Goal: Task Accomplishment & Management: Manage account settings

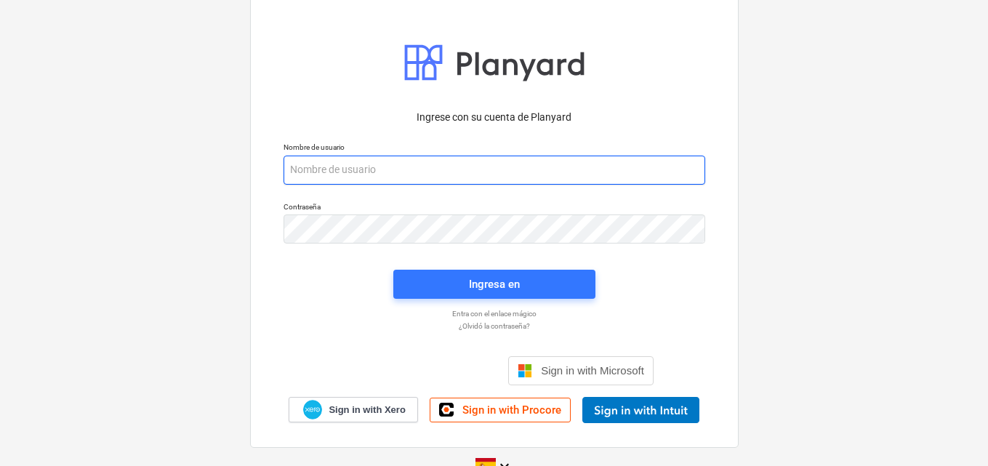
click at [289, 173] on input "email" at bounding box center [495, 170] width 422 height 29
paste input "[EMAIL_ADDRESS][DOMAIN_NAME]"
type input "[EMAIL_ADDRESS][DOMAIN_NAME]"
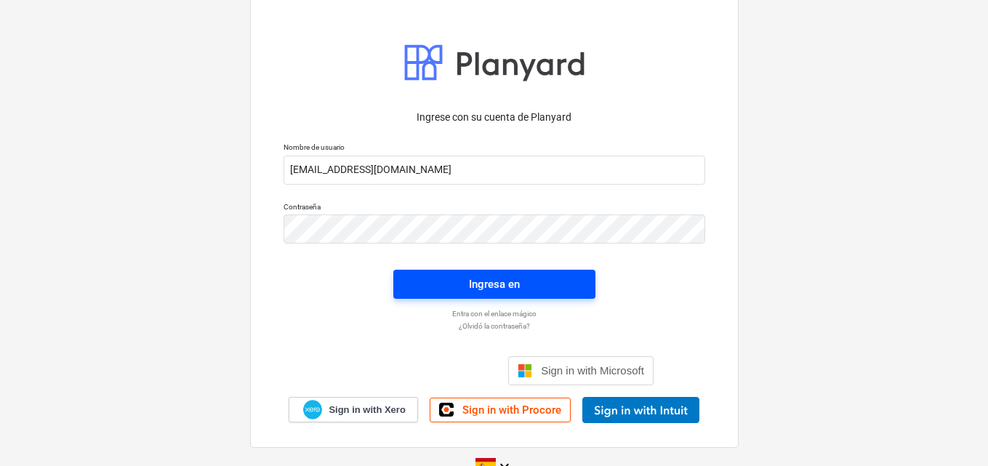
click at [492, 287] on div "Ingresa en" at bounding box center [494, 284] width 51 height 19
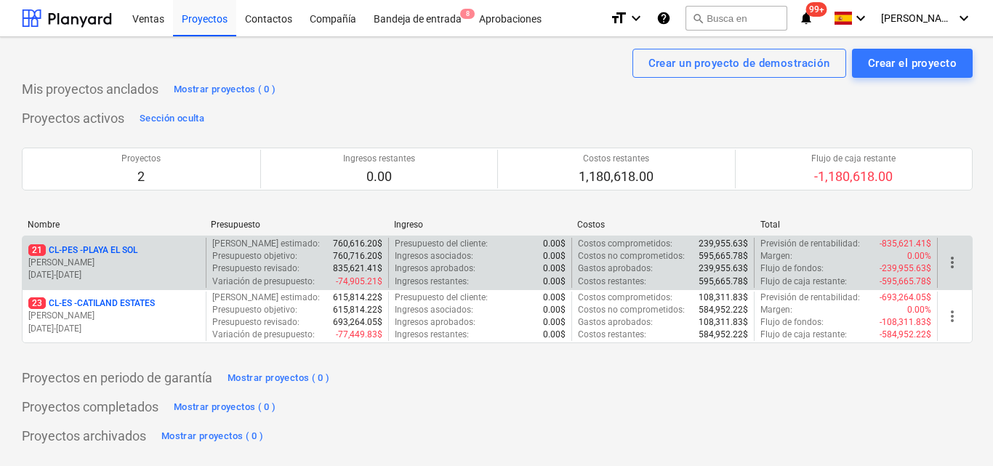
click at [160, 269] on p "[DATE] - [DATE]" at bounding box center [114, 275] width 172 height 12
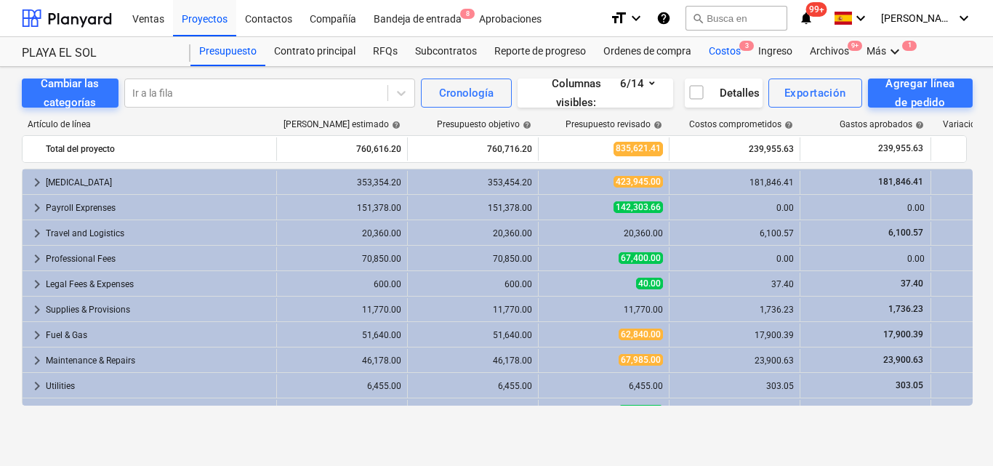
click at [721, 49] on div "Costos 3" at bounding box center [724, 51] width 49 height 29
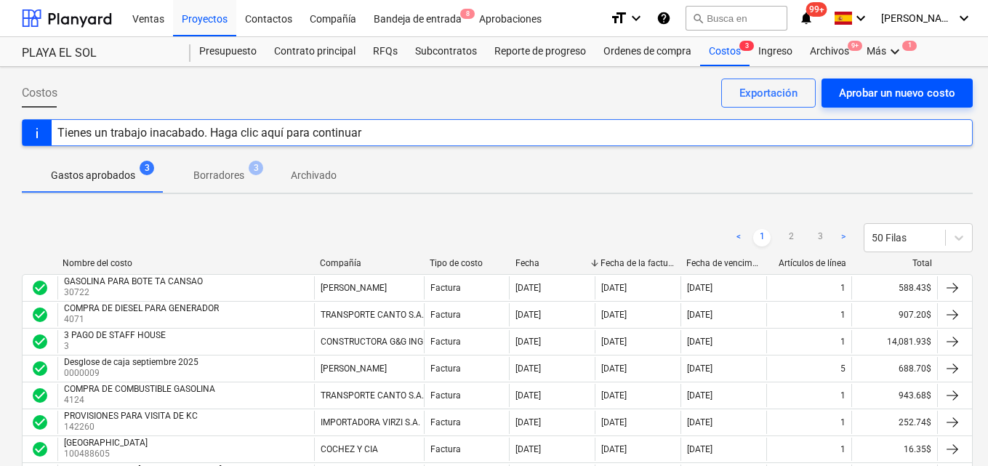
click at [857, 95] on div "Aprobar un nuevo costo" at bounding box center [897, 93] width 116 height 19
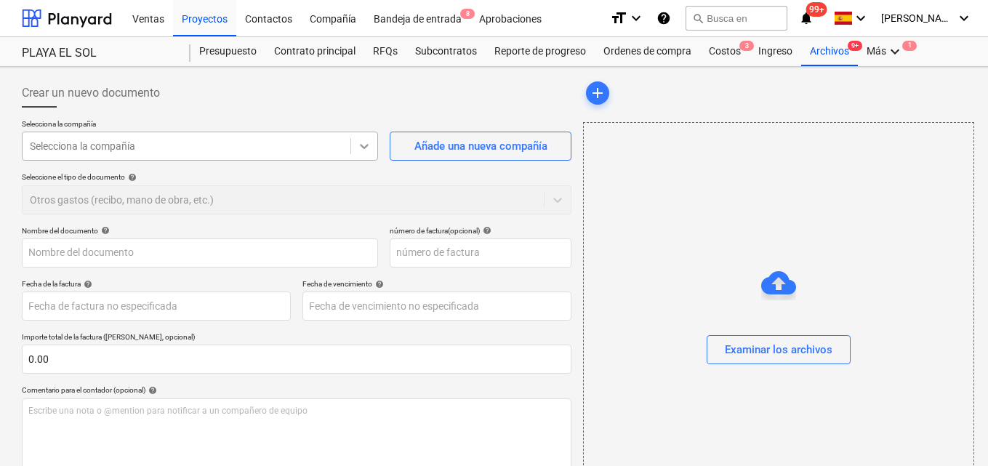
click at [364, 148] on icon at bounding box center [365, 146] width 9 height 5
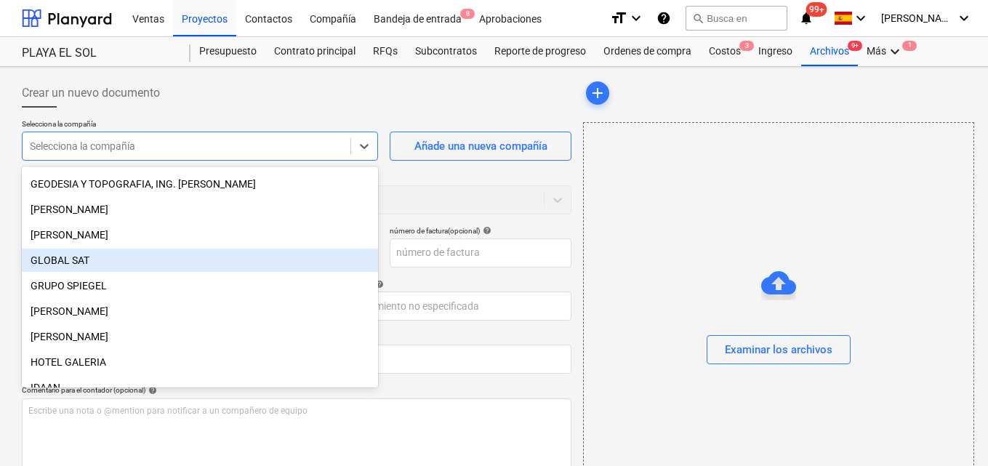
scroll to position [1454, 0]
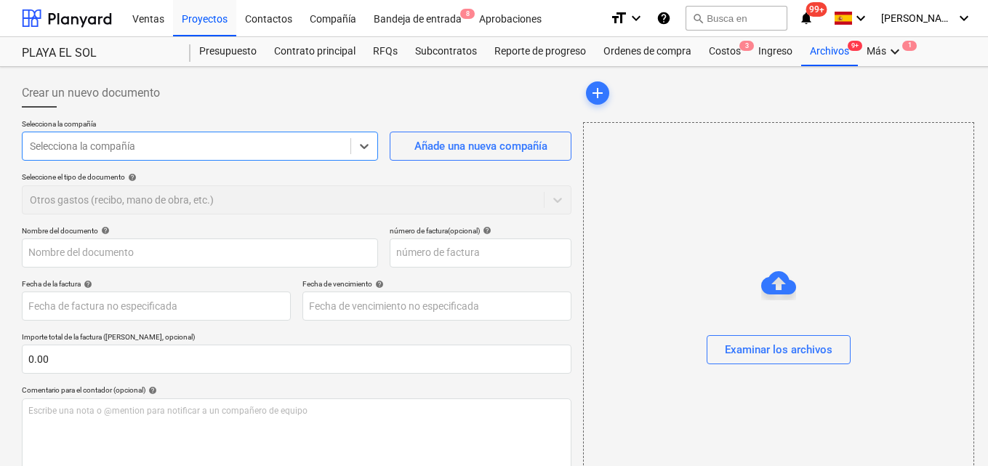
click at [158, 147] on div at bounding box center [186, 146] width 313 height 15
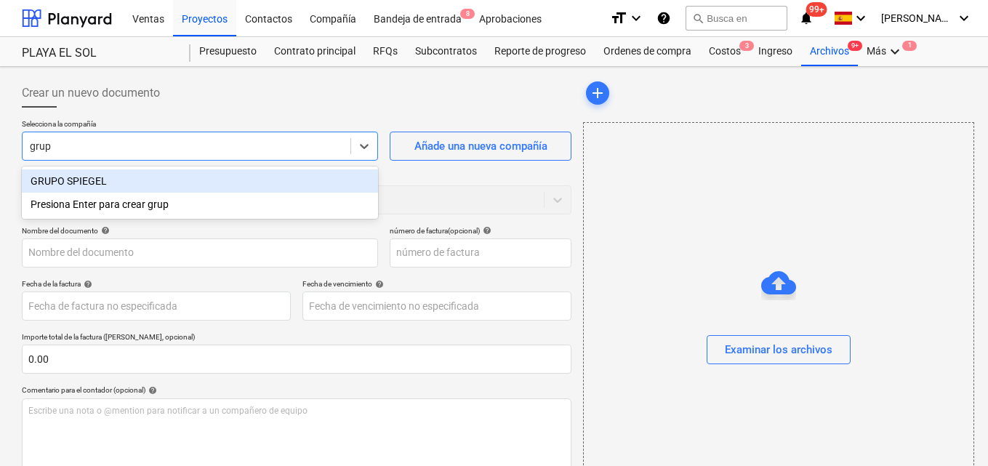
type input "grupo"
click at [132, 181] on div "GRUPO SPIEGEL" at bounding box center [200, 180] width 356 height 23
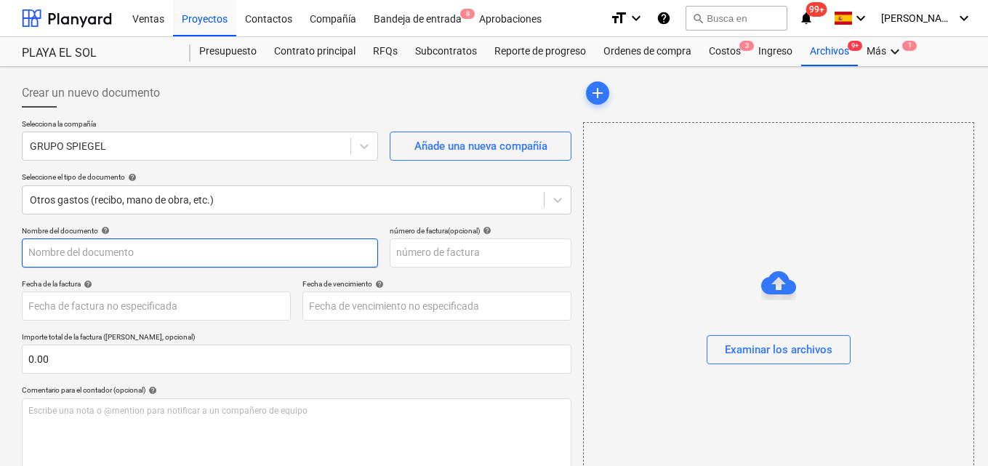
click at [33, 253] on input "text" at bounding box center [200, 253] width 356 height 29
click at [140, 255] on input "Compras de aceite un galon de tiener" at bounding box center [200, 253] width 356 height 29
click at [185, 250] on input "Compras de aceite un galón de tiener" at bounding box center [200, 253] width 356 height 29
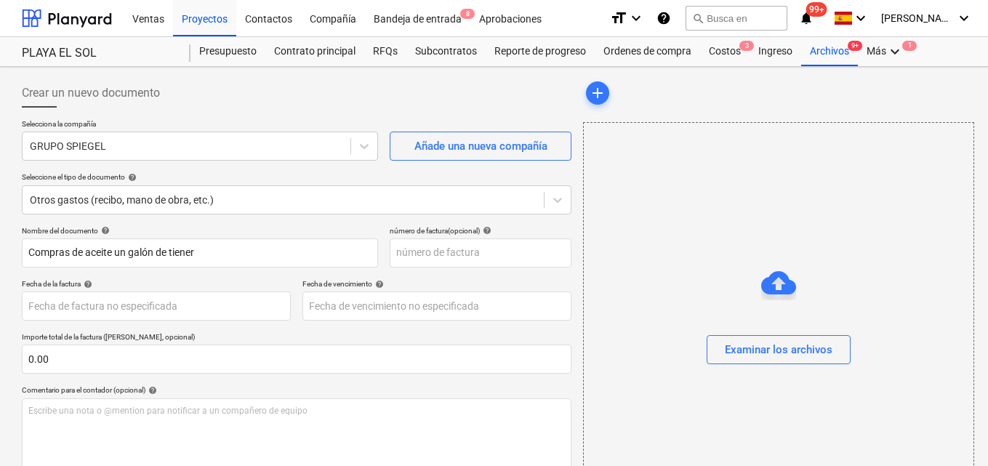
drag, startPoint x: 185, startPoint y: 250, endPoint x: 181, endPoint y: 271, distance: 21.5
click at [181, 271] on div "Nombre del documento help Compras de aceite un galón de tiener número de factur…" at bounding box center [297, 416] width 550 height 380
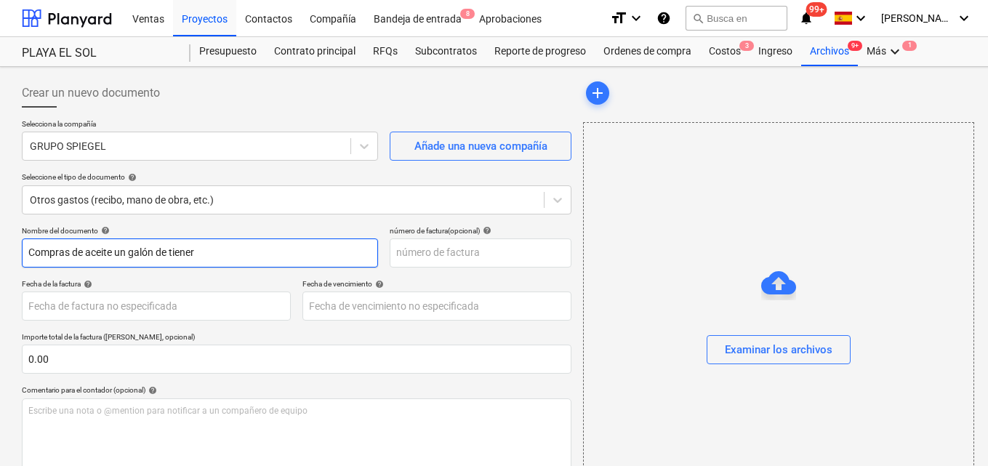
click at [176, 251] on input "Compras de aceite un galón de tiener" at bounding box center [200, 253] width 356 height 29
click at [183, 253] on input "Compras de aceite un galón de thener" at bounding box center [200, 253] width 356 height 29
type input "Compras de aceite un galón de thiner"
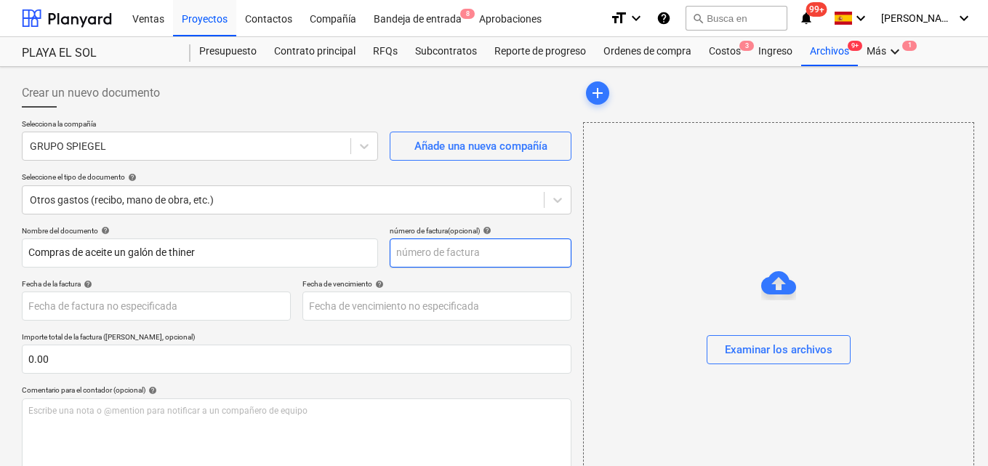
click at [409, 248] on input "text" at bounding box center [481, 253] width 182 height 29
type input "2064728"
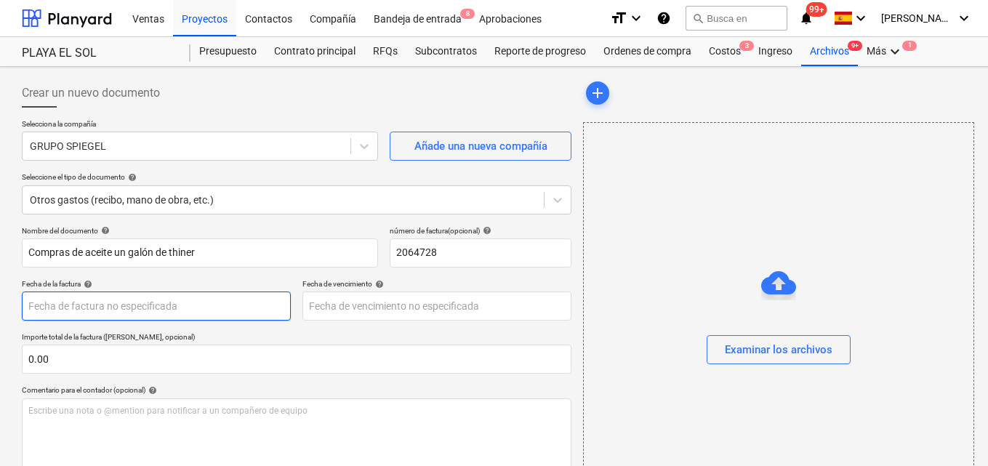
click at [51, 312] on body "Ventas Proyectos Contactos Compañía Bandeja de entrada 8 Aprobaciones format_si…" at bounding box center [494, 233] width 988 height 466
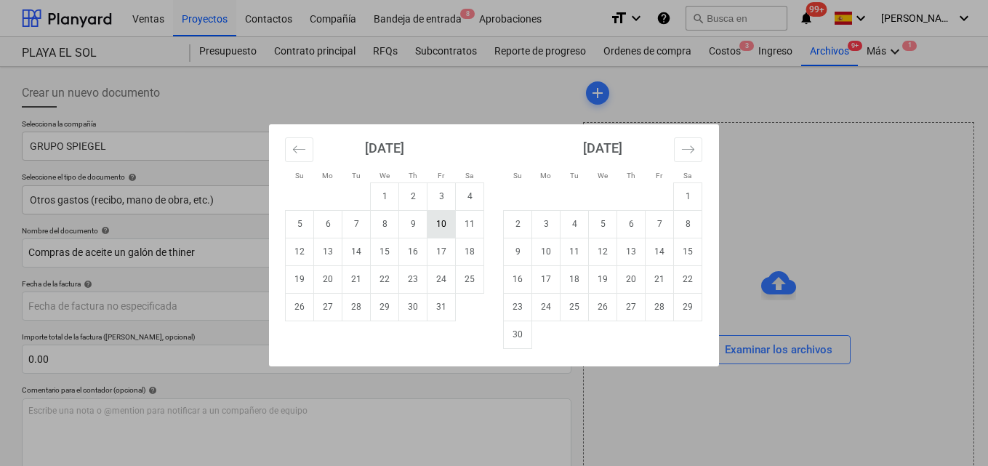
click at [446, 224] on td "10" at bounding box center [442, 224] width 28 height 28
type input "[DATE]"
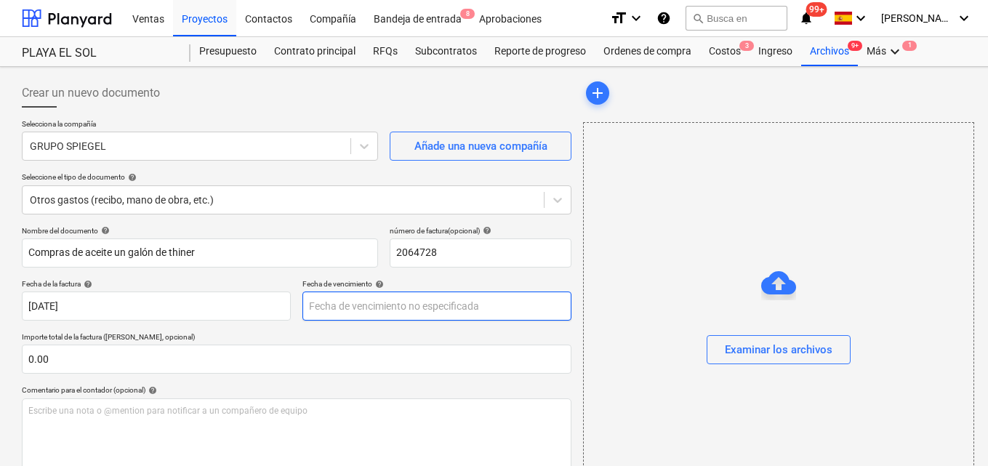
click at [333, 307] on body "Ventas Proyectos Contactos Compañía Bandeja de entrada 8 Aprobaciones format_si…" at bounding box center [494, 233] width 988 height 466
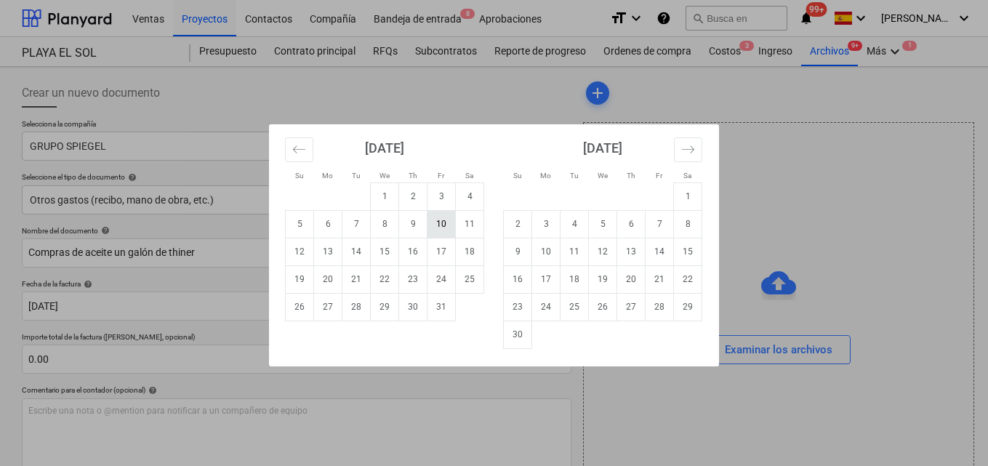
click at [440, 225] on td "10" at bounding box center [442, 224] width 28 height 28
type input "[DATE]"
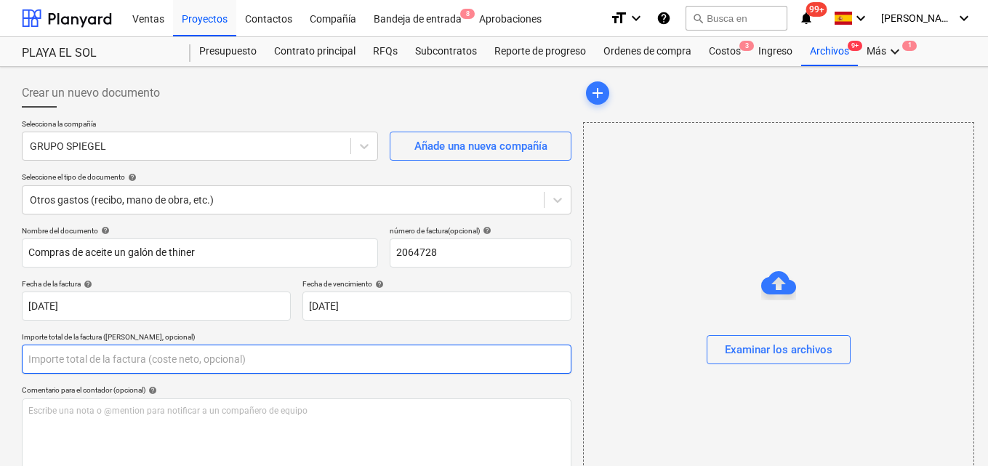
click at [55, 358] on input "text" at bounding box center [297, 359] width 550 height 29
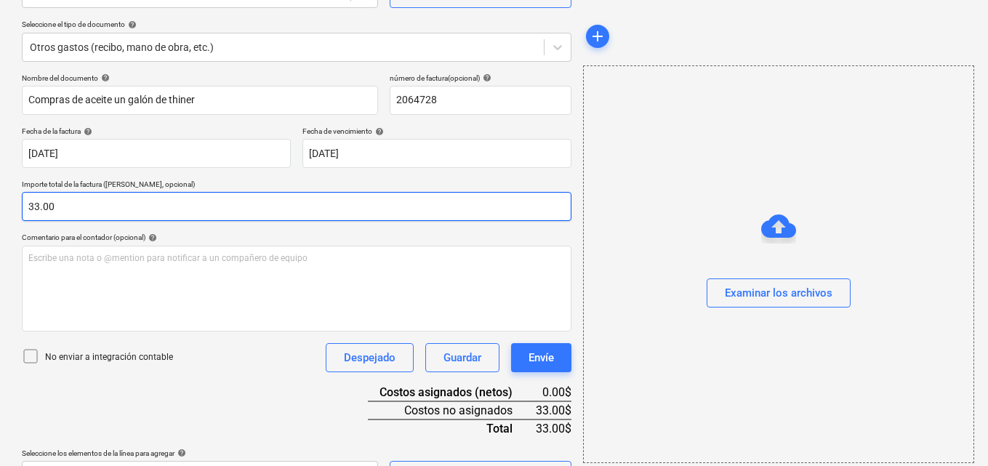
scroll to position [188, 0]
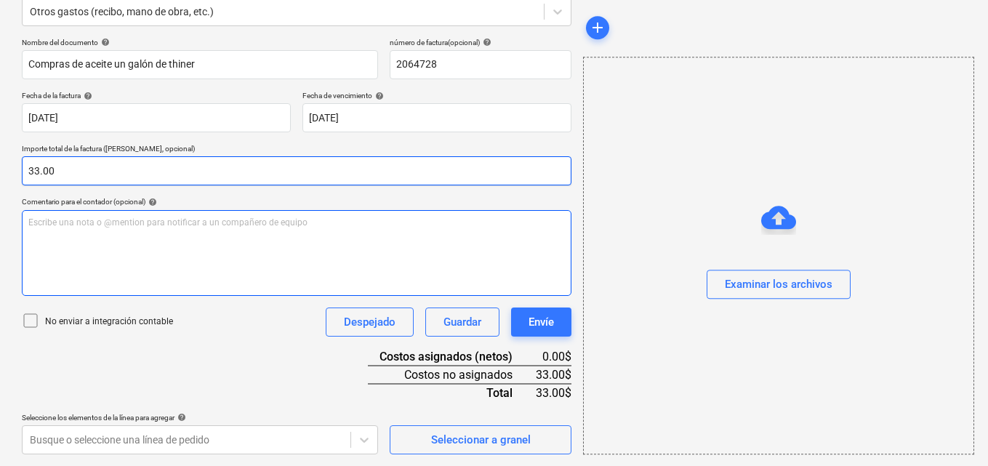
type input "33.00"
click at [33, 222] on p "Escribe una nota o @mention para notificar a un compañero de equipo ﻿" at bounding box center [296, 223] width 537 height 12
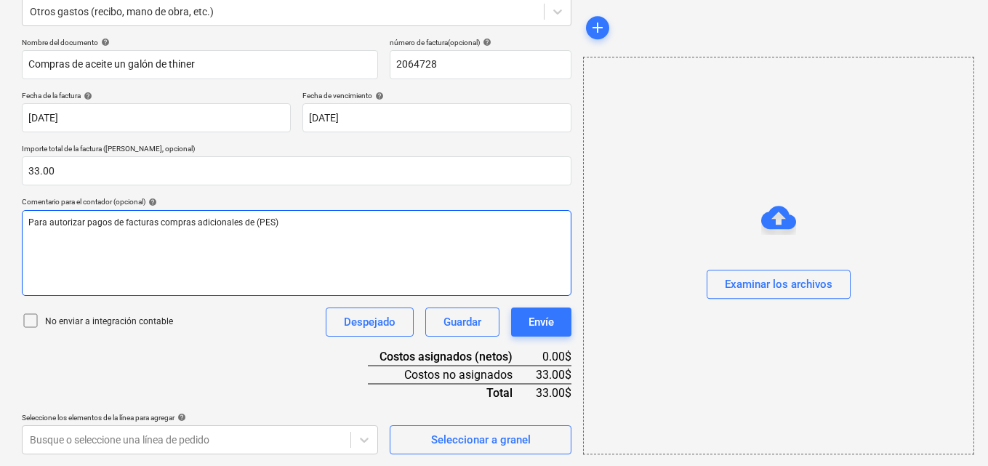
click at [156, 223] on span "Para autorizar pagos de facturas compras adicionales de (PES)" at bounding box center [153, 222] width 250 height 10
click at [320, 223] on span "Para autorizar pagos de facturas del [DATE] compras adicionales de (PES)" at bounding box center [174, 222] width 292 height 10
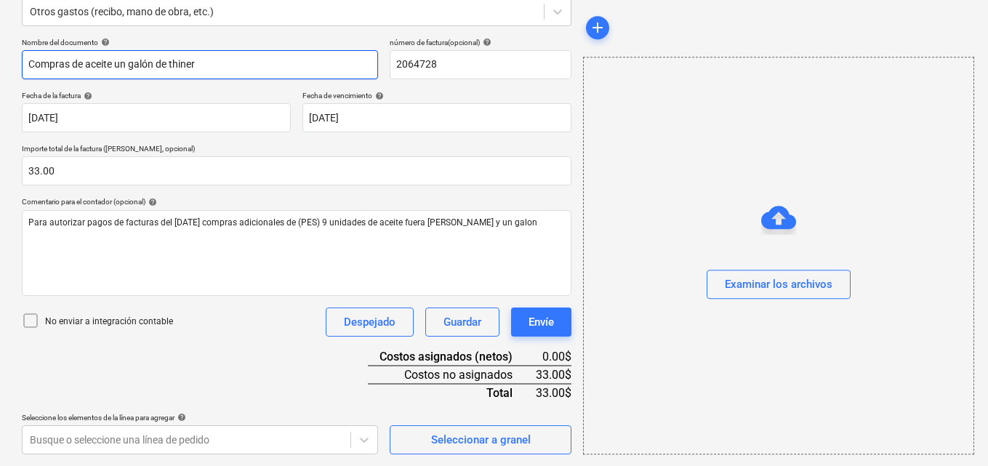
click at [126, 62] on input "Compras de aceite un galón de thiner" at bounding box center [200, 64] width 356 height 29
click at [163, 63] on input "Compras de aceite u galón de thiner" at bounding box center [200, 64] width 356 height 29
click at [141, 63] on input "Compras de aceite y thiner" at bounding box center [200, 64] width 356 height 29
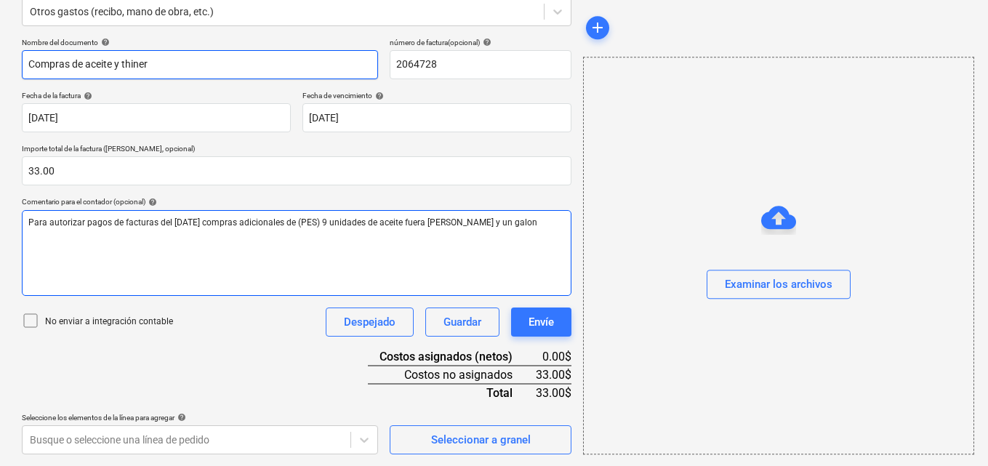
type input "Compras de aceite y thiner"
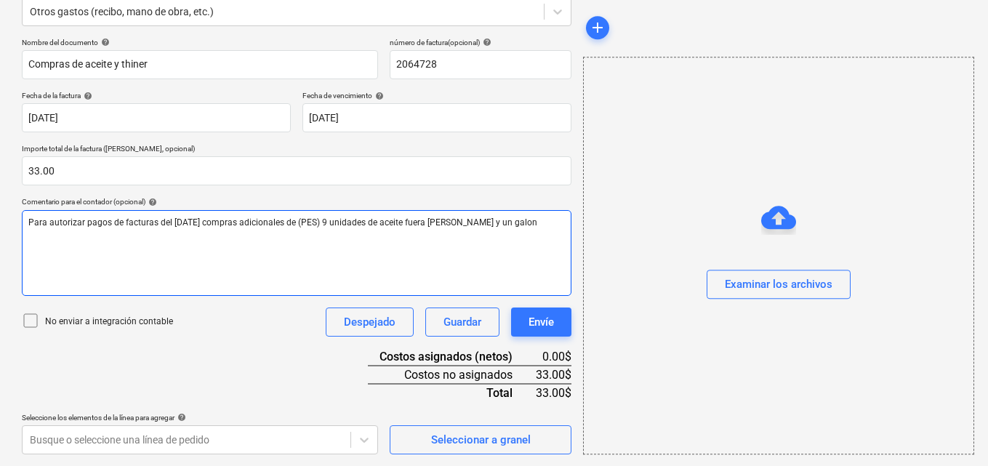
click at [532, 225] on span "Para autorizar pagos de facturas del [DATE] compras adicionales de (PES) 9 unid…" at bounding box center [282, 222] width 509 height 10
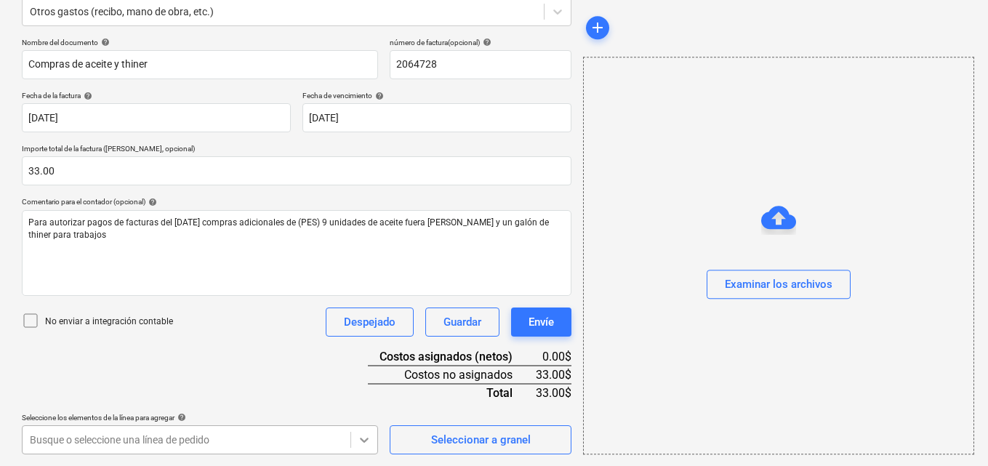
click at [366, 278] on body "Ventas Proyectos Contactos Compañía Bandeja de entrada 8 Aprobaciones format_si…" at bounding box center [494, 45] width 988 height 466
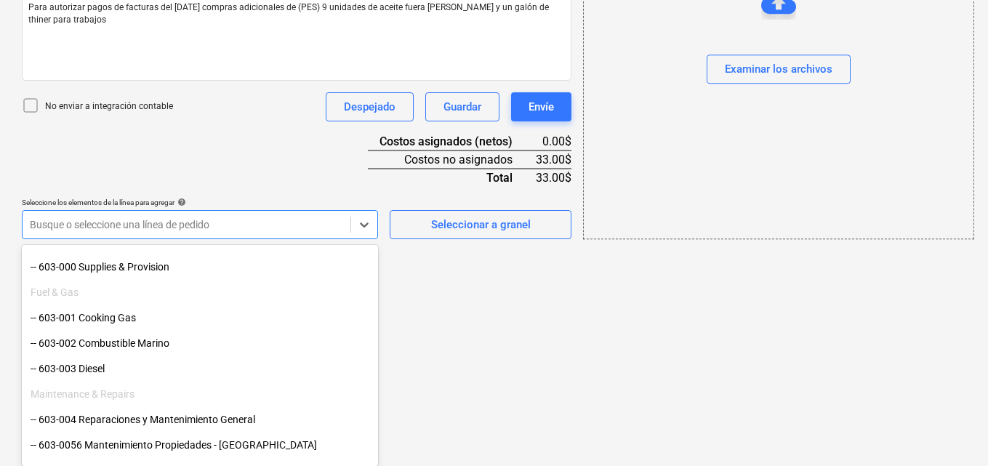
scroll to position [654, 0]
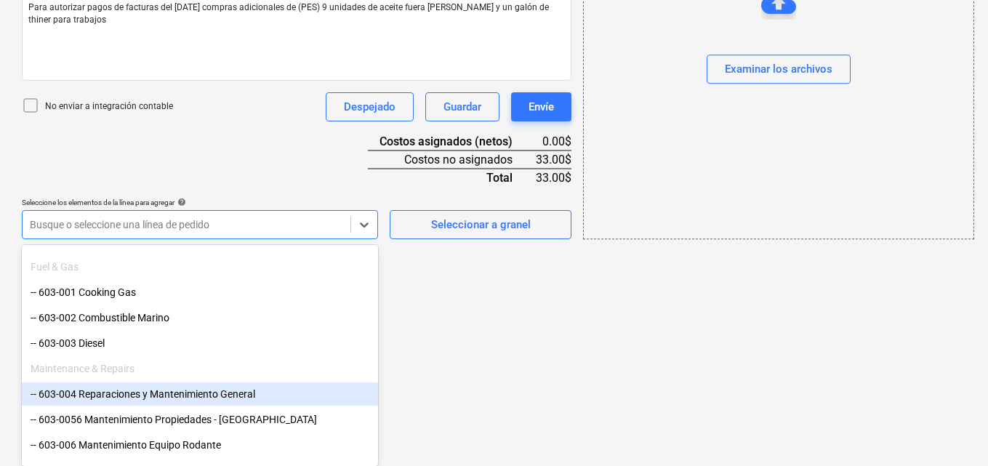
click at [263, 395] on div "-- 603-004 Reparaciones y Mantenimiento General" at bounding box center [200, 393] width 356 height 23
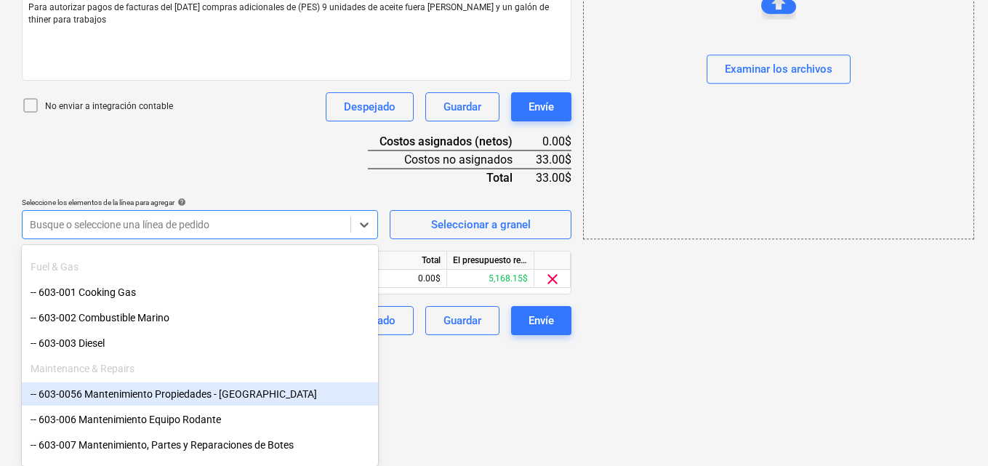
click at [263, 395] on div "-- 603-0056 Mantenimiento Propiedades - [GEOGRAPHIC_DATA]" at bounding box center [200, 393] width 356 height 23
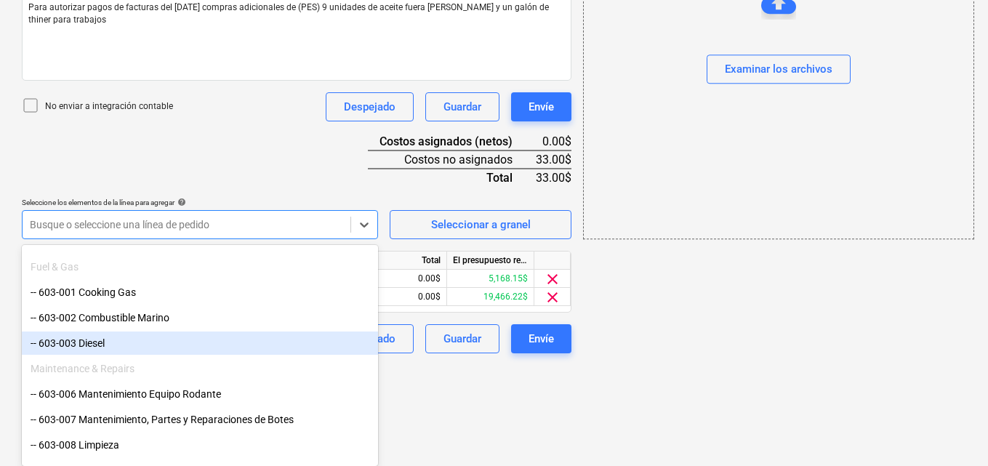
scroll to position [303, 0]
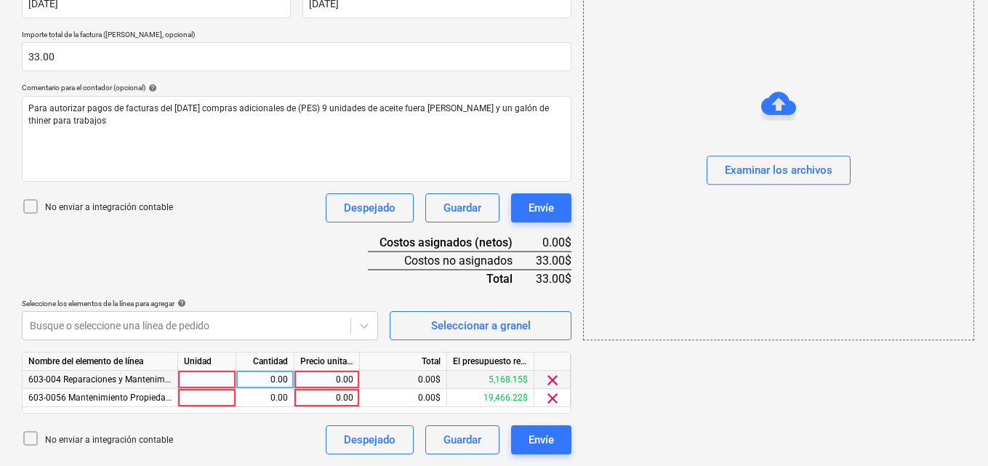
click at [211, 377] on div at bounding box center [207, 380] width 58 height 18
type input "1"
click at [273, 377] on div "0.00" at bounding box center [265, 380] width 46 height 18
type input "1"
click at [330, 377] on div "0.00" at bounding box center [326, 380] width 53 height 18
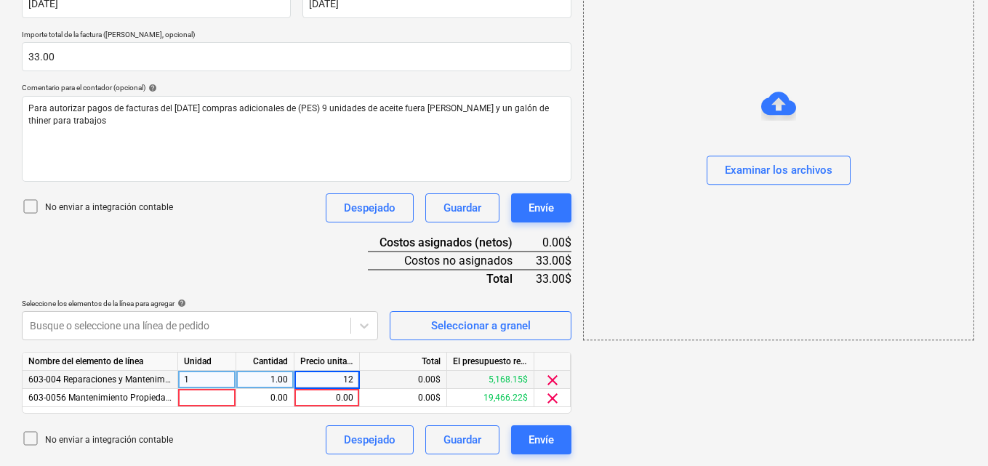
type input "1"
type input "12.57"
click at [548, 399] on span "clear" at bounding box center [552, 398] width 17 height 17
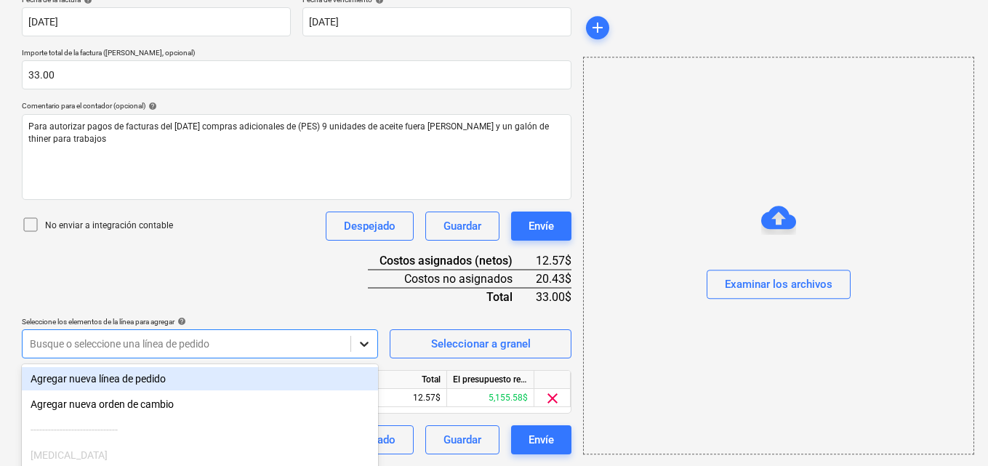
scroll to position [404, 0]
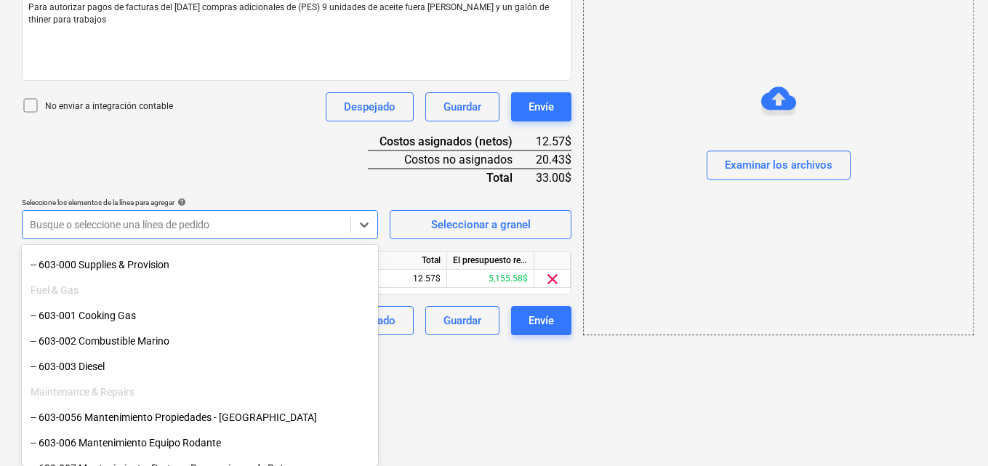
scroll to position [654, 0]
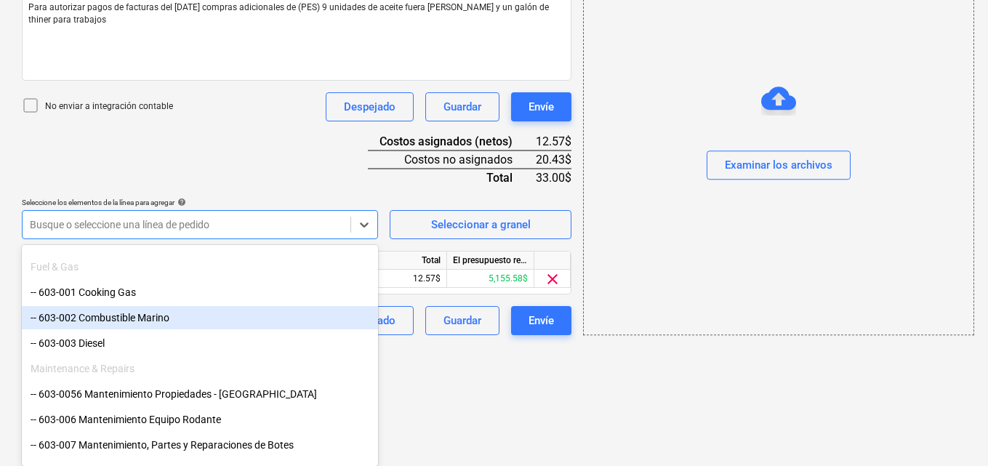
click at [186, 320] on div "-- 603-002 Combustible Marino" at bounding box center [200, 317] width 356 height 23
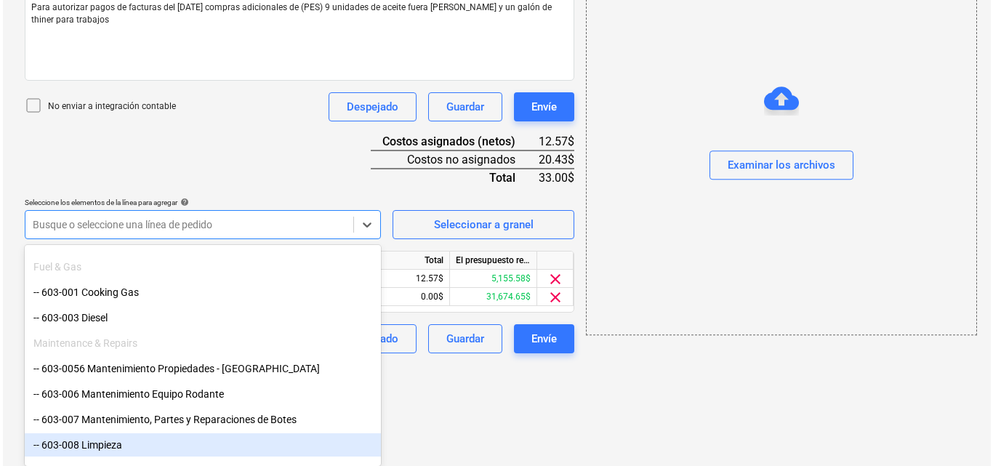
scroll to position [303, 0]
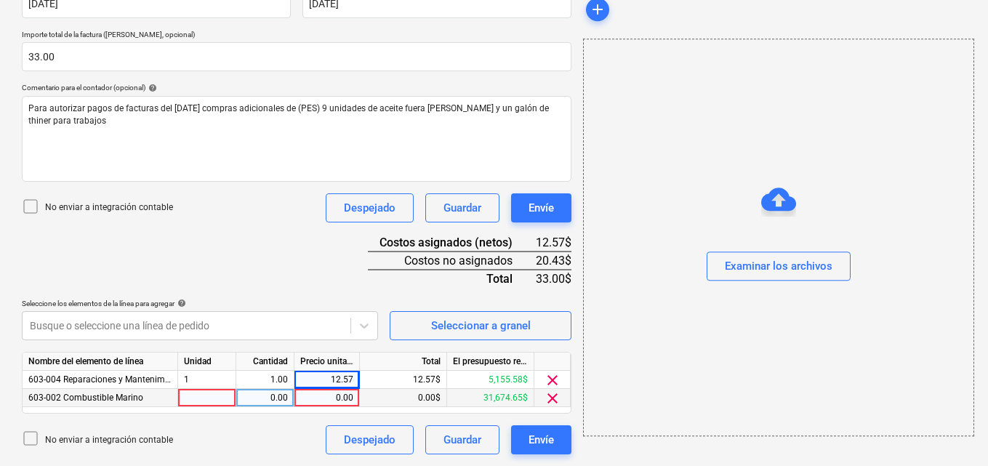
click at [191, 396] on div at bounding box center [207, 398] width 58 height 18
type input "1"
click at [267, 393] on div "0.00" at bounding box center [265, 398] width 46 height 18
type input "1"
click at [333, 396] on div "0.00" at bounding box center [326, 398] width 53 height 18
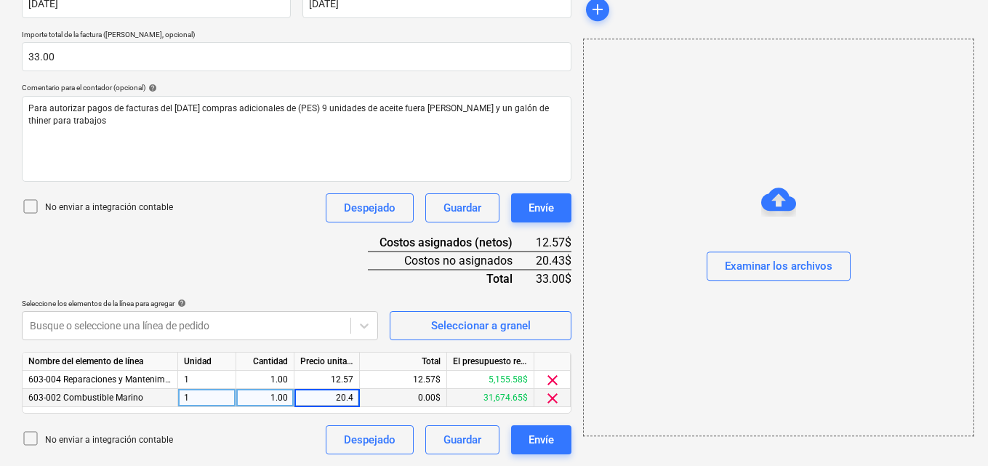
type input "20.43"
click at [777, 271] on div "Examinar los archivos" at bounding box center [779, 266] width 108 height 19
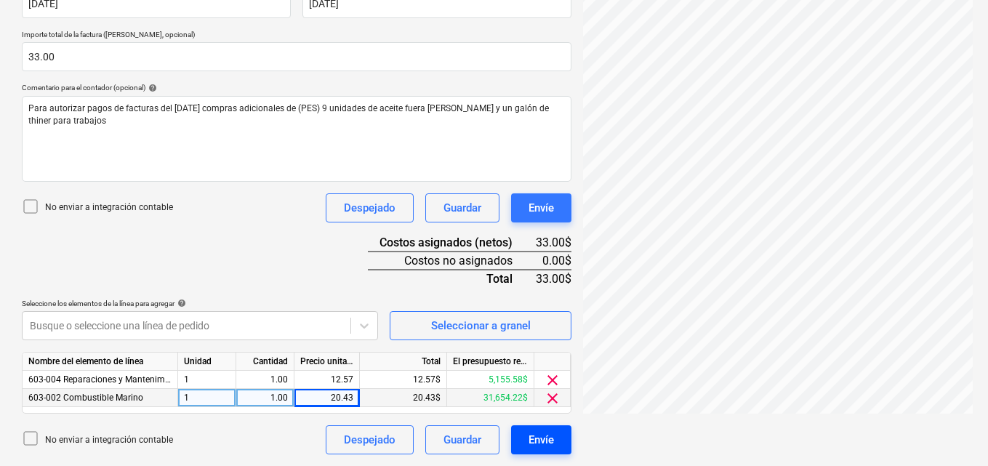
click at [531, 441] on div "Envíe" at bounding box center [541, 439] width 25 height 19
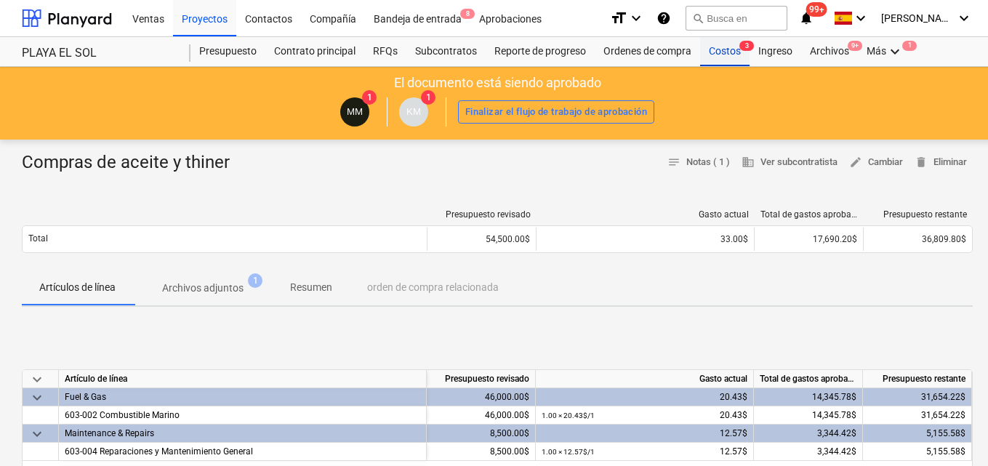
click at [721, 54] on div "Costos 3" at bounding box center [724, 51] width 49 height 29
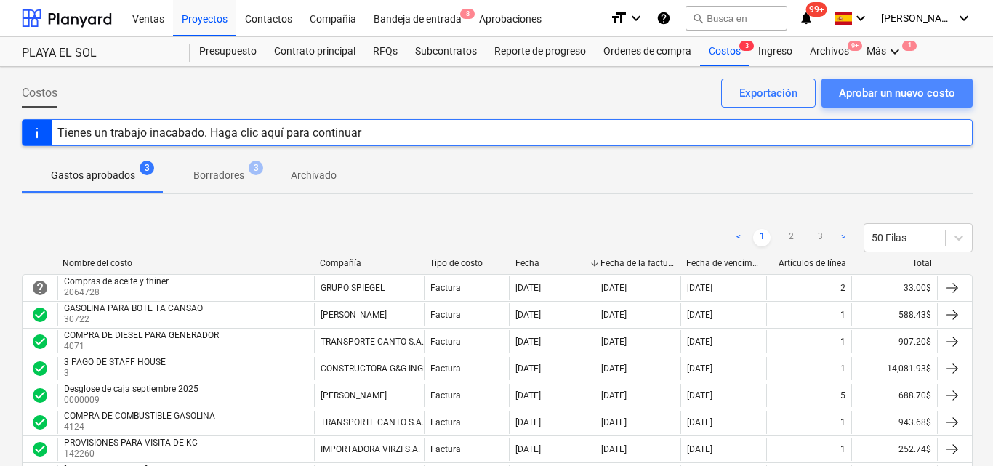
click at [853, 84] on div "Aprobar un nuevo costo" at bounding box center [897, 93] width 116 height 19
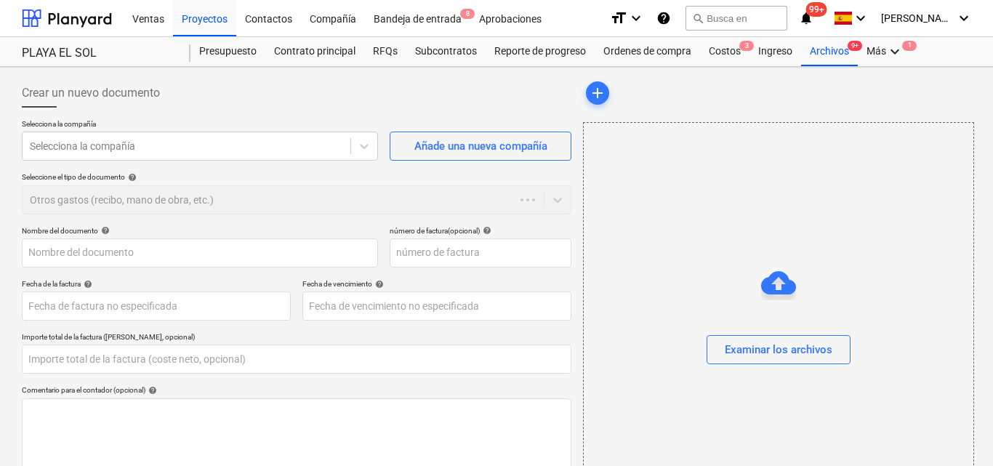
type input "0.00"
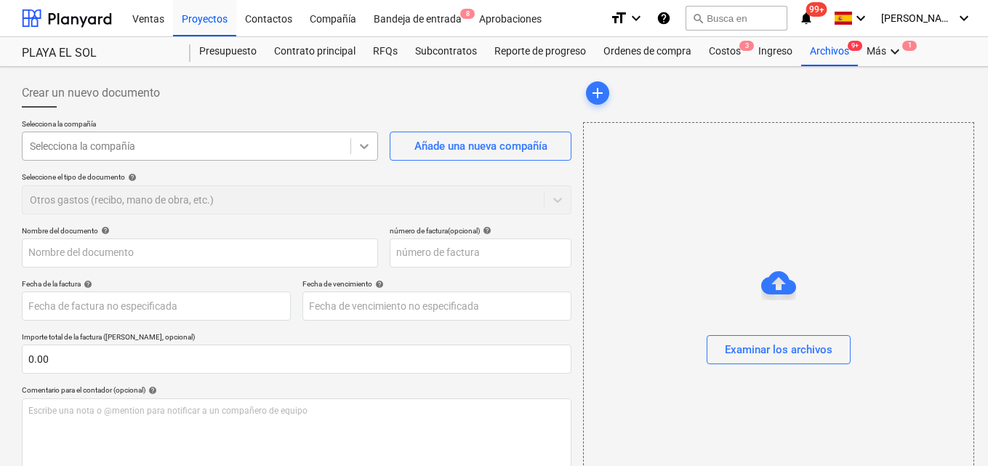
click at [361, 139] on icon at bounding box center [364, 146] width 15 height 15
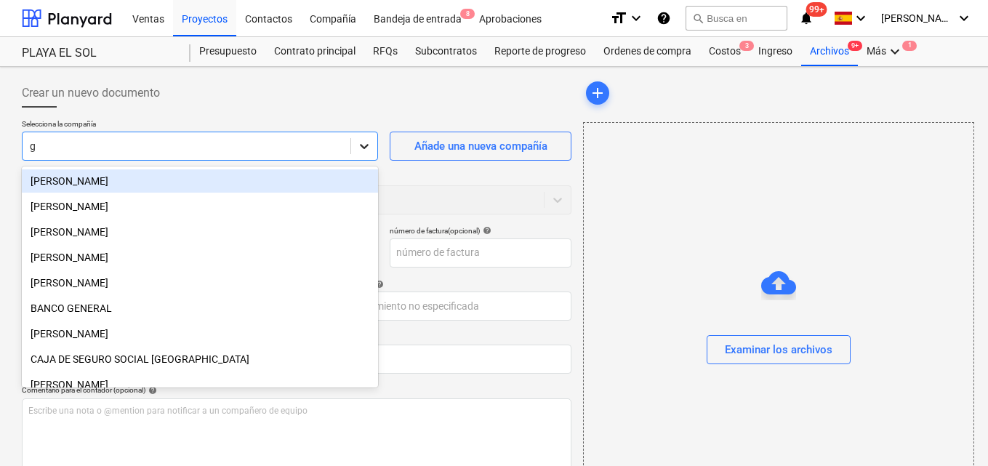
type input "gr"
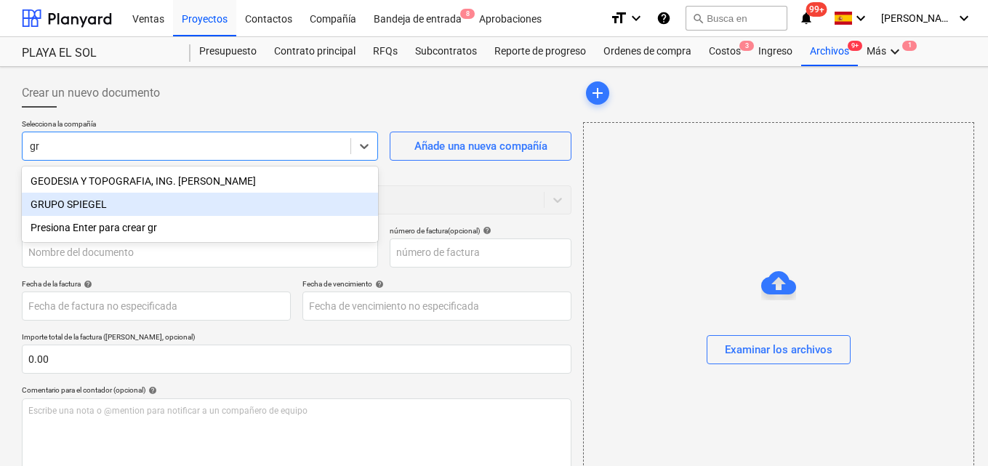
click at [138, 199] on div "GRUPO SPIEGEL" at bounding box center [200, 204] width 356 height 23
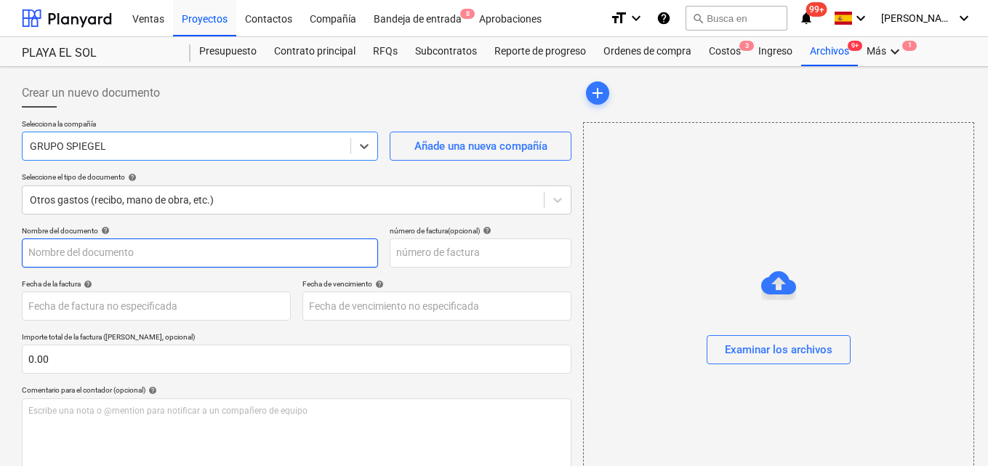
click at [29, 254] on input "text" at bounding box center [200, 253] width 356 height 29
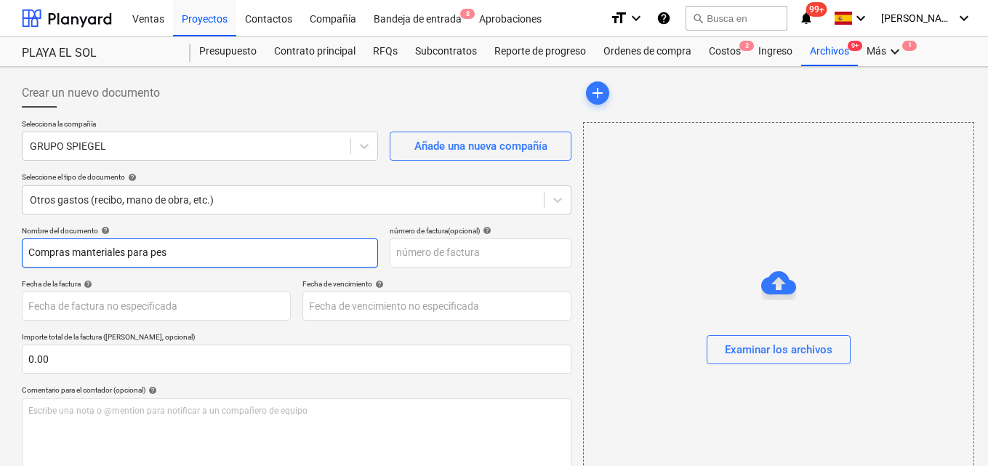
click at [101, 252] on input "Compras manteriales para pes" at bounding box center [200, 253] width 356 height 29
type input "Compras materiales para pes"
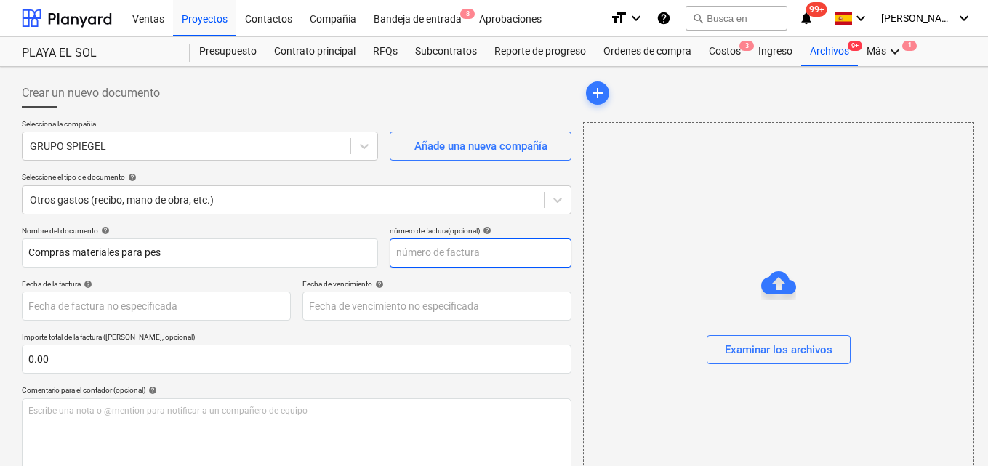
click at [399, 254] on input "text" at bounding box center [481, 253] width 182 height 29
type input "2001348"
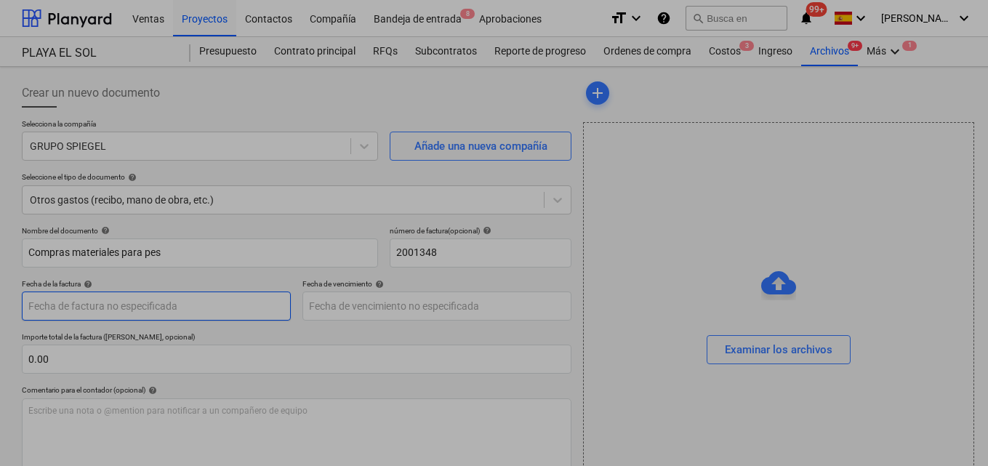
click at [52, 306] on body "Ventas Proyectos Contactos Compañía Bandeja de entrada 8 Aprobaciones format_si…" at bounding box center [494, 233] width 988 height 466
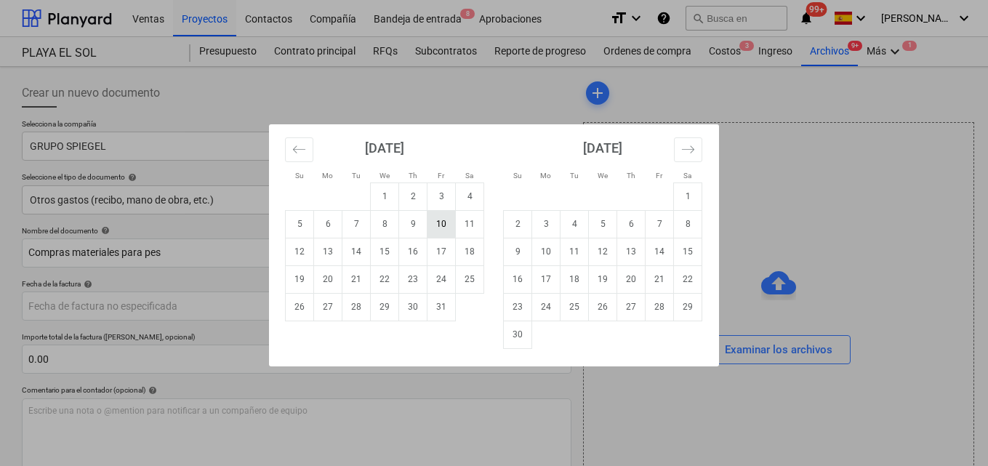
click at [441, 228] on td "10" at bounding box center [442, 224] width 28 height 28
type input "[DATE]"
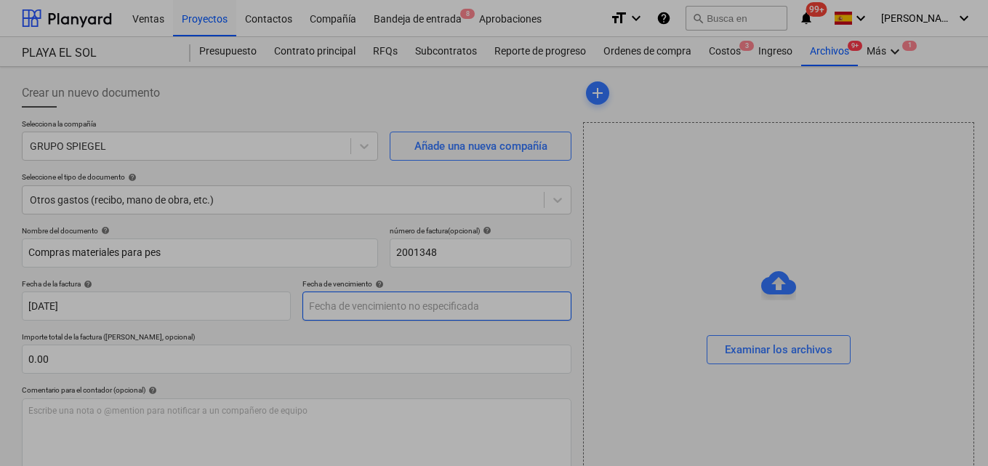
click at [314, 300] on body "Ventas Proyectos Contactos Compañía Bandeja de entrada 8 Aprobaciones format_si…" at bounding box center [494, 233] width 988 height 466
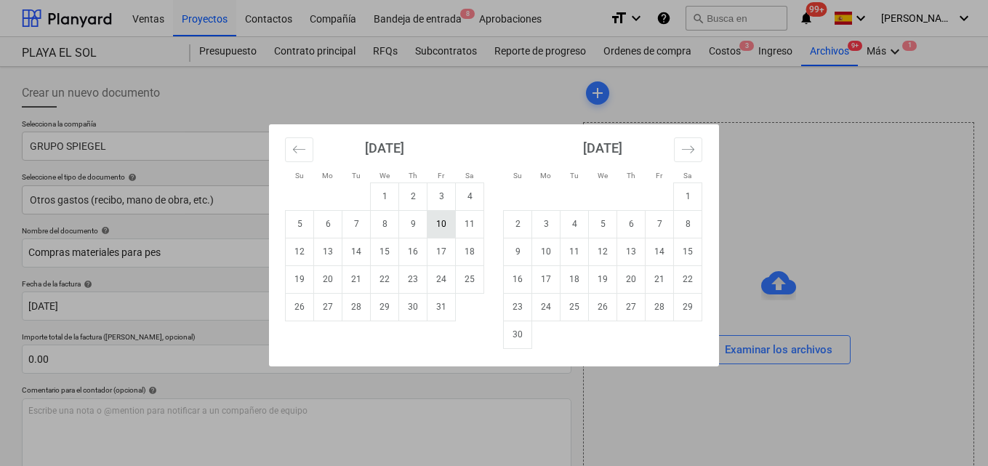
click at [438, 223] on td "10" at bounding box center [442, 224] width 28 height 28
type input "[DATE]"
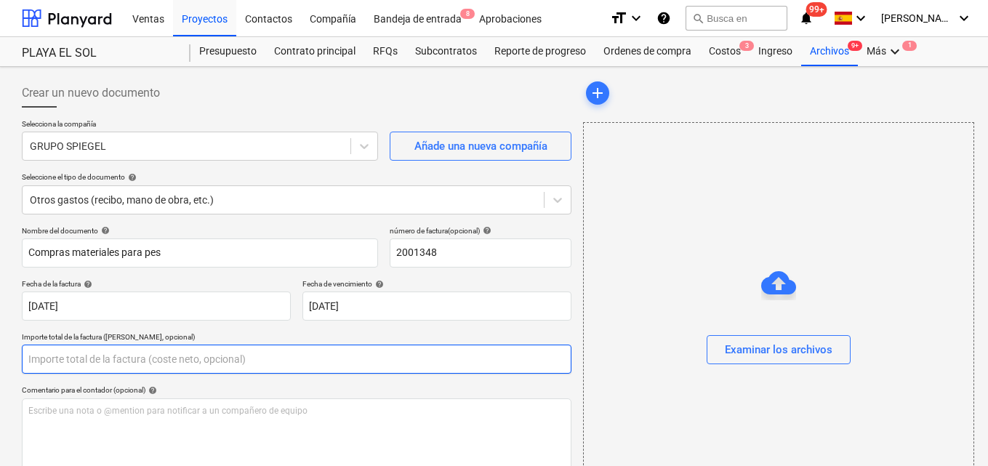
click at [50, 357] on input "text" at bounding box center [297, 359] width 550 height 29
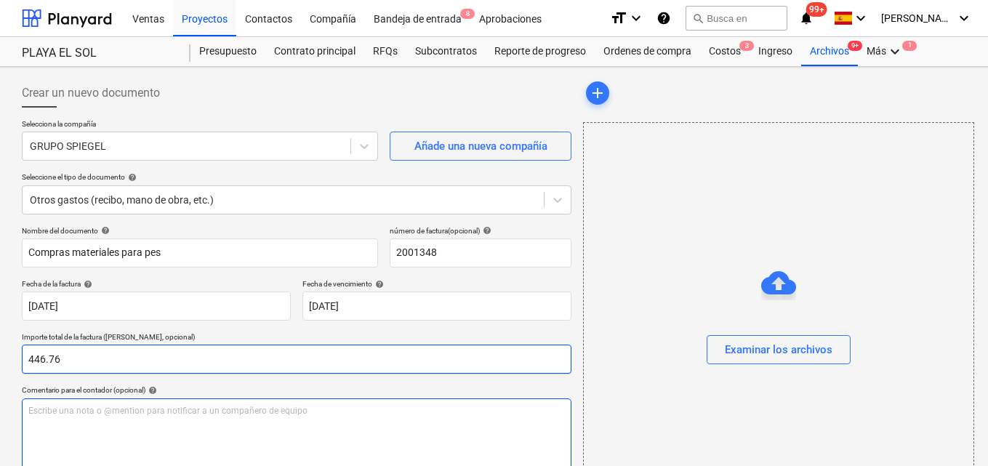
type input "446.76"
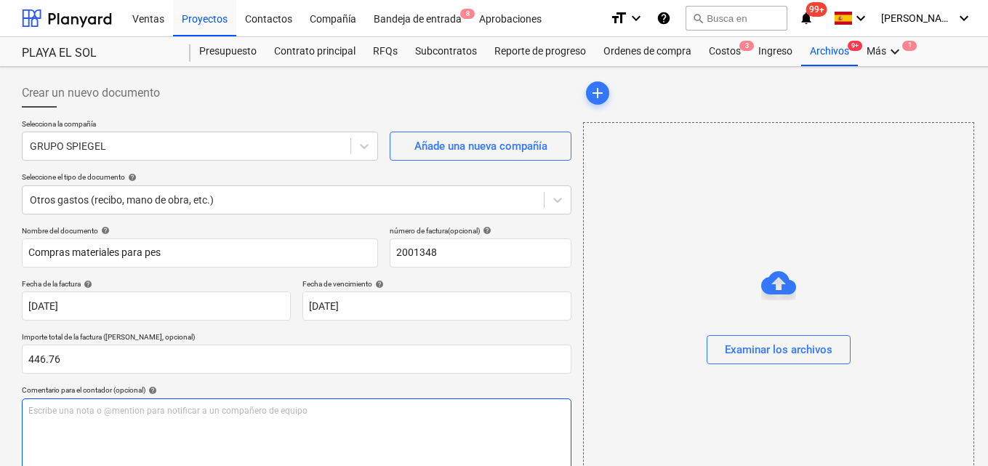
click at [35, 409] on p "Escribe una nota o @mention para notificar a un compañero de equipo ﻿" at bounding box center [296, 411] width 537 height 12
click at [340, 410] on span "Para autorizar pagos de facturas compras del [DATE] pedidos varios para PES )" at bounding box center [184, 411] width 312 height 10
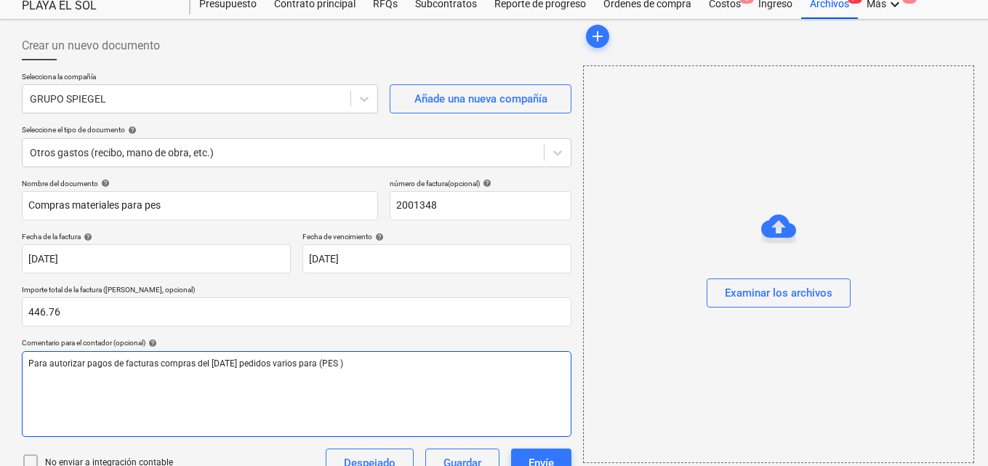
scroll to position [145, 0]
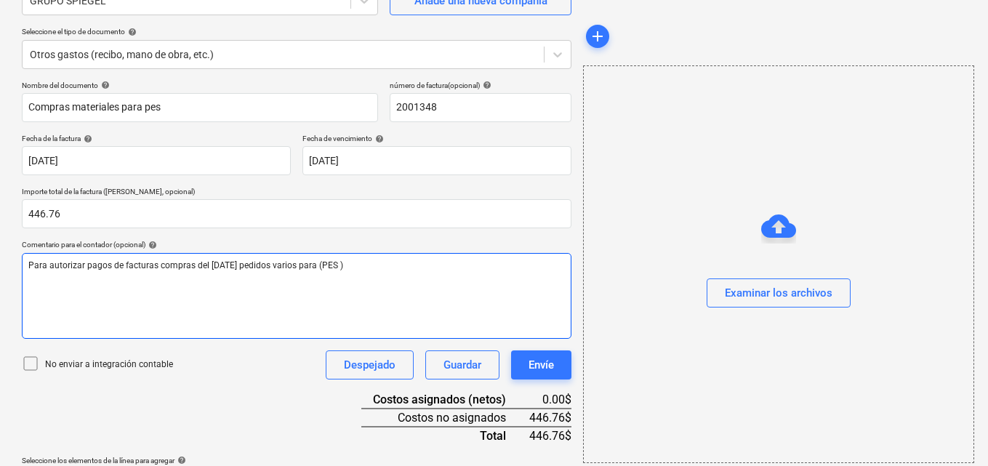
click at [383, 267] on p "Para autorizar pagos de facturas compras del [DATE] pedidos varios para (PES )" at bounding box center [296, 266] width 537 height 12
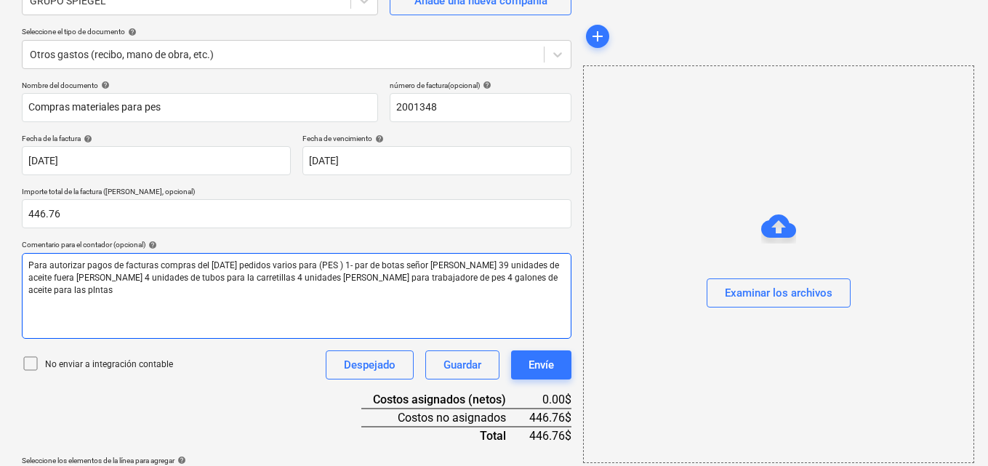
click at [36, 291] on span "Para autorizar pagos de facturas compras del [DATE] pedidos varios para (PES ) …" at bounding box center [294, 277] width 533 height 35
click at [60, 287] on p "Para autorizar pagos de facturas compras del [DATE] pedidos varios para (PES ) …" at bounding box center [296, 278] width 537 height 37
click at [241, 290] on span "Para autorizar pagos de facturas compras del [DATE] pedidos varios para (PES ) …" at bounding box center [294, 277] width 533 height 35
drag, startPoint x: 241, startPoint y: 289, endPoint x: 310, endPoint y: 305, distance: 70.9
click at [310, 305] on div "Para autorizar pagos de facturas compras del [DATE] pedidos varios para (PES ) …" at bounding box center [297, 296] width 550 height 86
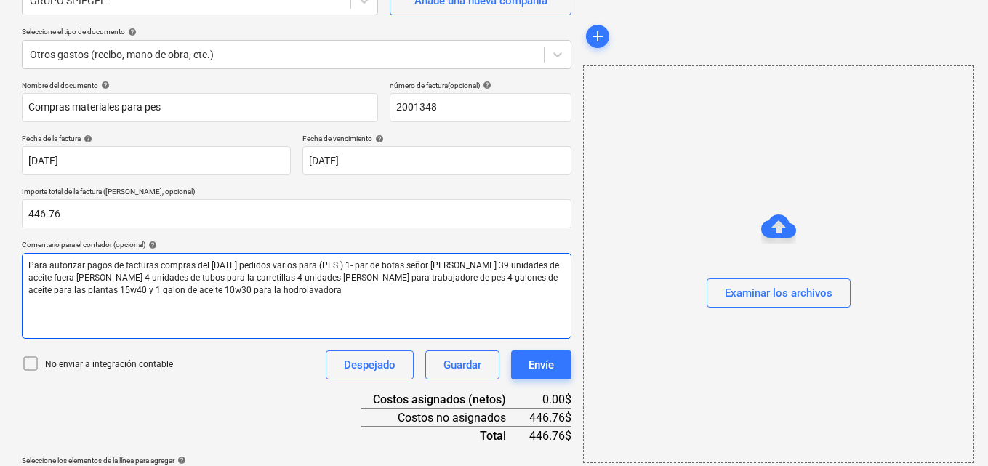
click at [228, 287] on span "Para autorizar pagos de facturas compras del [DATE] pedidos varios para (PES ) …" at bounding box center [294, 277] width 533 height 35
click at [246, 287] on span "Para autorizar pagos de facturas compras del [DATE] pedidos varios para (PES ) …" at bounding box center [294, 277] width 533 height 35
click at [382, 281] on span "Para autorizar pagos de facturas compras del [DATE] pedidos varios para (PES ) …" at bounding box center [294, 277] width 533 height 35
click at [474, 266] on span "Para autorizar pagos de facturas compras del [DATE] pedidos varios para (PES ) …" at bounding box center [296, 277] width 536 height 35
click at [112, 289] on span "Para autorizar pagos de facturas compras del [DATE] pedidos varios para (PES ) …" at bounding box center [296, 277] width 536 height 35
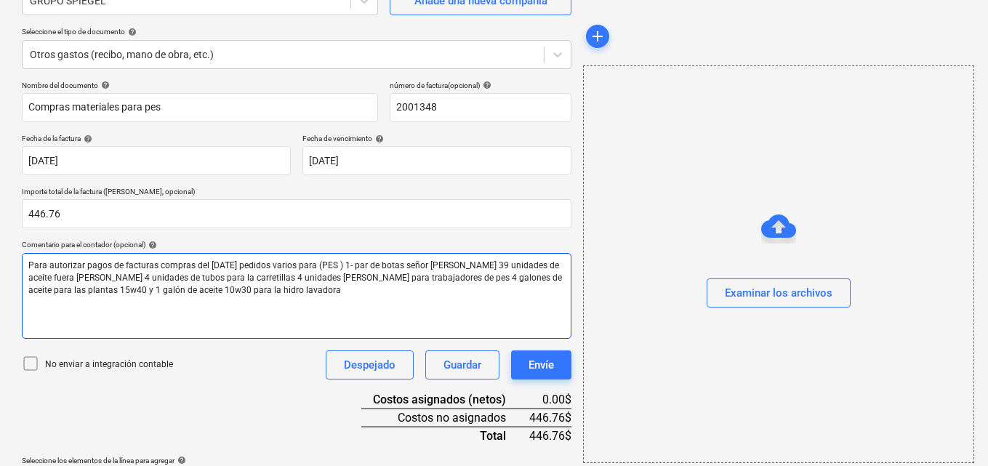
click at [283, 295] on p "Para autorizar pagos de facturas compras del [DATE] pedidos varios para (PES ) …" at bounding box center [296, 278] width 537 height 37
click at [489, 265] on span "Para autorizar pagos de facturas compras del [DATE] pedidos varios para (PES ) …" at bounding box center [296, 277] width 536 height 35
click at [111, 276] on span "Para autorizar pagos de facturas compras del [DATE] pedidos varios para (PES ) …" at bounding box center [296, 277] width 536 height 35
click at [261, 276] on span "Para autorizar pagos de facturas compras del [DATE] pedidos varios para (PES ) …" at bounding box center [296, 277] width 537 height 35
click at [441, 277] on span "Para autorizar pagos de facturas compras del [DATE] pedidos varios para (PES ) …" at bounding box center [297, 277] width 539 height 35
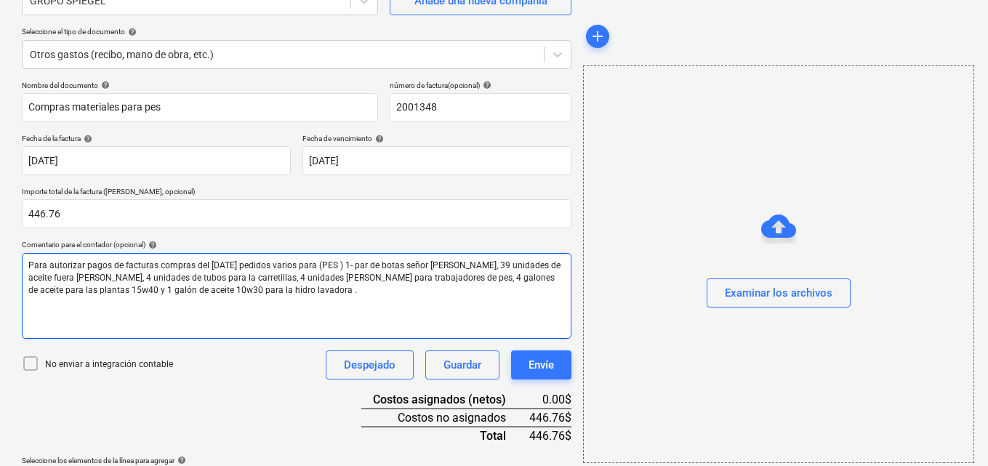
click at [91, 289] on span "Para autorizar pagos de facturas compras del [DATE] pedidos varios para (PES ) …" at bounding box center [295, 277] width 534 height 35
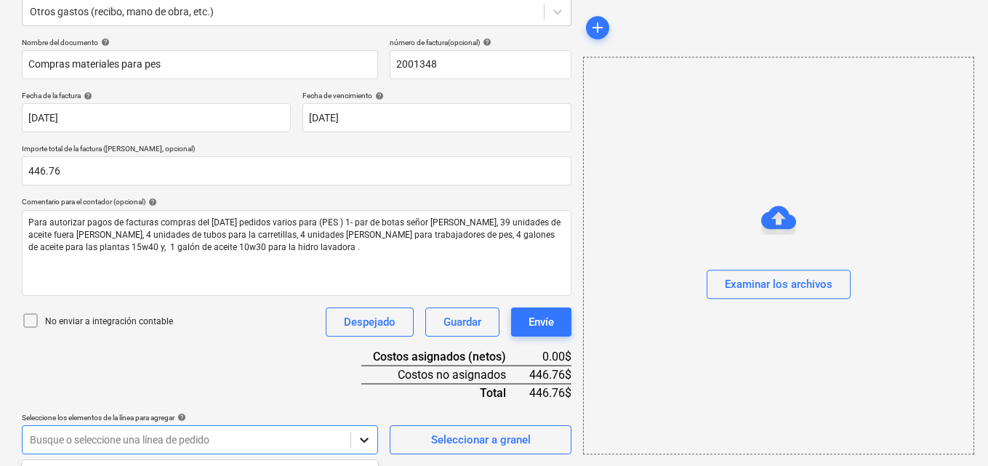
scroll to position [404, 0]
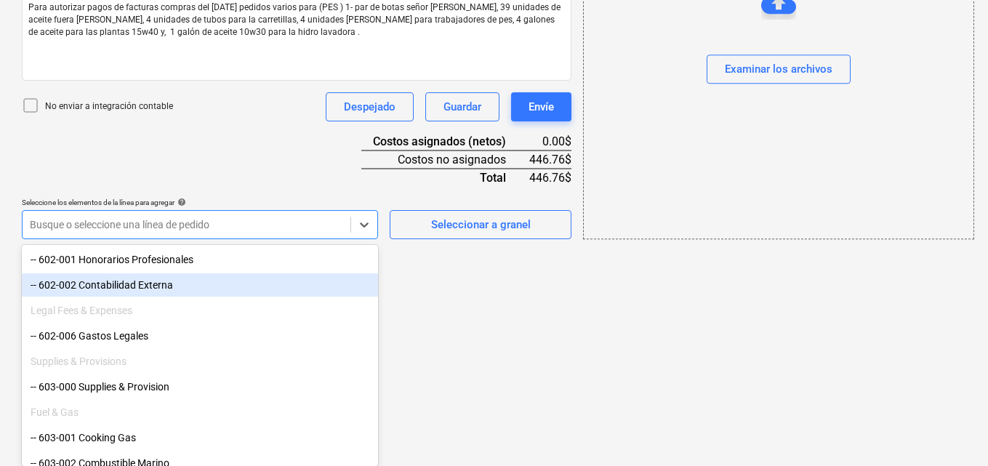
scroll to position [582, 0]
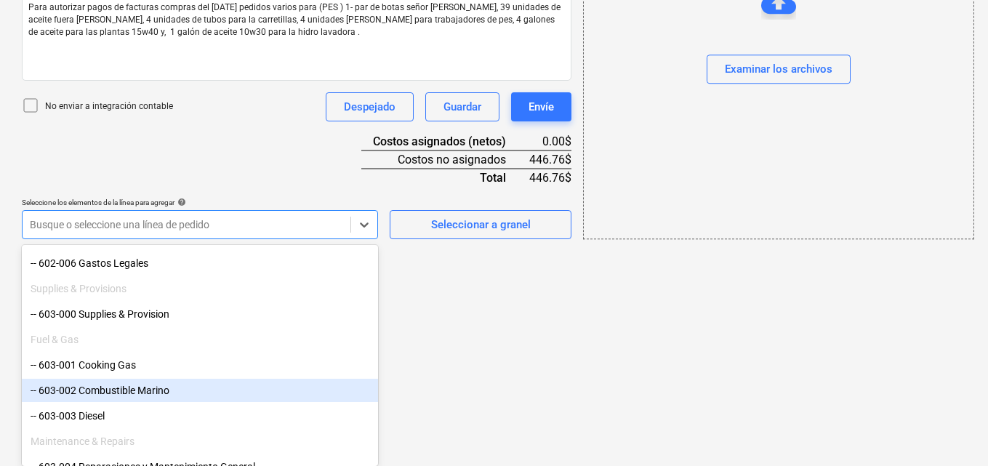
drag, startPoint x: 212, startPoint y: 379, endPoint x: 212, endPoint y: 393, distance: 13.8
click at [212, 393] on div "-- 603-002 Combustible Marino" at bounding box center [200, 390] width 356 height 23
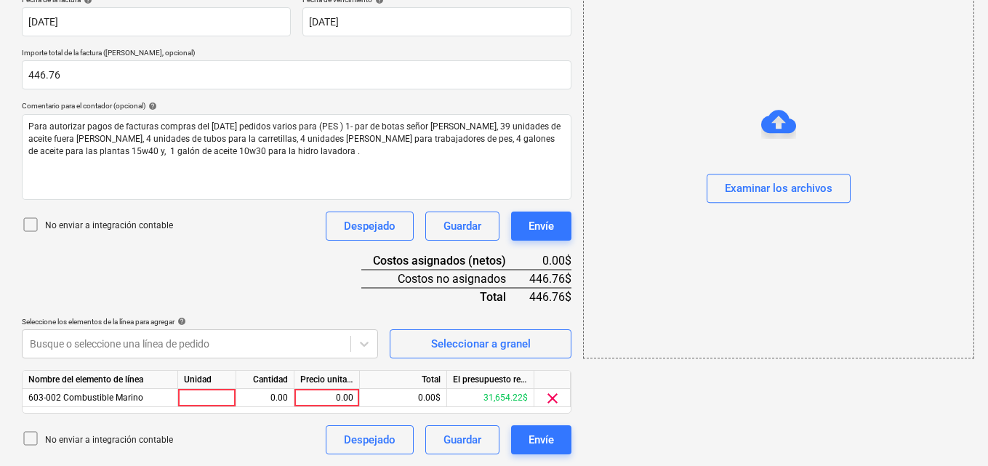
scroll to position [284, 0]
click at [212, 395] on div at bounding box center [207, 398] width 58 height 18
type input "1"
click at [263, 393] on div "0.00" at bounding box center [265, 398] width 46 height 18
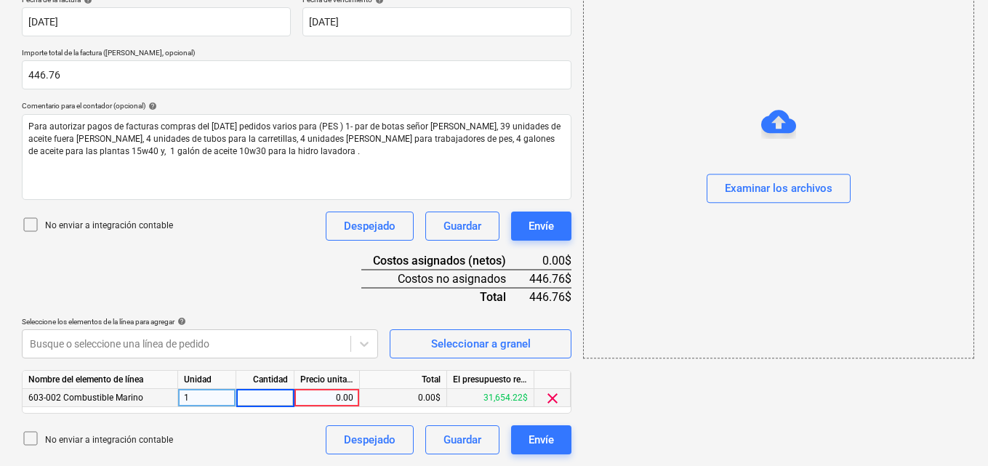
type input "1"
click at [331, 399] on div "0.00" at bounding box center [326, 398] width 53 height 18
type input "89.71"
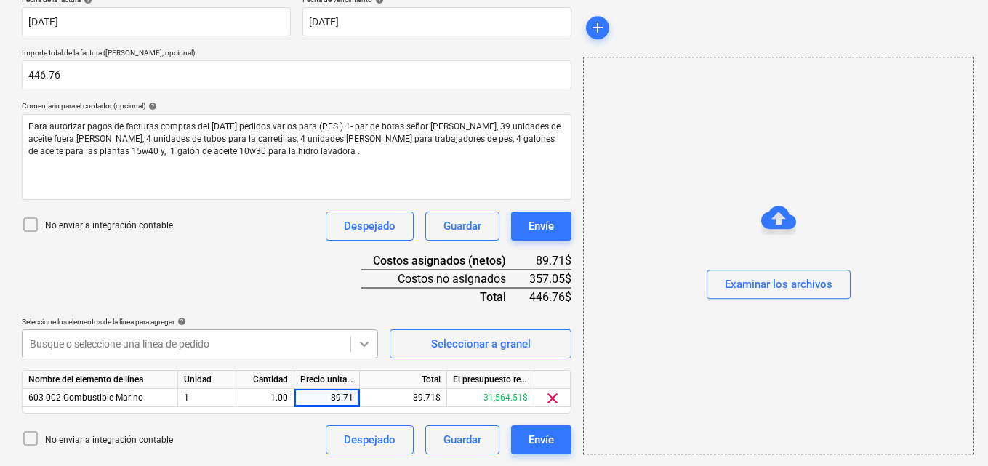
click at [369, 342] on icon at bounding box center [365, 344] width 9 height 5
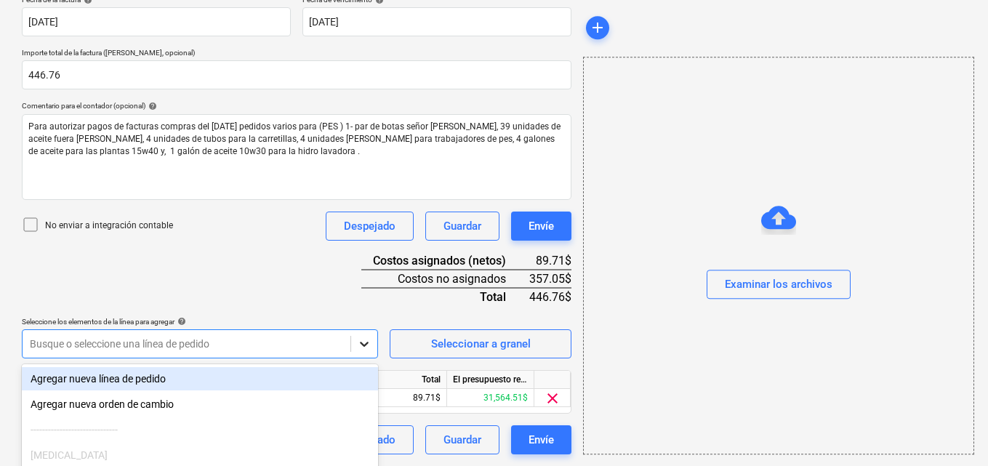
scroll to position [404, 0]
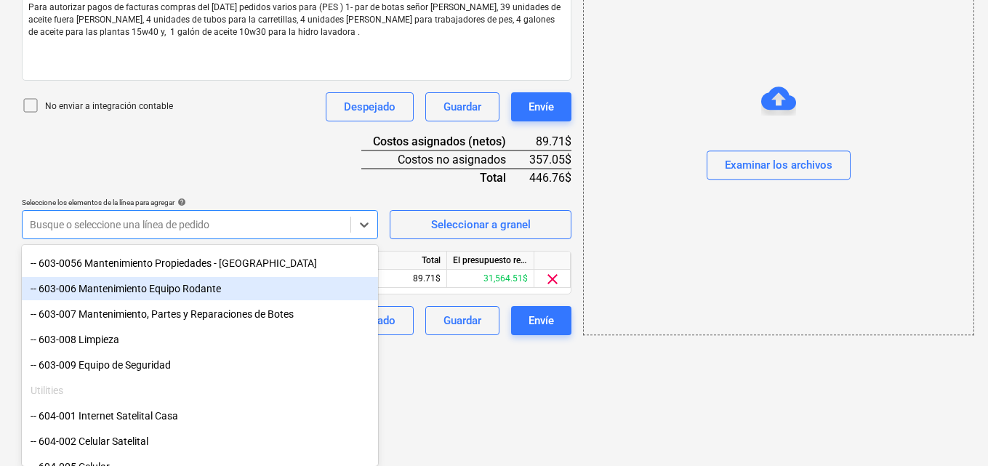
scroll to position [800, 0]
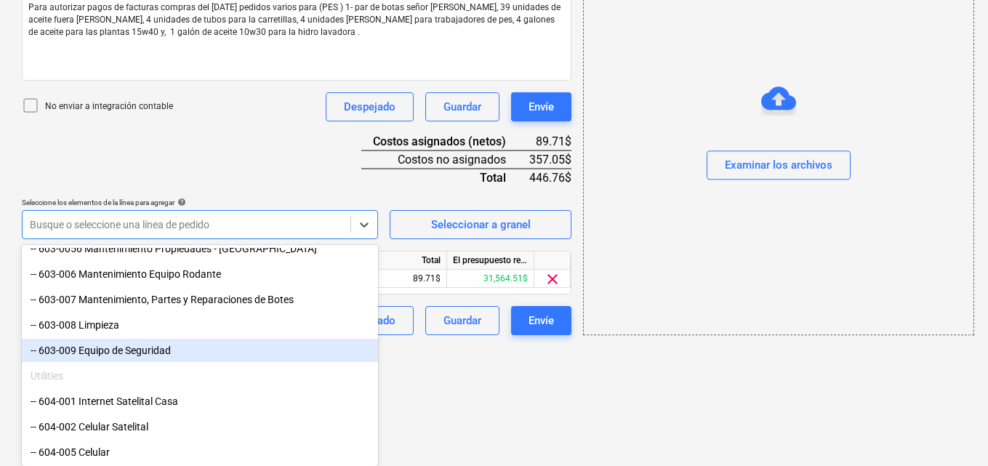
click at [204, 353] on div "-- 603-009 Equipo de Seguridad" at bounding box center [200, 350] width 356 height 23
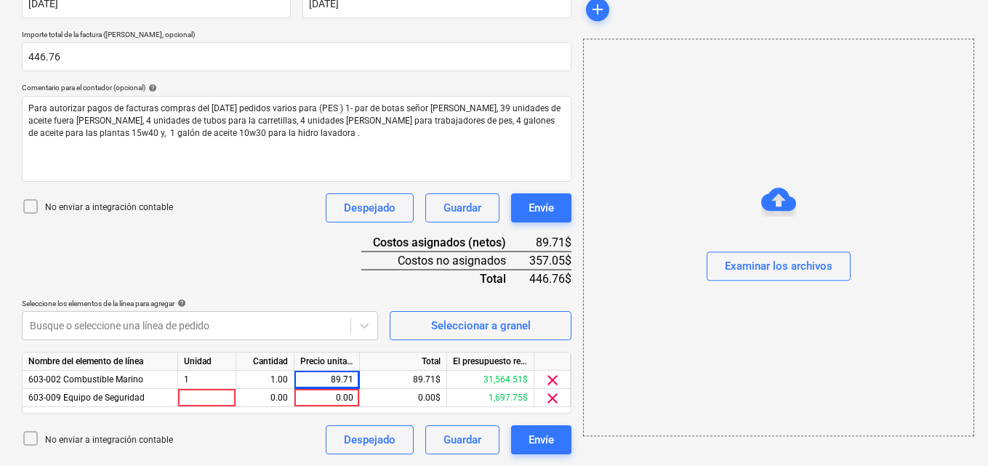
scroll to position [303, 0]
click at [188, 400] on div at bounding box center [207, 398] width 58 height 18
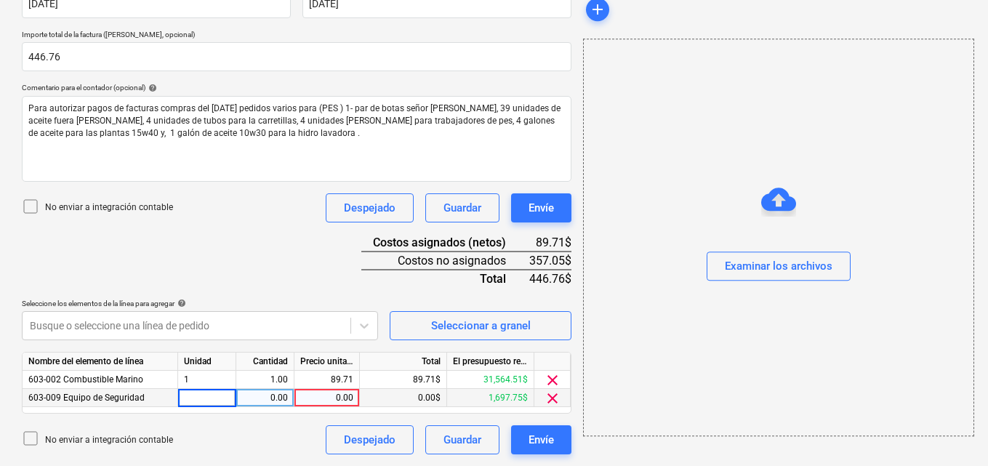
type input "1"
click at [268, 396] on div "0.00" at bounding box center [265, 398] width 46 height 18
type input "1"
click at [331, 399] on div "0.00" at bounding box center [326, 398] width 53 height 18
type input "39.99"
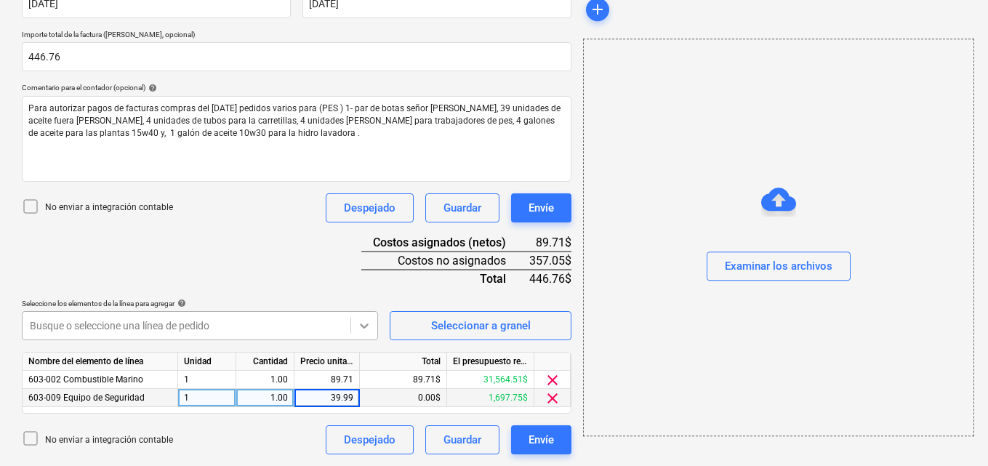
click at [363, 324] on icon at bounding box center [364, 326] width 15 height 15
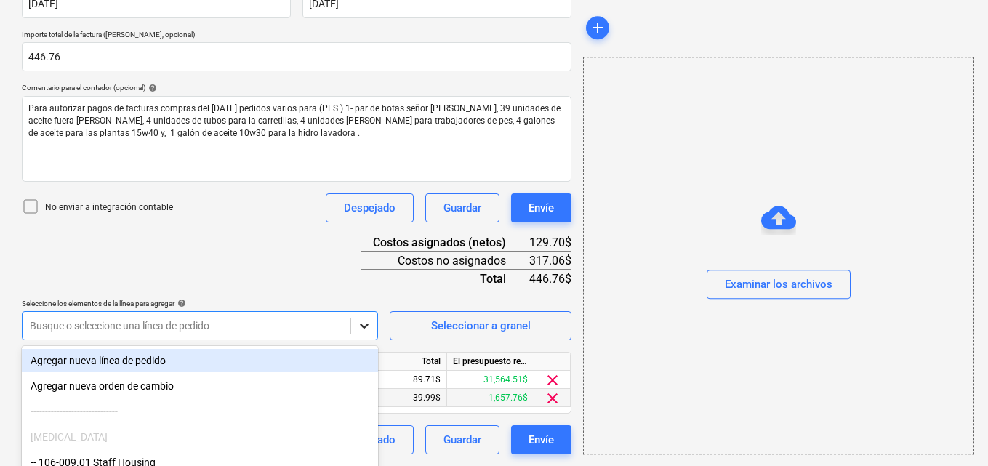
scroll to position [404, 0]
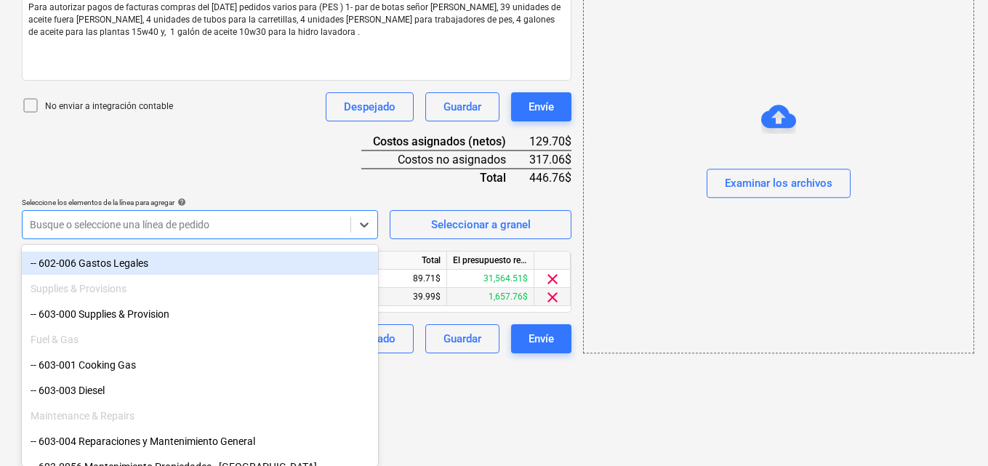
scroll to position [654, 0]
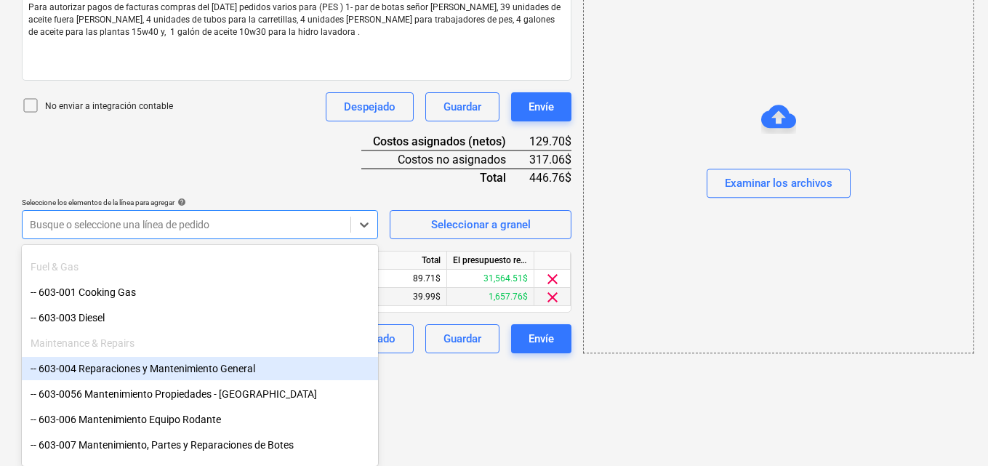
click at [273, 372] on div "-- 603-004 Reparaciones y Mantenimiento General" at bounding box center [200, 368] width 356 height 23
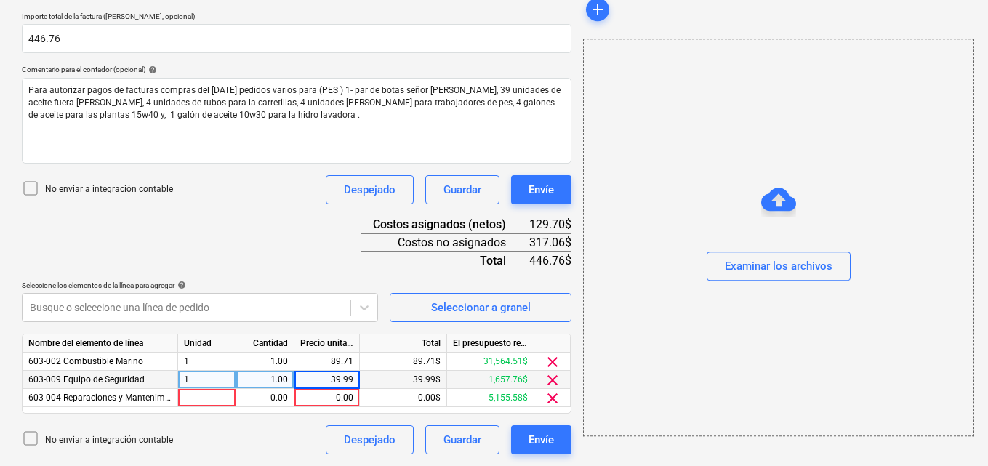
scroll to position [321, 0]
click at [191, 396] on div at bounding box center [207, 398] width 58 height 18
type input "1"
click at [267, 401] on div "0.00" at bounding box center [265, 398] width 46 height 18
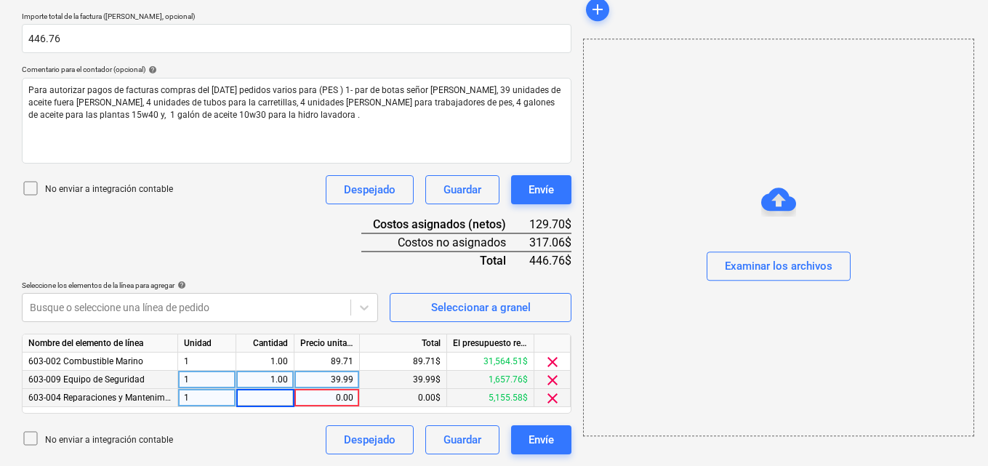
type input "1"
click at [331, 395] on div "0.00" at bounding box center [326, 398] width 53 height 18
type input "49.50"
click at [364, 305] on icon at bounding box center [364, 307] width 15 height 15
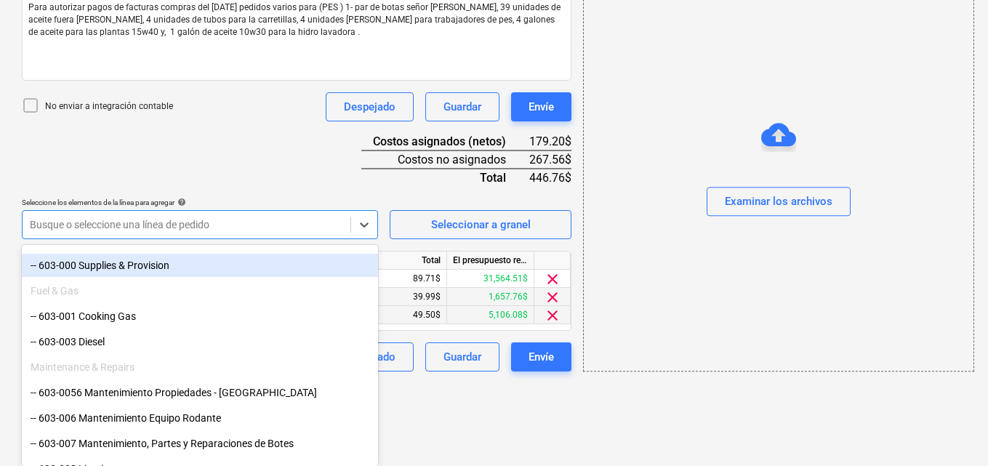
scroll to position [654, 0]
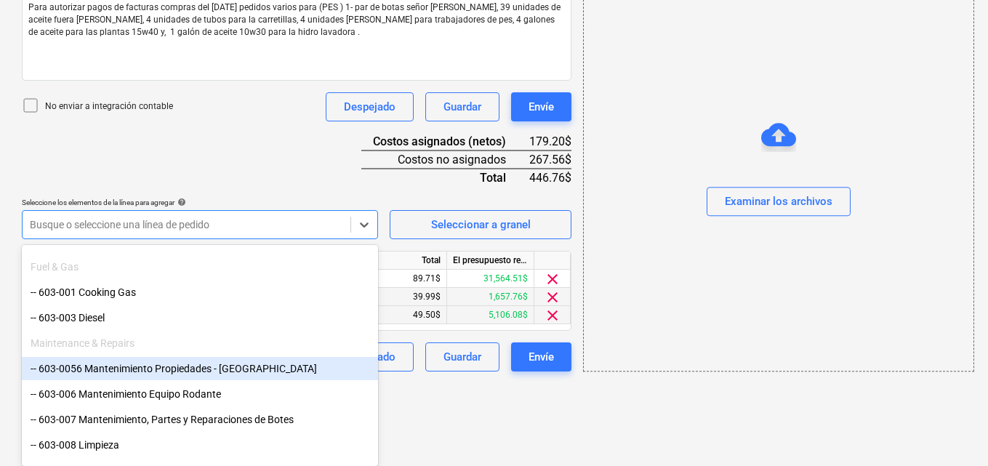
click at [287, 374] on div "-- 603-0056 Mantenimiento Propiedades - [GEOGRAPHIC_DATA]" at bounding box center [200, 368] width 356 height 23
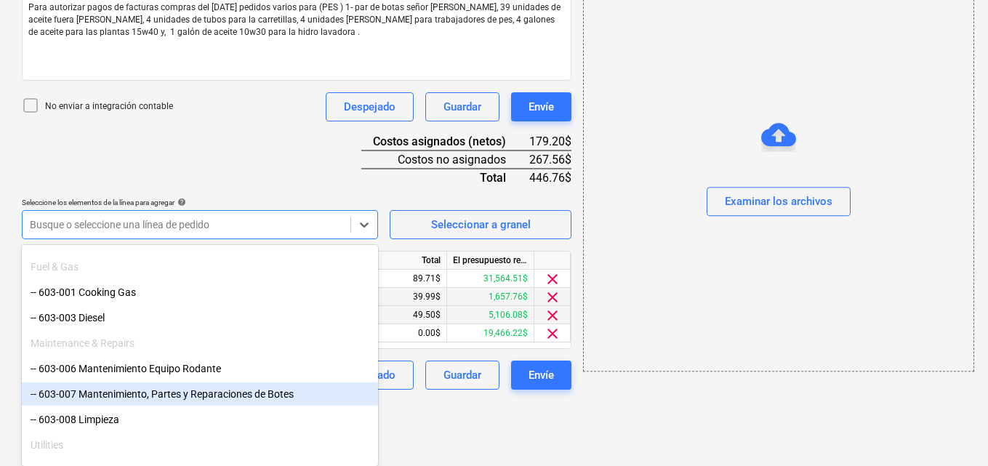
scroll to position [339, 0]
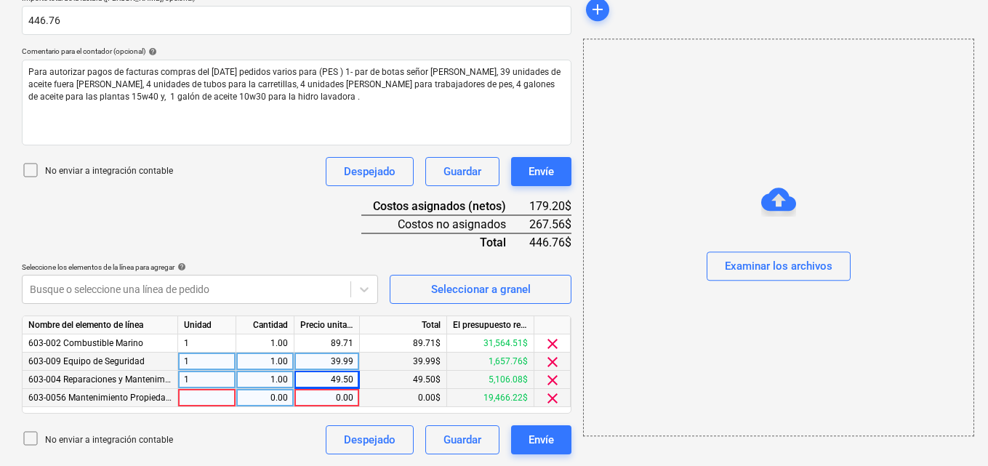
click at [193, 394] on div at bounding box center [207, 398] width 58 height 18
type input "1"
click at [267, 398] on div "0.00" at bounding box center [265, 398] width 46 height 18
type input "1"
click at [333, 397] on div "0.00" at bounding box center [326, 398] width 53 height 18
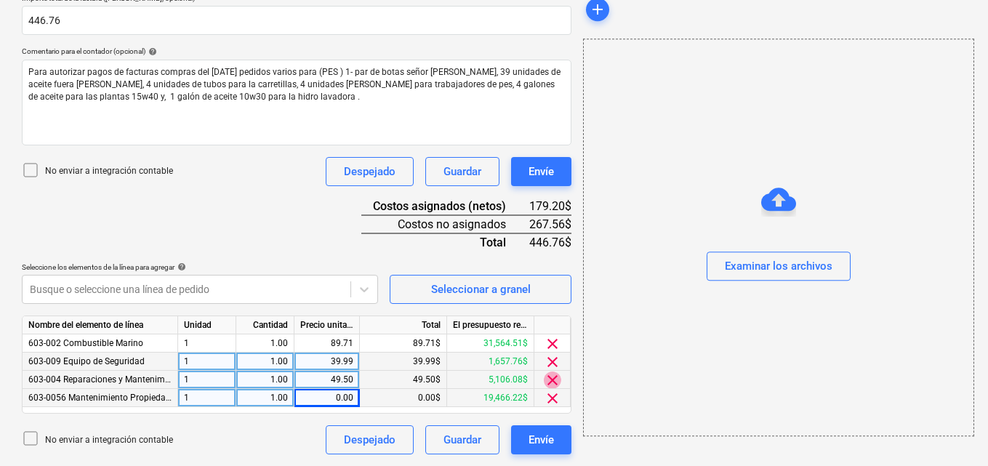
click at [551, 379] on span "clear" at bounding box center [552, 380] width 17 height 17
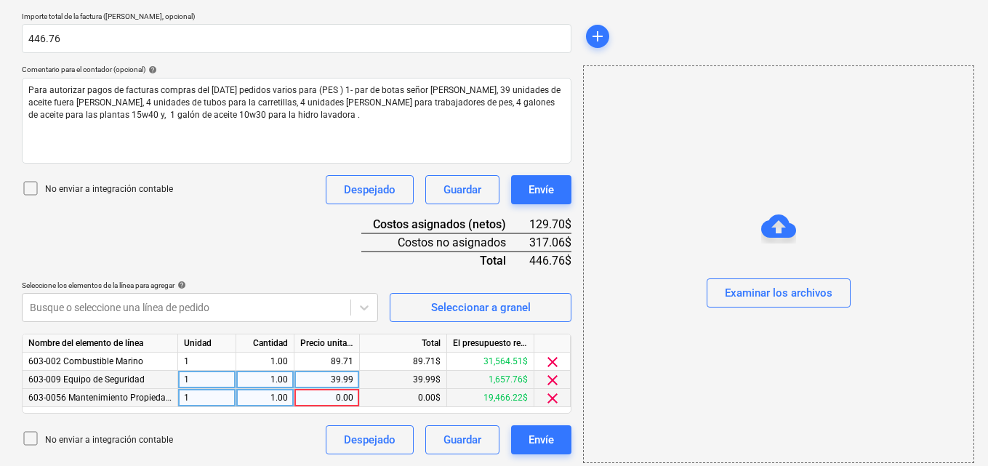
click at [334, 396] on div "0.00" at bounding box center [326, 398] width 53 height 18
type input "49.50"
click at [364, 310] on icon at bounding box center [365, 307] width 9 height 5
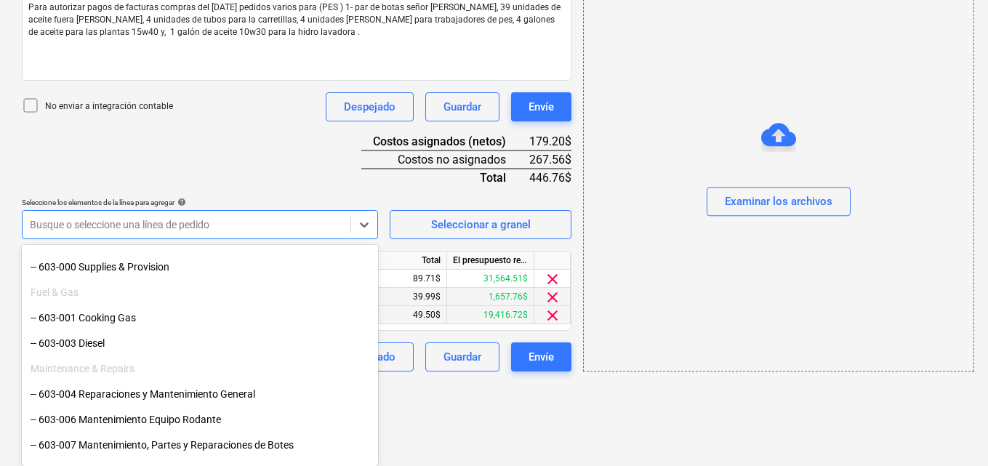
scroll to position [604, 0]
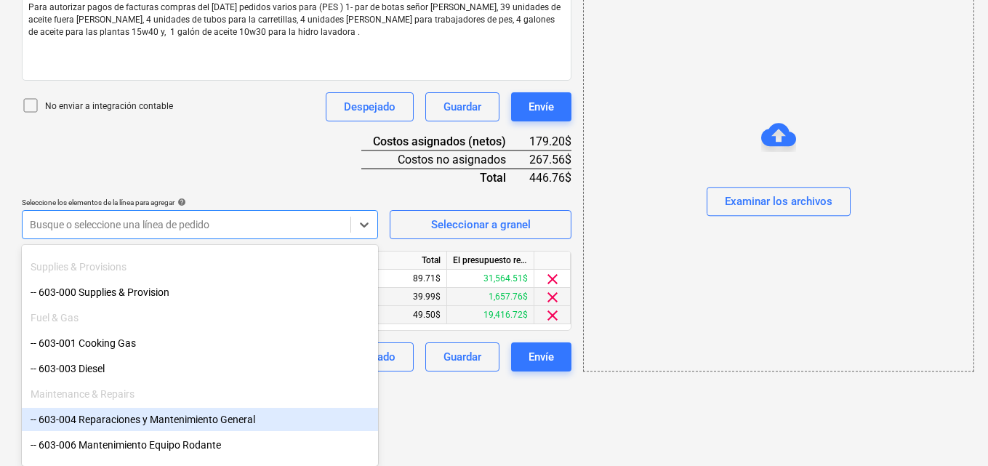
click at [298, 422] on div "-- 603-004 Reparaciones y Mantenimiento General" at bounding box center [200, 419] width 356 height 23
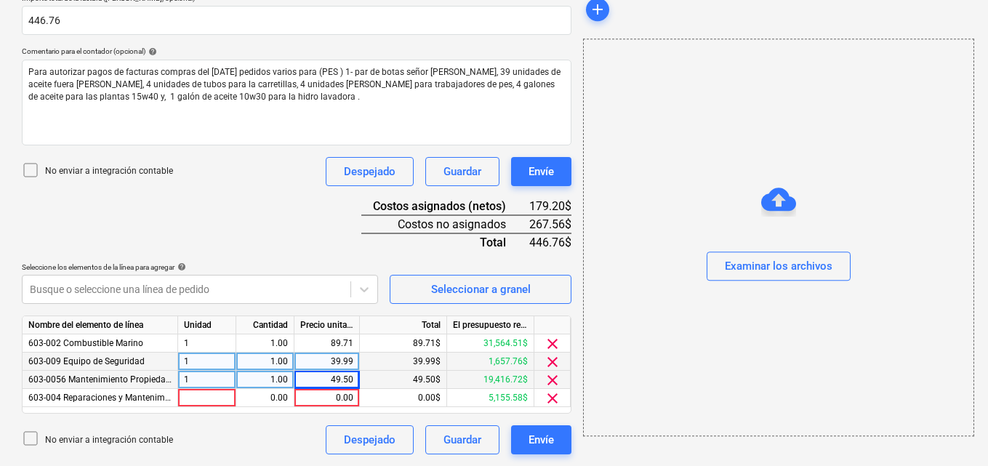
scroll to position [339, 0]
click at [185, 395] on div at bounding box center [207, 398] width 58 height 18
type input "1"
click at [267, 396] on div "0.00" at bounding box center [265, 398] width 46 height 18
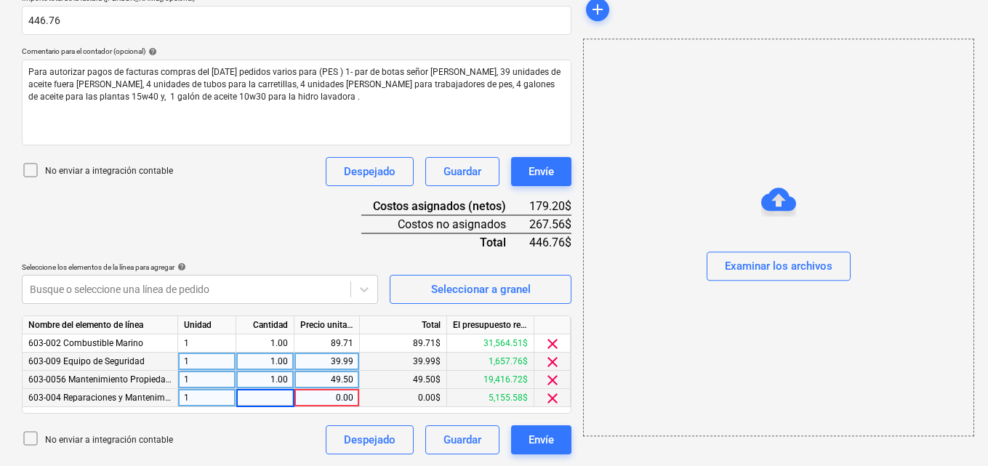
type input "1"
click at [332, 395] on div "0.00" at bounding box center [326, 398] width 53 height 18
type input "15.11"
click at [360, 294] on icon at bounding box center [364, 289] width 15 height 15
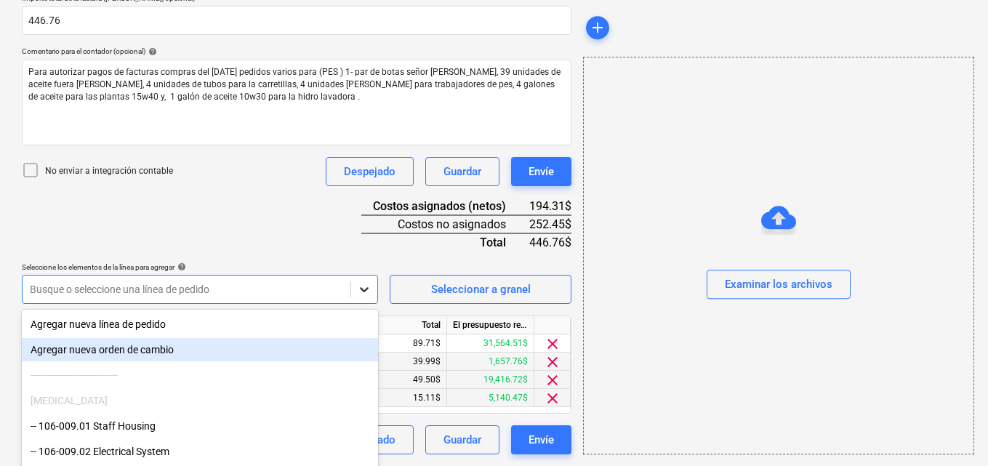
scroll to position [404, 0]
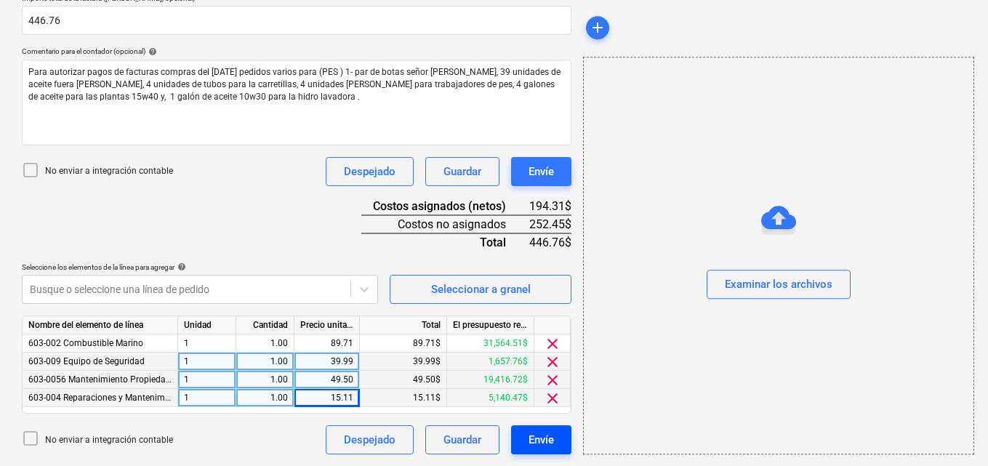
scroll to position [339, 0]
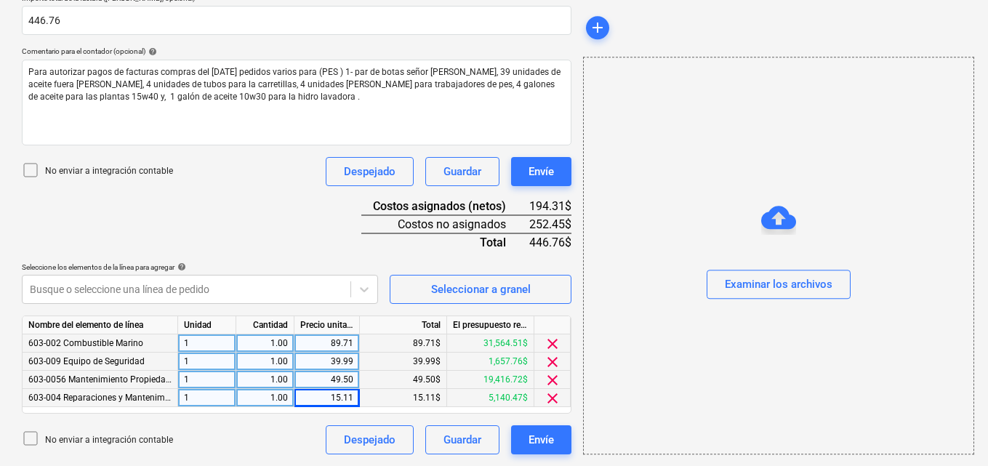
click at [353, 342] on div "89.71" at bounding box center [327, 343] width 65 height 18
type input "299.31"
click at [581, 460] on div "add Examinar los archivos" at bounding box center [777, 97] width 401 height 726
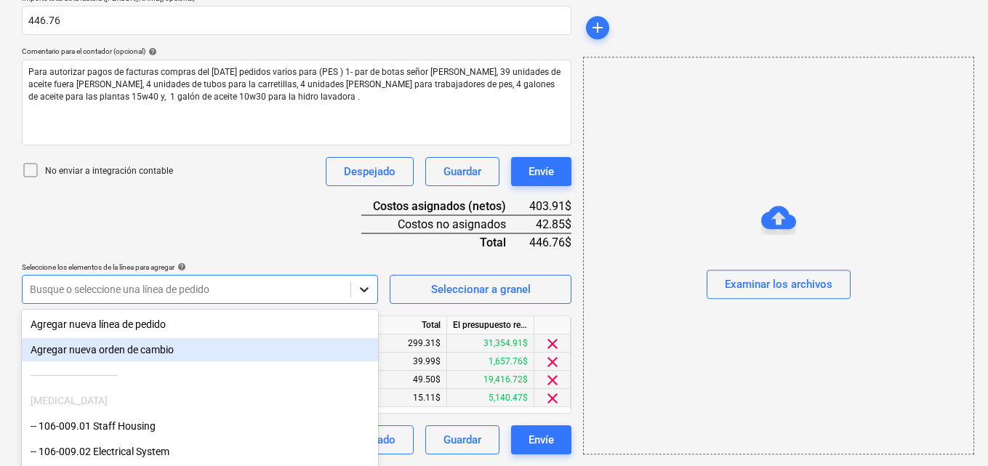
scroll to position [404, 0]
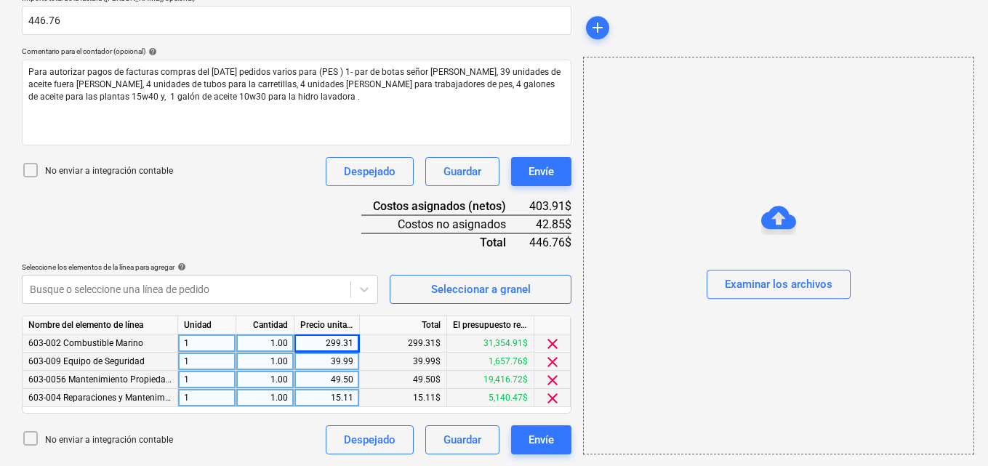
scroll to position [339, 0]
click at [356, 379] on div "49.50" at bounding box center [327, 380] width 65 height 18
type input "69.49"
click at [577, 462] on div "Crear un nuevo documento Selecciona la compañía GRUPO [PERSON_NAME] Añade una n…" at bounding box center [497, 97] width 995 height 738
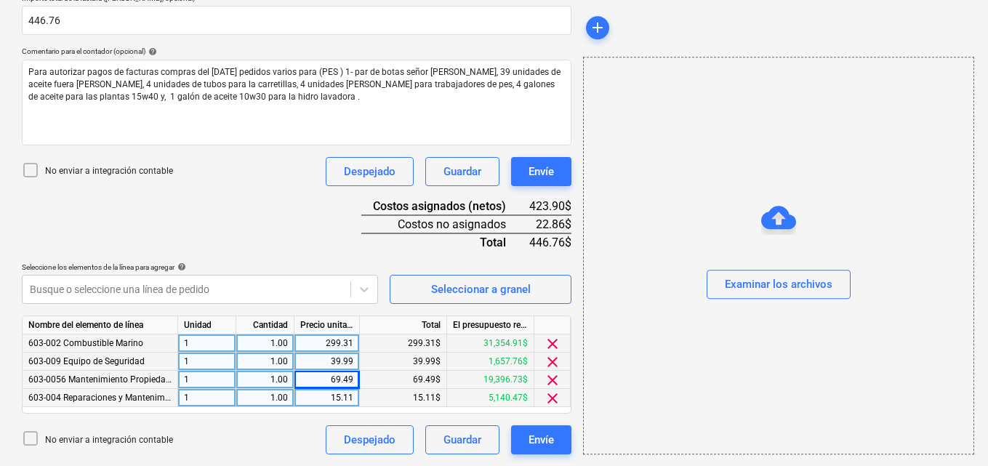
click at [580, 461] on div "Crear un nuevo documento Selecciona la compañía GRUPO [PERSON_NAME] Añade una n…" at bounding box center [497, 97] width 995 height 738
click at [260, 422] on div "Nombre del documento help Compras materiales para pes número de factura (opcion…" at bounding box center [297, 170] width 550 height 567
click at [279, 427] on div "No enviar a integración contable Despejado Guardar Envíe" at bounding box center [297, 439] width 550 height 29
click at [297, 427] on div "No enviar a integración contable Despejado Guardar Envíe" at bounding box center [297, 439] width 550 height 29
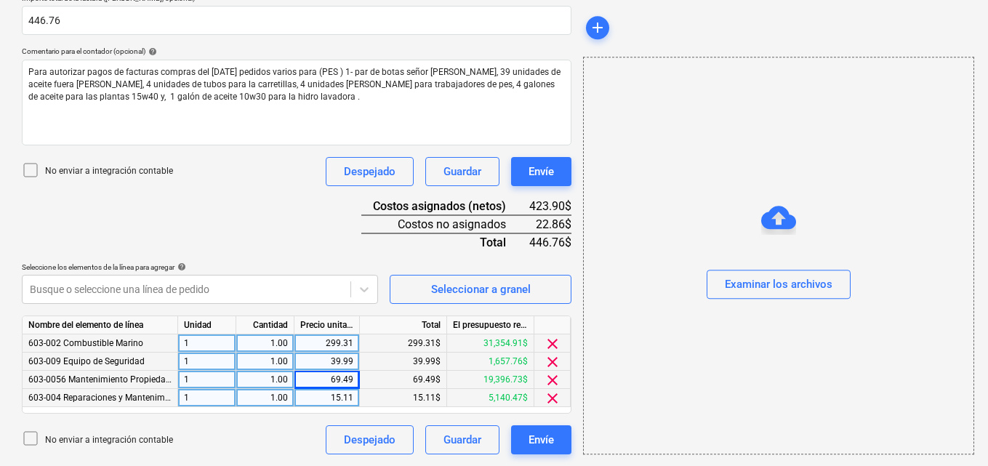
click at [297, 427] on div "No enviar a integración contable Despejado Guardar Envíe" at bounding box center [297, 439] width 550 height 29
click at [300, 427] on div "No enviar a integración contable Despejado Guardar Envíe" at bounding box center [297, 439] width 550 height 29
click at [548, 380] on span "clear" at bounding box center [552, 380] width 17 height 17
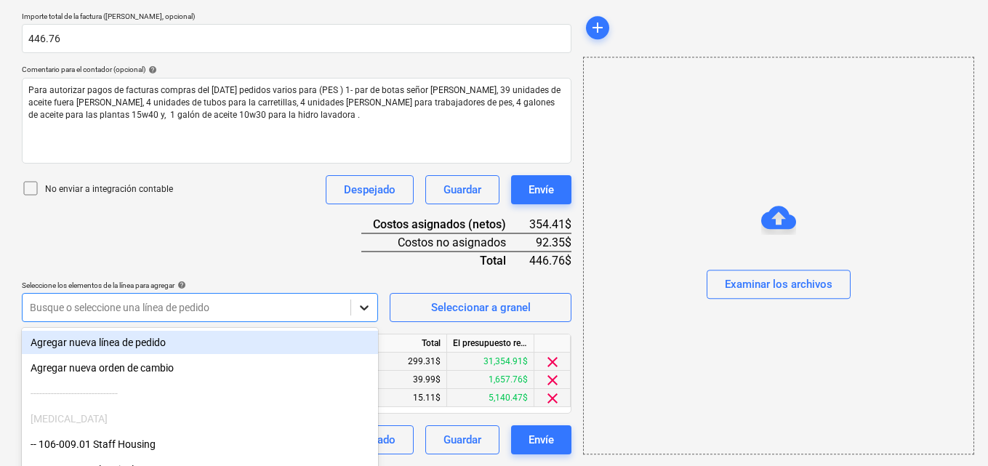
scroll to position [404, 0]
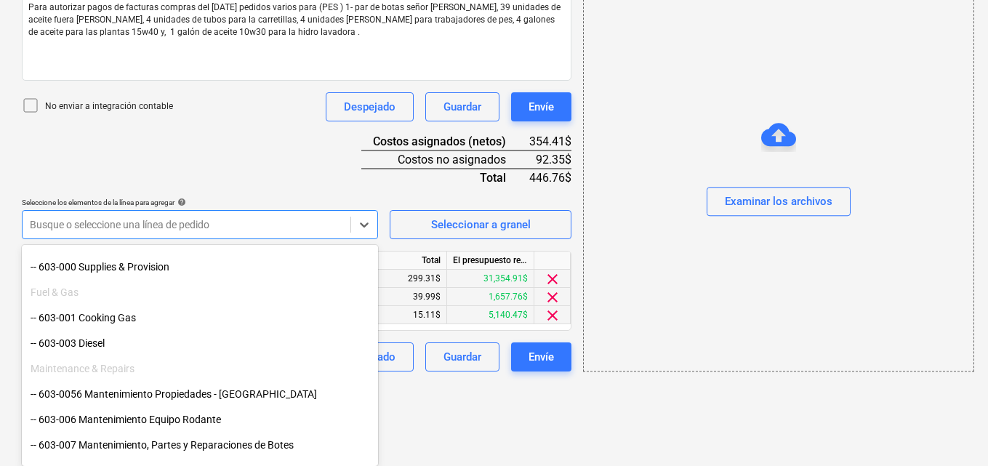
scroll to position [654, 0]
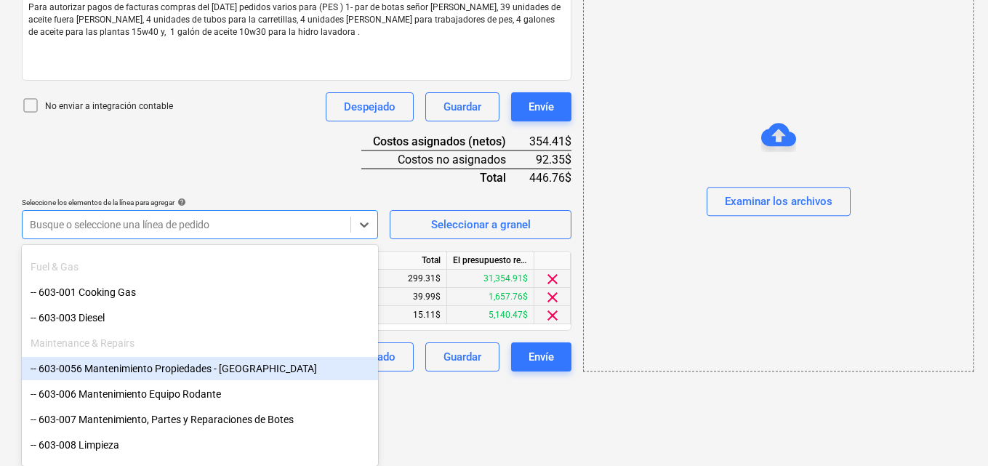
click at [199, 373] on div "-- 603-0056 Mantenimiento Propiedades - [GEOGRAPHIC_DATA]" at bounding box center [200, 368] width 356 height 23
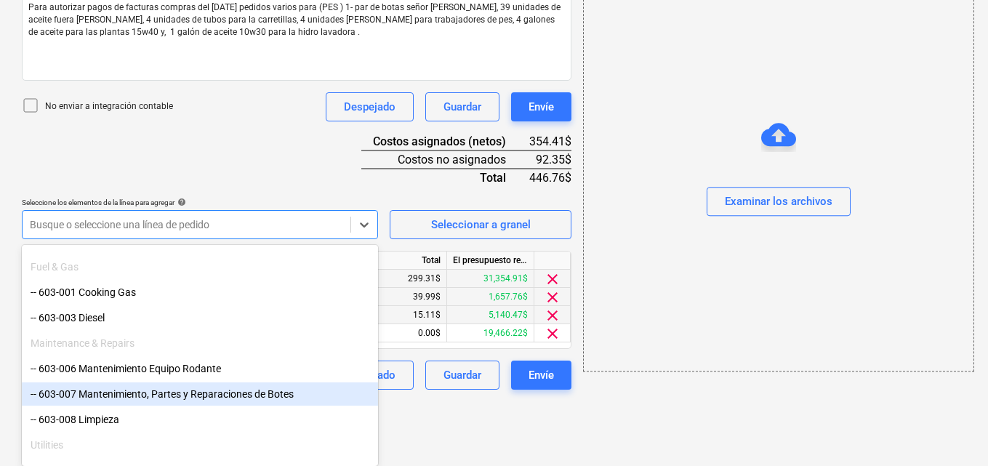
scroll to position [339, 0]
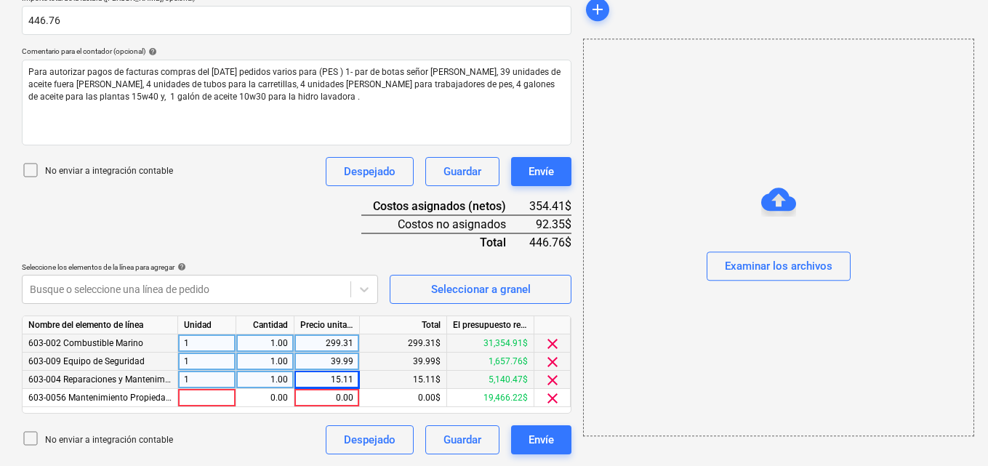
click at [186, 396] on div at bounding box center [207, 398] width 58 height 18
type input "1"
click at [270, 394] on div "0.00" at bounding box center [265, 398] width 46 height 18
type input "1"
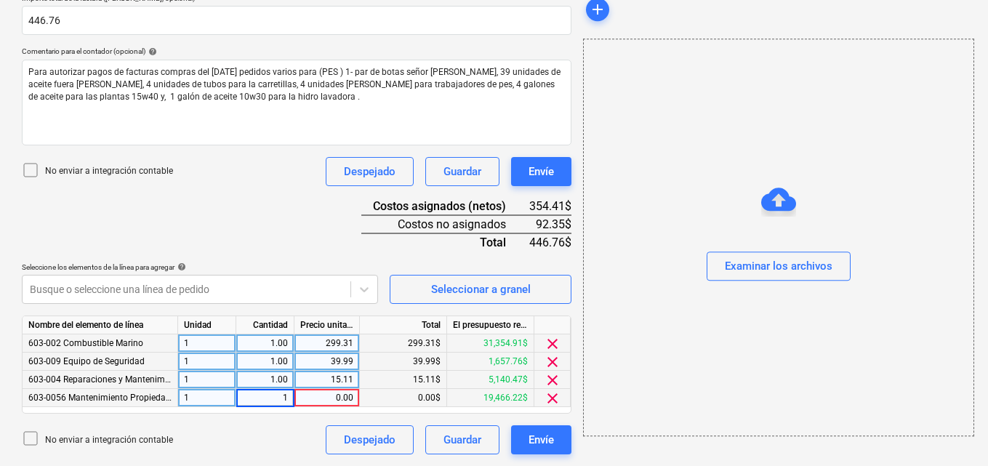
click at [330, 396] on div "0.00" at bounding box center [326, 398] width 53 height 18
type input "69.49"
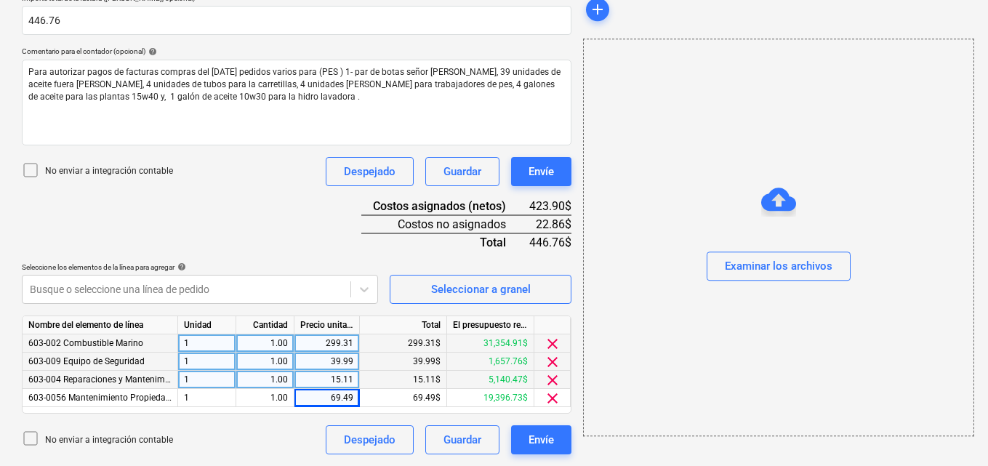
click at [583, 449] on div "add Examinar los archivos" at bounding box center [777, 97] width 401 height 726
click at [352, 340] on div "299.31" at bounding box center [326, 343] width 53 height 18
type input "293.45"
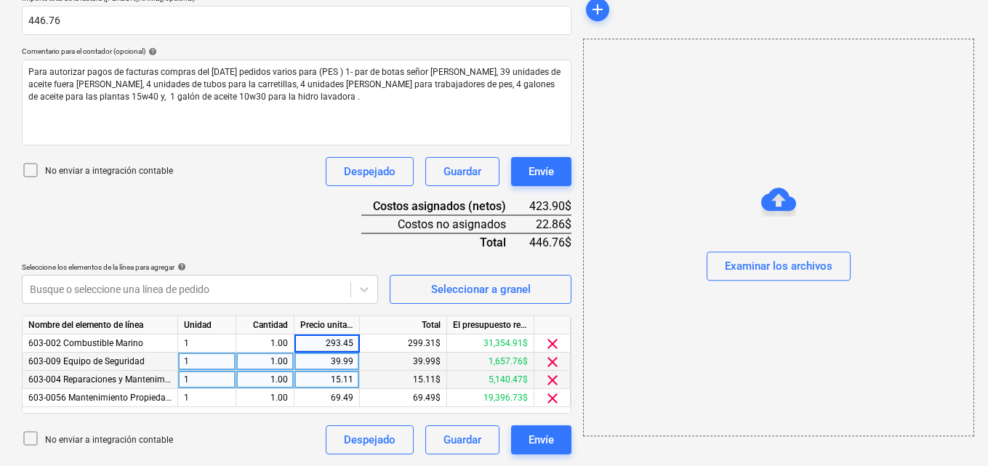
click at [309, 427] on div "No enviar a integración contable Despejado Guardar Envíe" at bounding box center [297, 439] width 550 height 29
drag, startPoint x: 325, startPoint y: 358, endPoint x: 358, endPoint y: 364, distance: 33.1
click at [358, 364] on div "39.99" at bounding box center [327, 362] width 65 height 18
type input "42.78"
click at [354, 342] on div "293.45" at bounding box center [327, 343] width 65 height 18
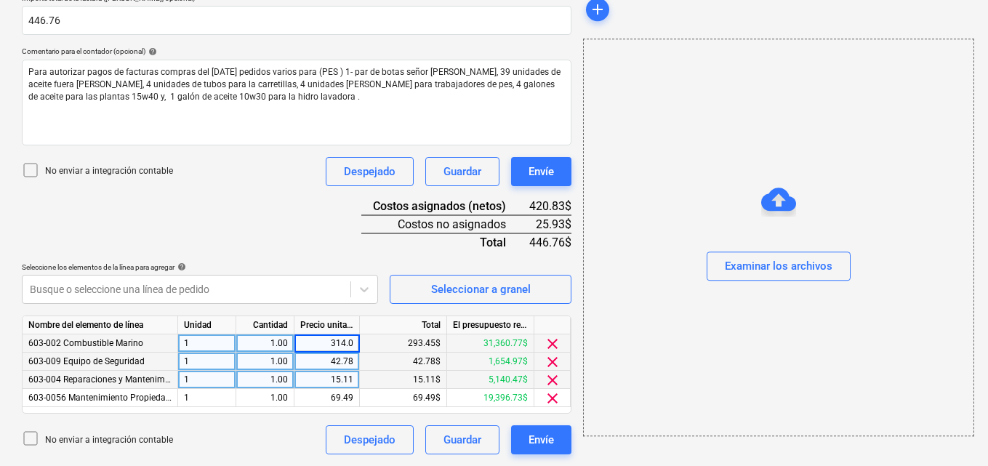
type input "314.08"
click at [368, 379] on div "15.11$" at bounding box center [403, 380] width 87 height 18
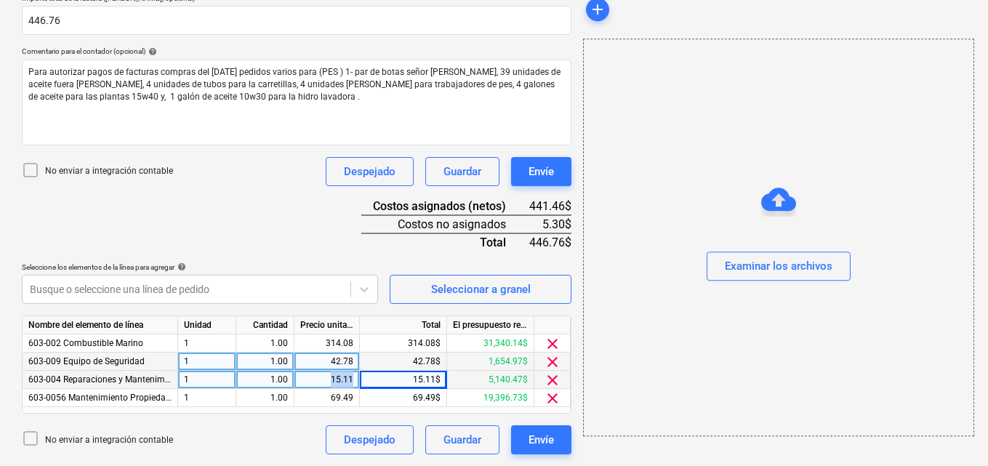
drag, startPoint x: 328, startPoint y: 381, endPoint x: 357, endPoint y: 386, distance: 29.5
click at [357, 386] on div "15.11" at bounding box center [327, 380] width 65 height 18
type input "16.16"
click at [312, 416] on div "Nombre del documento help Compras materiales para pes número de factura (opcion…" at bounding box center [297, 170] width 550 height 567
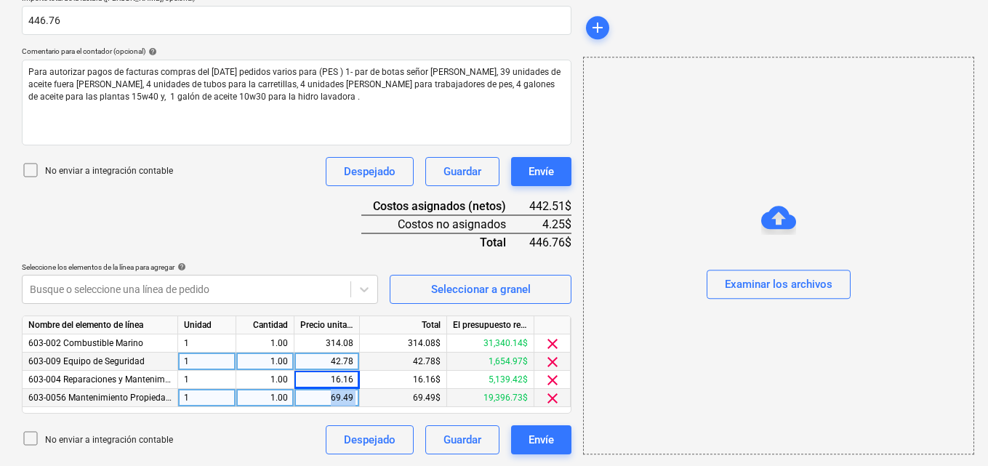
drag, startPoint x: 329, startPoint y: 397, endPoint x: 360, endPoint y: 396, distance: 30.5
click at [0, 0] on div "603-0056 Mantenimiento Propiedades - Playa El Sol 1 1.00 69.49 69.49$ 19,396.73…" at bounding box center [0, 0] width 0 height 0
type input "16.16"
drag, startPoint x: 328, startPoint y: 398, endPoint x: 350, endPoint y: 403, distance: 22.2
click at [350, 403] on div "69.49" at bounding box center [326, 398] width 53 height 18
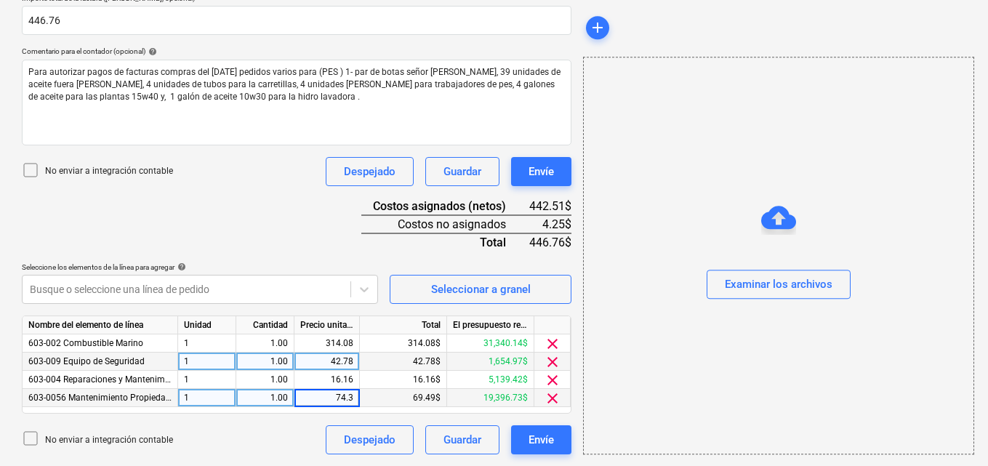
type input "74.34"
click at [308, 425] on div "No enviar a integración contable Despejado Guardar Envíe" at bounding box center [297, 439] width 550 height 29
drag, startPoint x: 329, startPoint y: 396, endPoint x: 383, endPoint y: 401, distance: 54.8
click at [0, 0] on div "603-0056 Mantenimiento Propiedades - Playa El Sol 1 1.00 74.34 74.34$ 19,391.88…" at bounding box center [0, 0] width 0 height 0
type input "70.88"
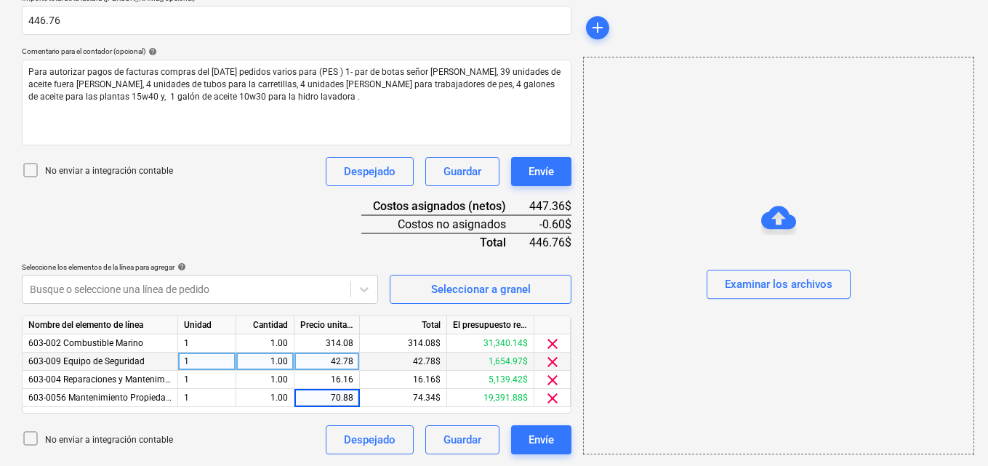
click at [311, 423] on div "Nombre del documento help Compras materiales para pes número de factura (opcion…" at bounding box center [297, 170] width 550 height 567
drag, startPoint x: 321, startPoint y: 342, endPoint x: 356, endPoint y: 348, distance: 35.5
click at [356, 348] on div "314.08" at bounding box center [327, 343] width 65 height 18
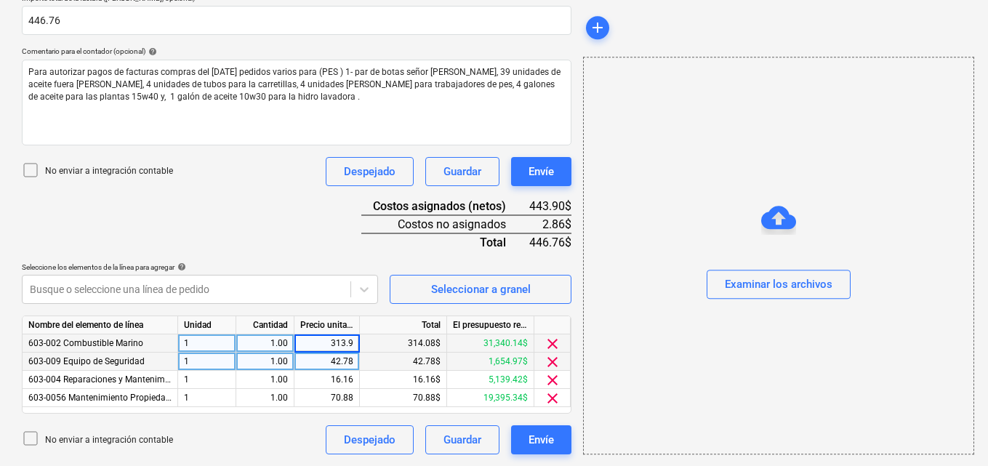
type input "313.98"
click at [322, 422] on div "Nombre del documento help Compras materiales para pes número de factura (opcion…" at bounding box center [297, 170] width 550 height 567
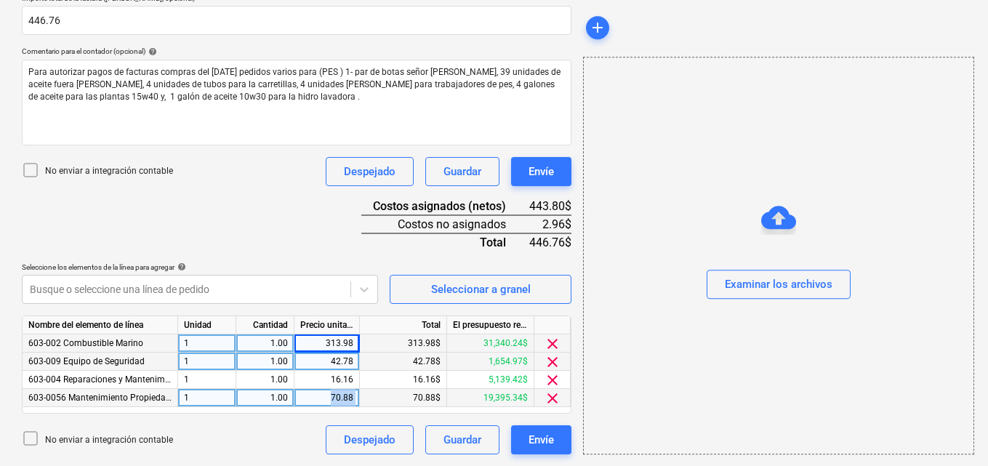
drag, startPoint x: 327, startPoint y: 398, endPoint x: 364, endPoint y: 400, distance: 37.1
click at [0, 0] on div "603-0056 Mantenimiento Propiedades - Playa El Sol 1 1.00 70.88 70.88$ 19,395.34…" at bounding box center [0, 0] width 0 height 0
type input "313.98"
click at [364, 399] on div "70.88$" at bounding box center [403, 398] width 87 height 18
click at [330, 399] on div "70.88" at bounding box center [326, 398] width 53 height 18
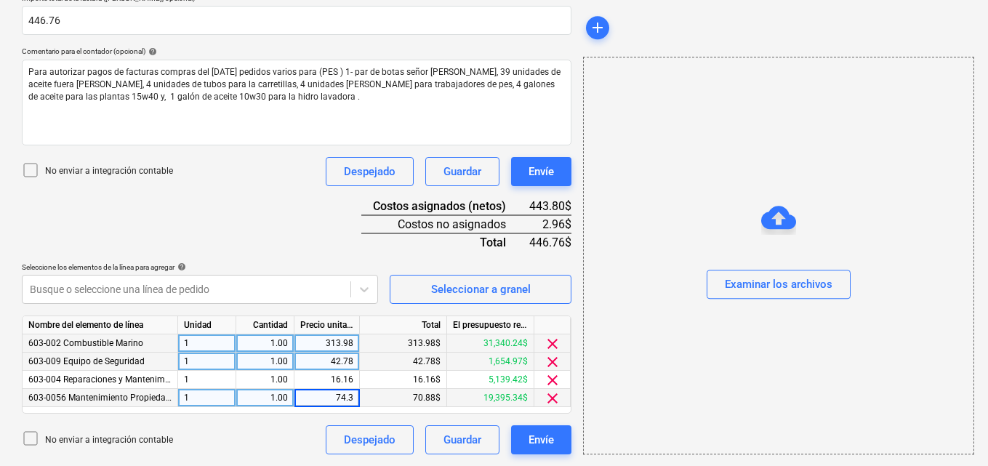
type input "74.34"
click at [295, 420] on div "Nombre del documento help Compras materiales para pes número de factura (opcion…" at bounding box center [297, 170] width 550 height 567
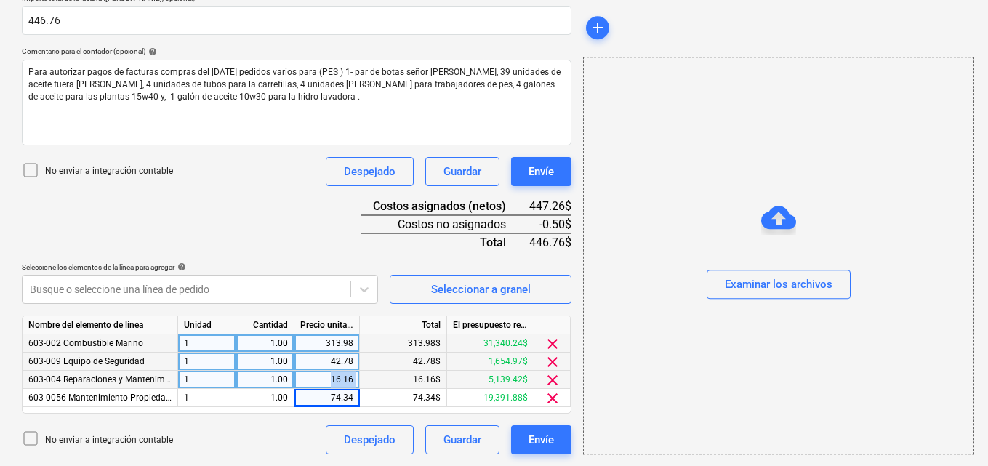
drag, startPoint x: 326, startPoint y: 378, endPoint x: 364, endPoint y: 378, distance: 37.1
click at [0, 0] on div "603-004 Reparaciones y Mantenimiento General 1 1.00 16.16 16.16$ 5,139.42$ clear" at bounding box center [0, 0] width 0 height 0
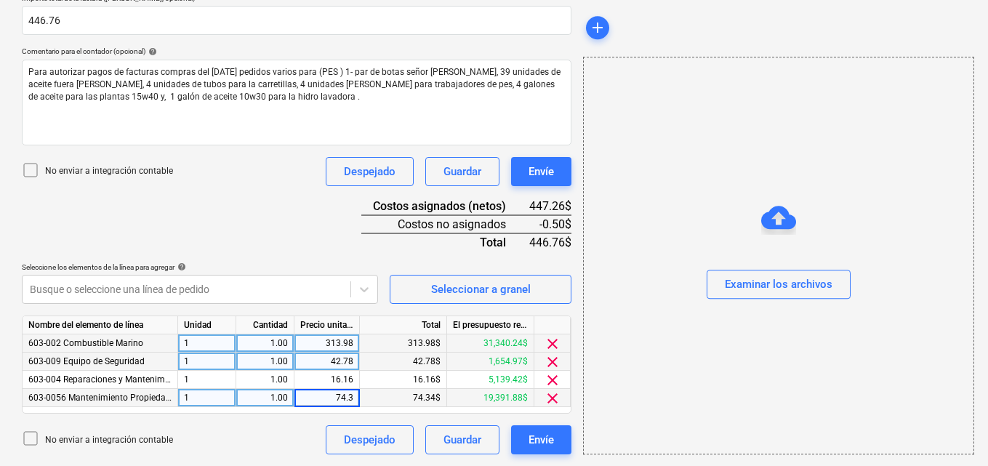
type input "74.34"
click at [300, 424] on div "Nombre del documento help Compras materiales para pes número de factura (opcion…" at bounding box center [297, 170] width 550 height 567
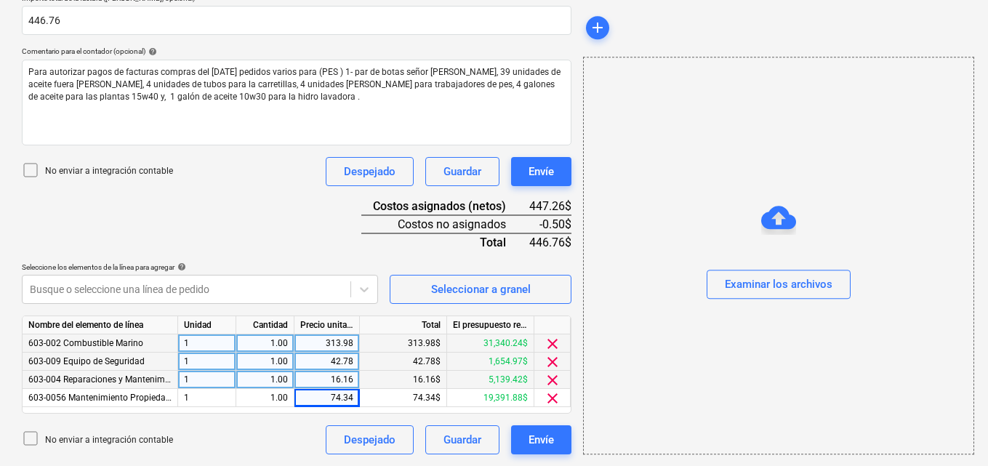
click at [328, 377] on div "16.16" at bounding box center [326, 380] width 53 height 18
click at [385, 379] on div "16.16$" at bounding box center [403, 380] width 87 height 18
drag, startPoint x: 331, startPoint y: 377, endPoint x: 352, endPoint y: 377, distance: 21.1
click at [352, 377] on div "16.16" at bounding box center [326, 380] width 53 height 18
type input "15.61"
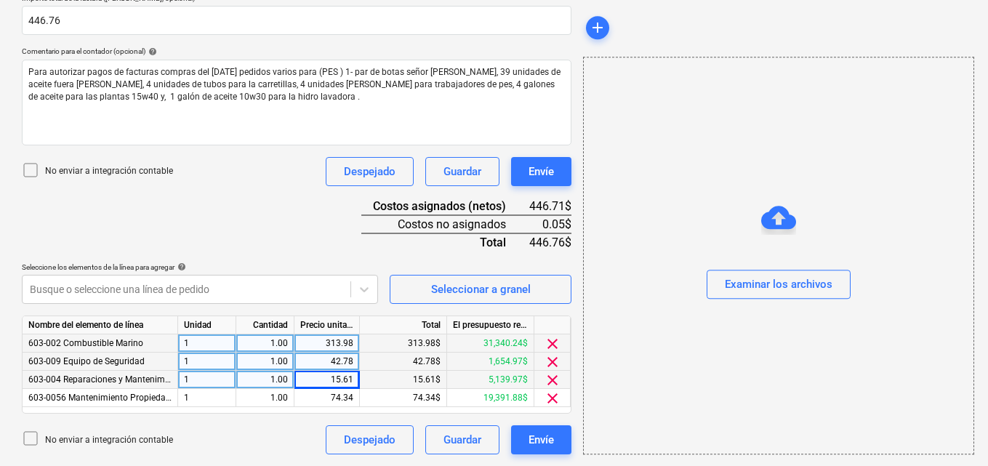
click at [310, 424] on div "Nombre del documento help Compras materiales para pes número de factura (opcion…" at bounding box center [297, 170] width 550 height 567
click at [781, 280] on div "Examinar los archivos" at bounding box center [779, 285] width 108 height 19
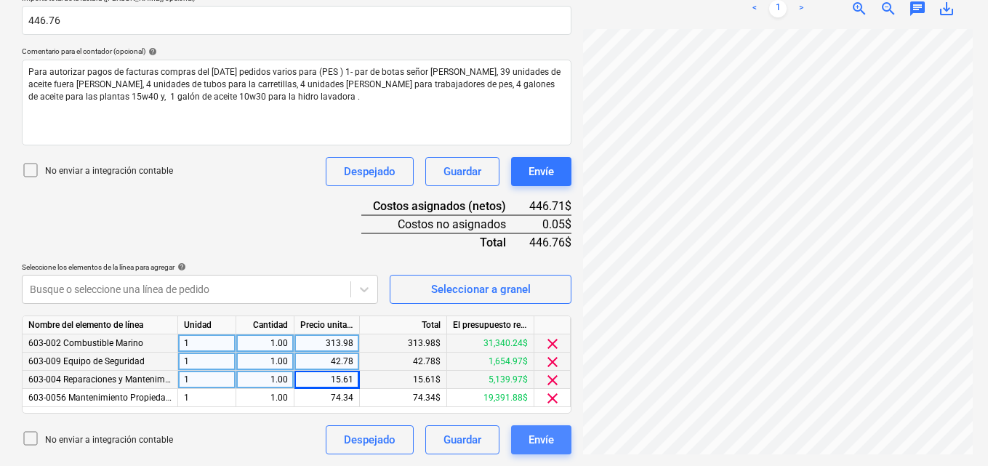
click at [552, 438] on div "Envíe" at bounding box center [541, 439] width 25 height 19
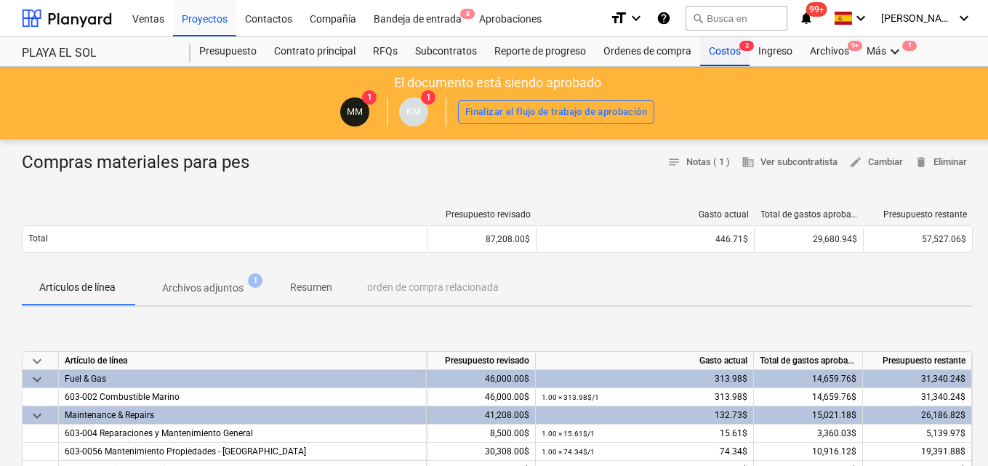
click at [706, 52] on div "Costos 3" at bounding box center [724, 51] width 49 height 29
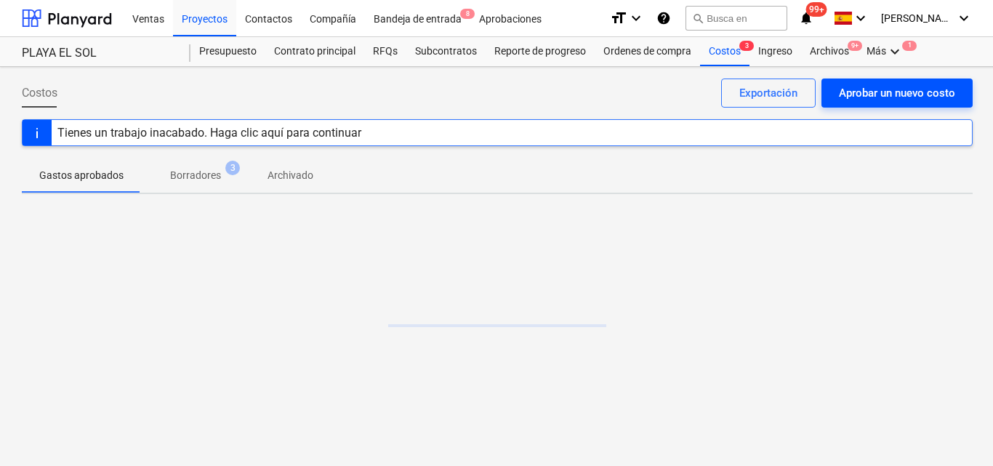
click at [857, 89] on div "Aprobar un nuevo costo" at bounding box center [897, 93] width 116 height 19
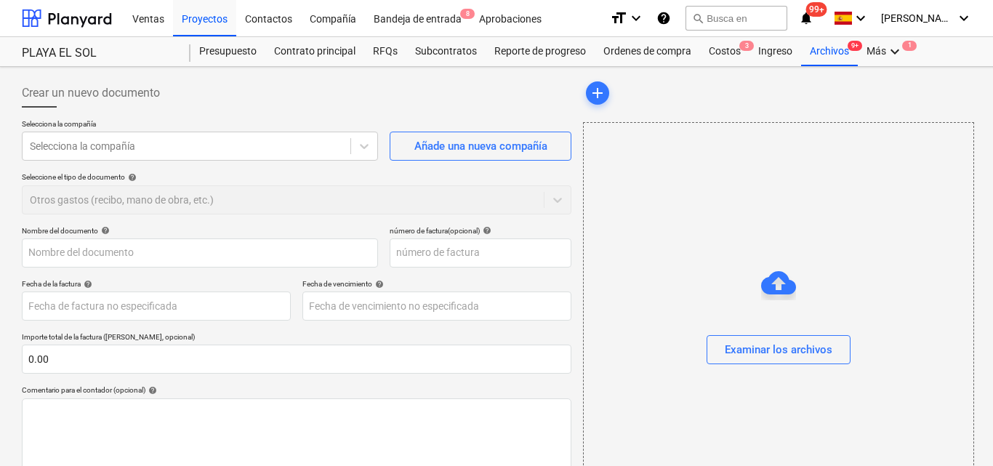
type input "0.00"
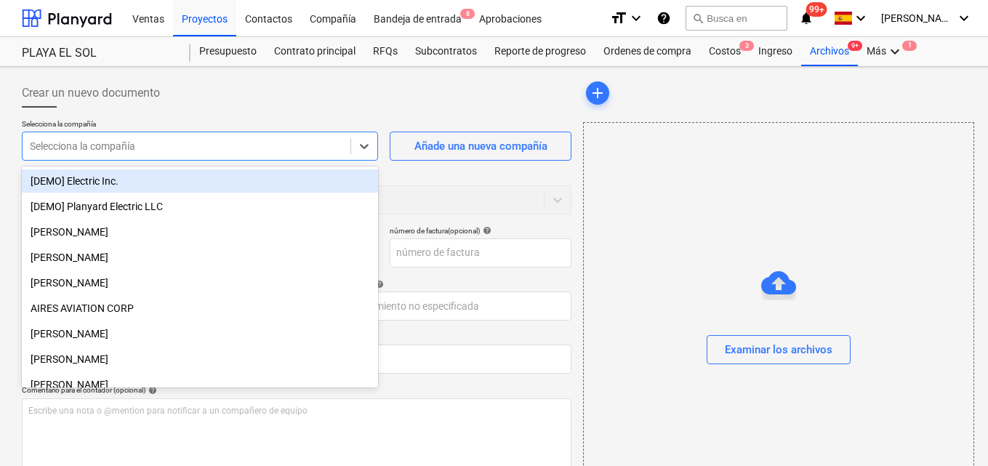
click at [176, 148] on div at bounding box center [186, 146] width 313 height 15
type input "im"
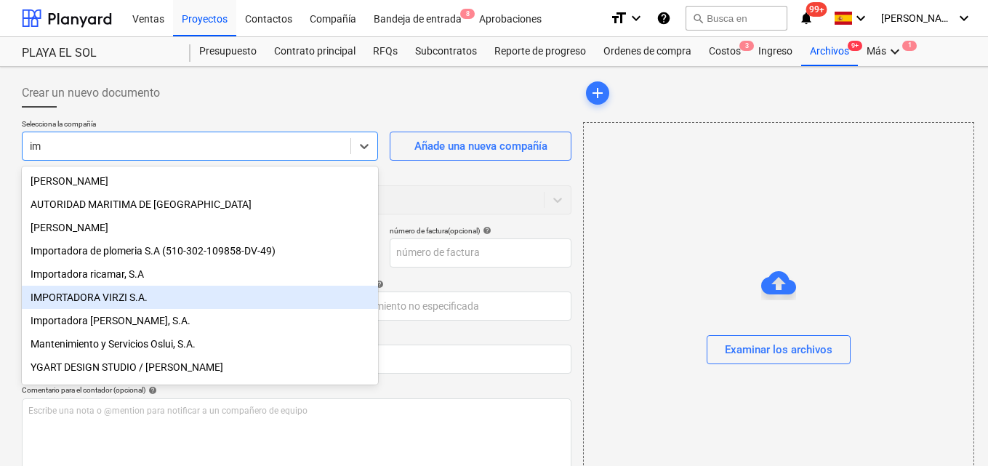
click at [140, 297] on div "IMPORTADORA VIRZI S.A." at bounding box center [200, 297] width 356 height 23
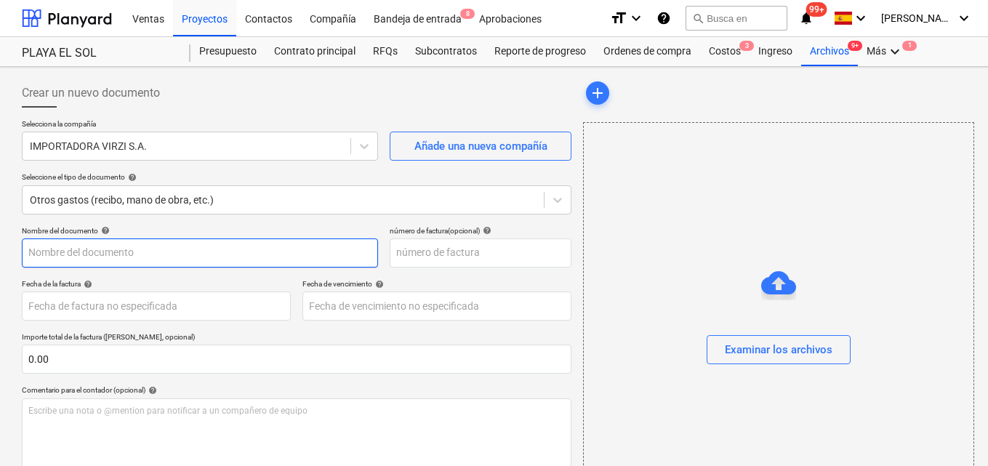
click at [36, 246] on input "text" at bounding box center [200, 253] width 356 height 29
type input "Compras quincenal pes"
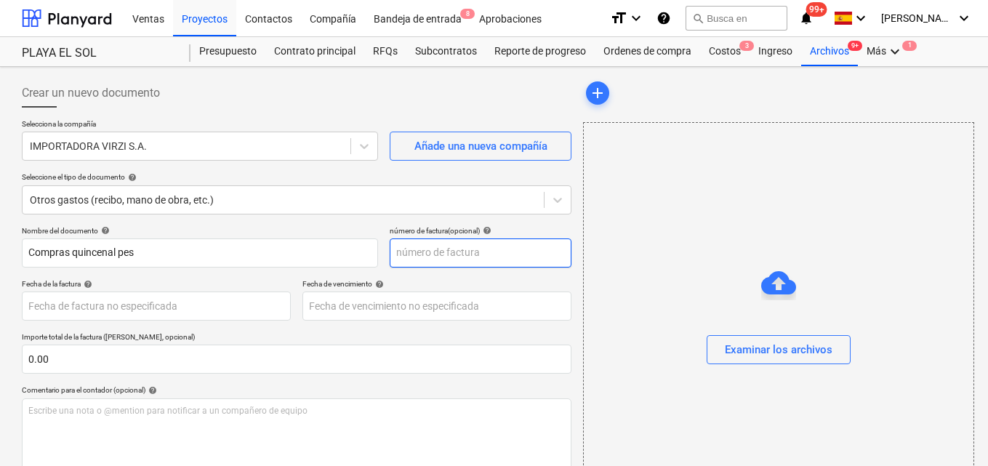
click at [402, 252] on input "text" at bounding box center [481, 253] width 182 height 29
type input "141786"
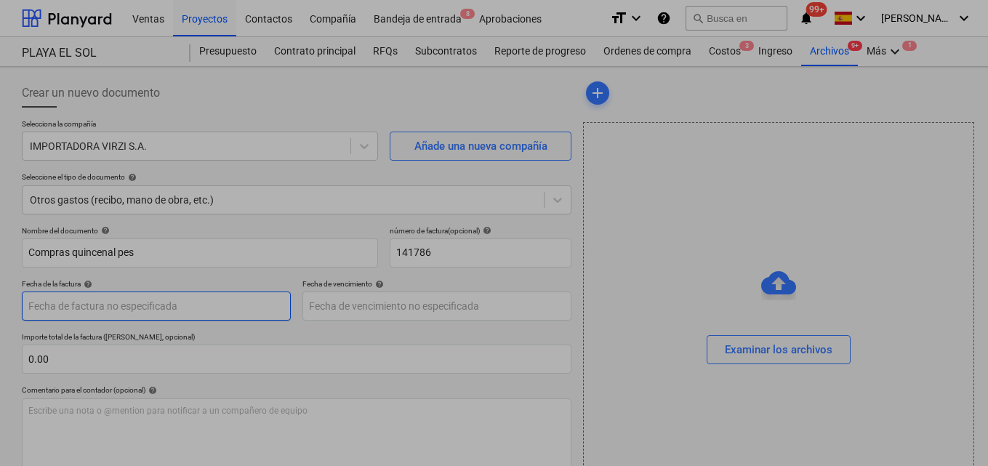
click at [37, 304] on body "Ventas Proyectos Contactos Compañía Bandeja de entrada 8 Aprobaciones format_si…" at bounding box center [494, 233] width 988 height 466
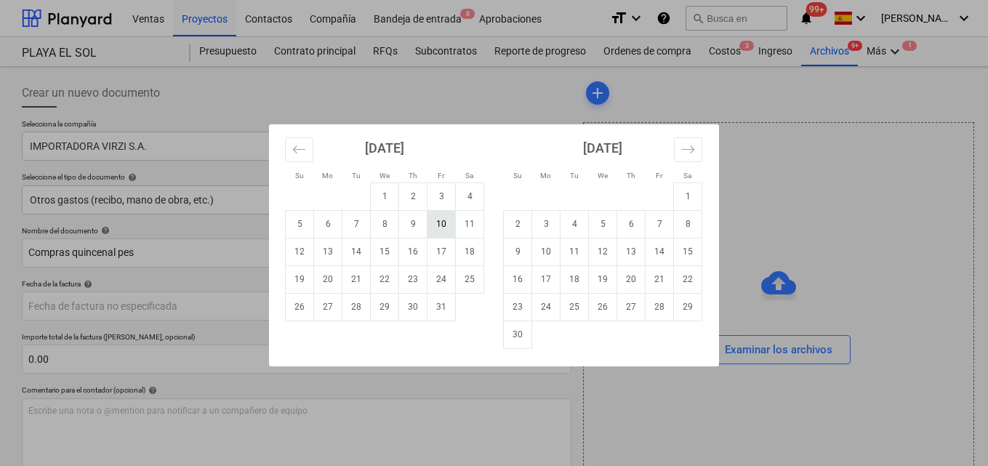
click at [443, 222] on td "10" at bounding box center [442, 224] width 28 height 28
type input "[DATE]"
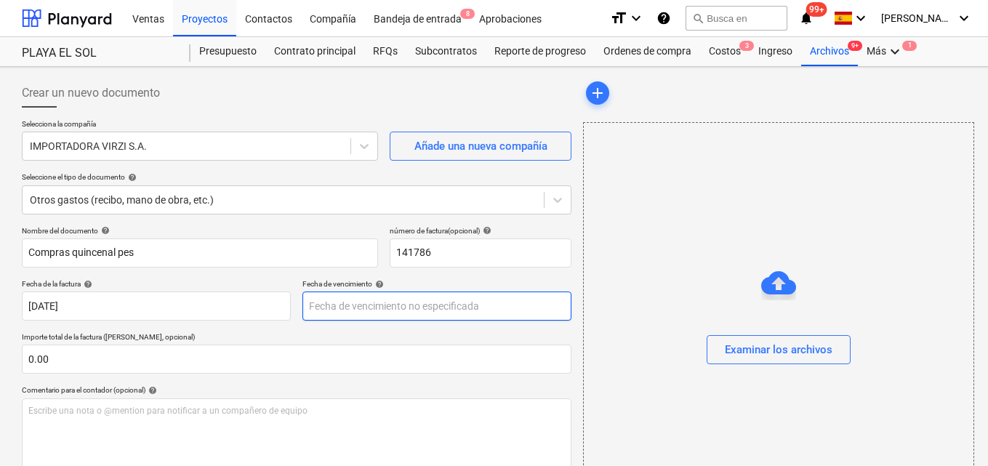
click at [311, 304] on body "Ventas Proyectos Contactos Compañía Bandeja de entrada 8 Aprobaciones format_si…" at bounding box center [494, 233] width 988 height 466
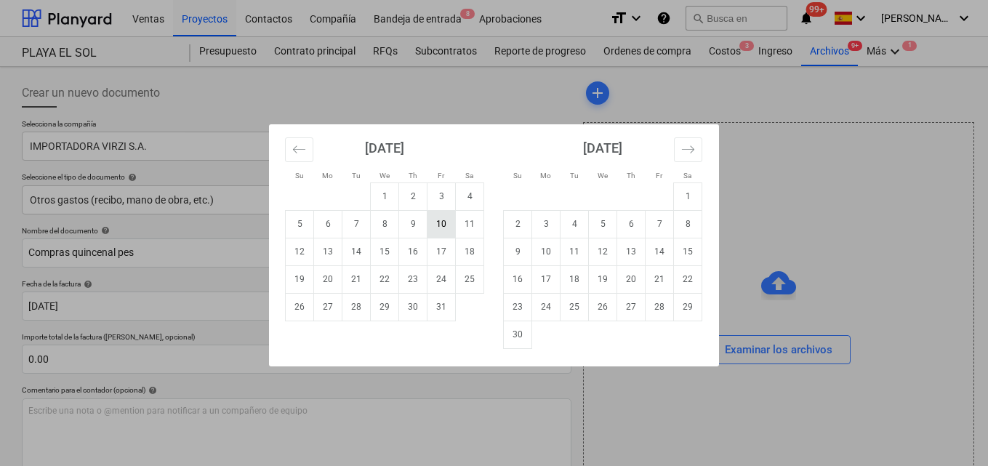
click at [438, 226] on td "10" at bounding box center [442, 224] width 28 height 28
type input "[DATE]"
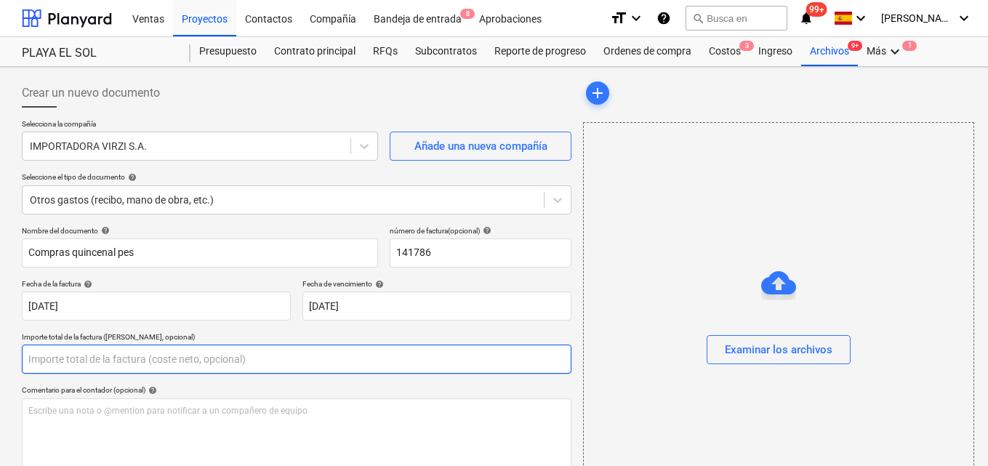
click at [27, 358] on input "text" at bounding box center [297, 359] width 550 height 29
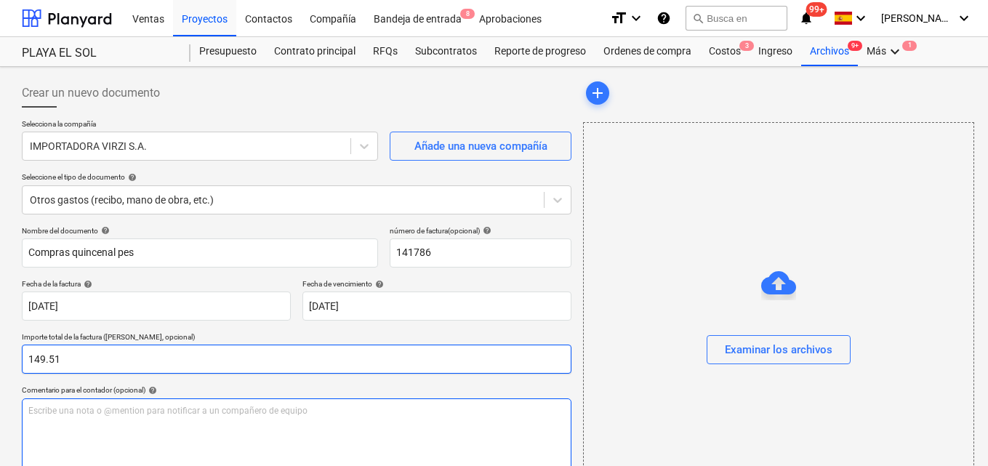
type input "149.51"
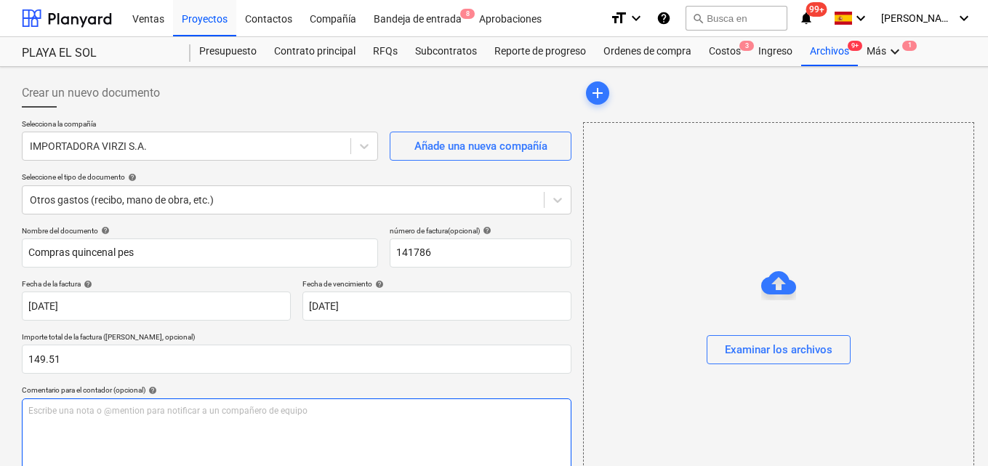
click at [31, 417] on div "Escribe una nota o @mention para notificar a un compañero de equipo ﻿" at bounding box center [297, 441] width 550 height 86
click at [358, 409] on span "Para autorizar pagos de facturas compras adicional pedidos varios para las casa…" at bounding box center [208, 411] width 360 height 10
click at [398, 408] on p "Para autorizar pagos de facturas compras adicional pedidos varios para las casa…" at bounding box center [296, 411] width 537 height 12
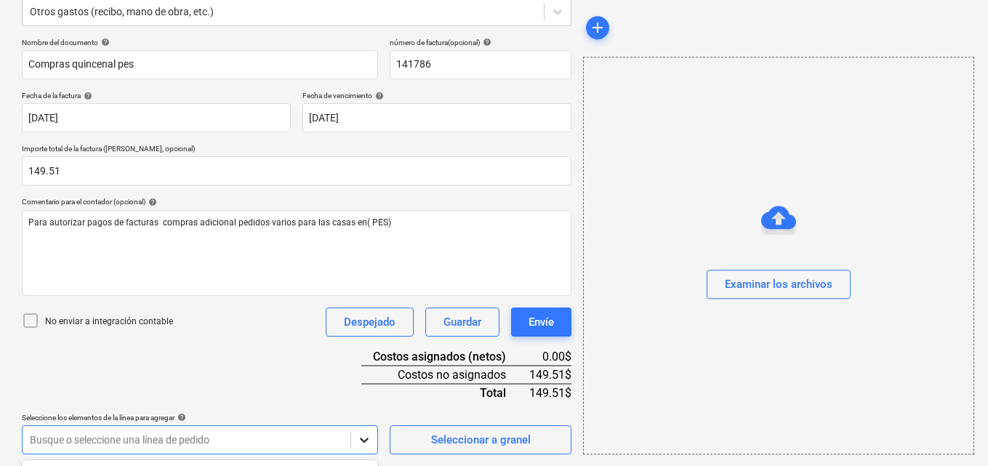
scroll to position [404, 0]
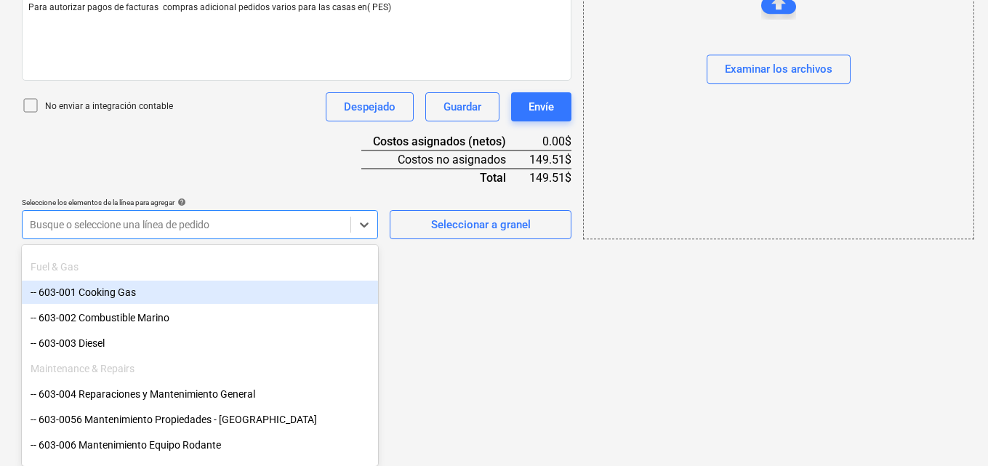
scroll to position [800, 0]
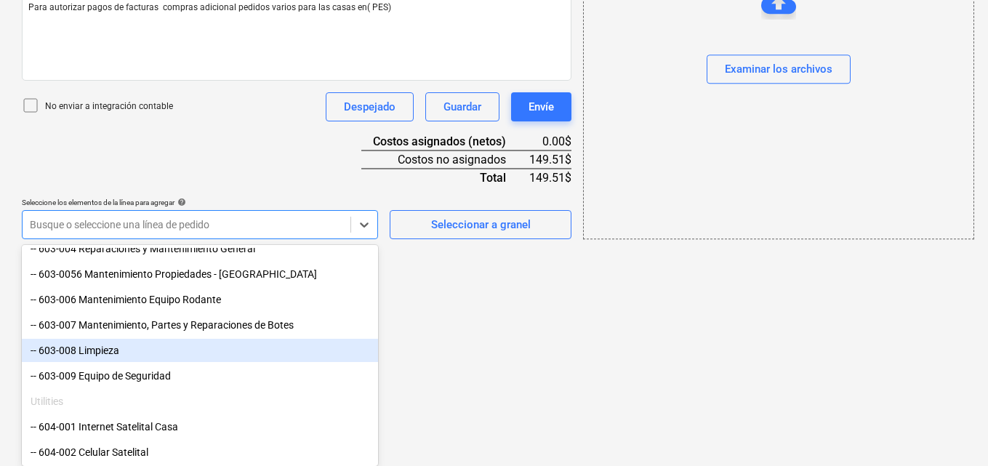
click at [128, 353] on div "-- 603-008 Limpieza" at bounding box center [200, 350] width 356 height 23
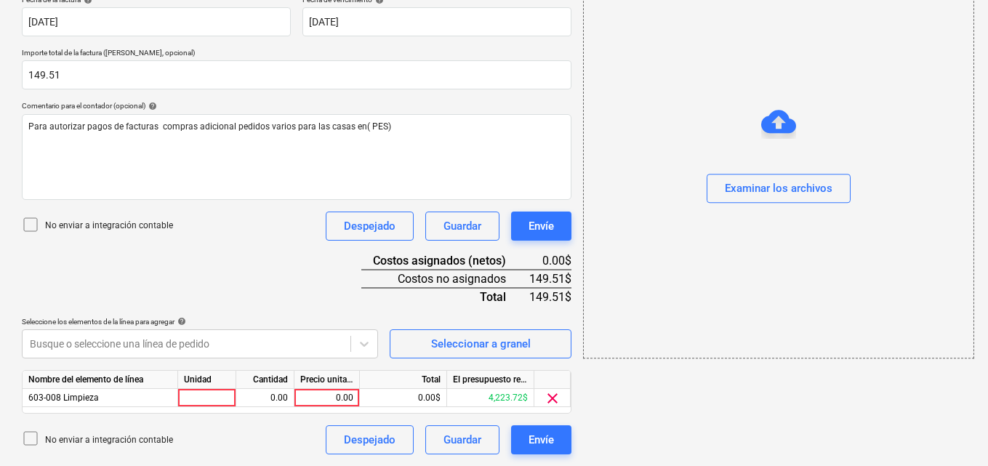
click at [196, 396] on div at bounding box center [207, 398] width 58 height 18
type input "1"
click at [266, 396] on div "0.00" at bounding box center [265, 398] width 46 height 18
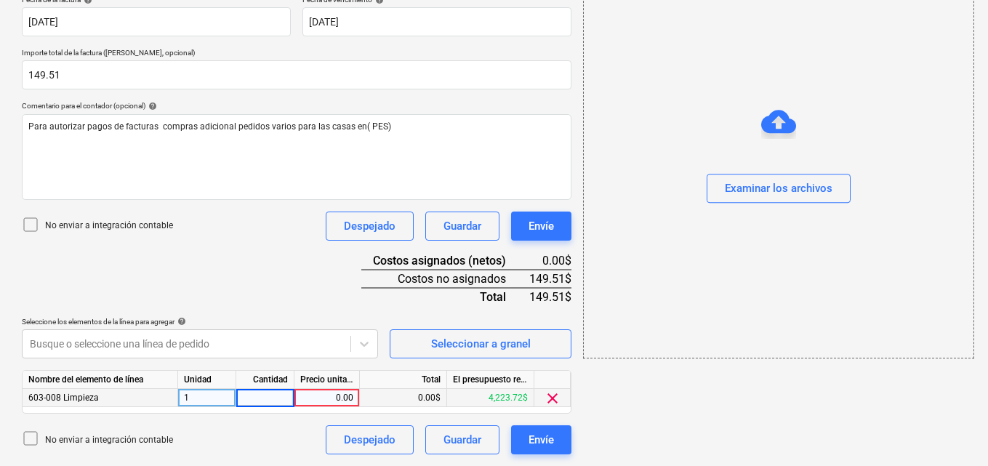
type input "1"
click at [329, 401] on div "0.00" at bounding box center [326, 398] width 53 height 18
type input "149.51"
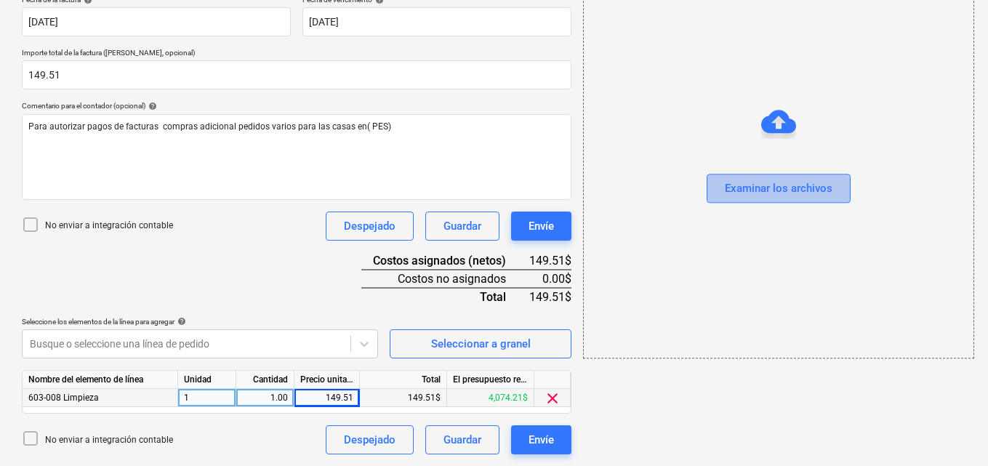
click at [754, 183] on div "Examinar los archivos" at bounding box center [779, 189] width 108 height 19
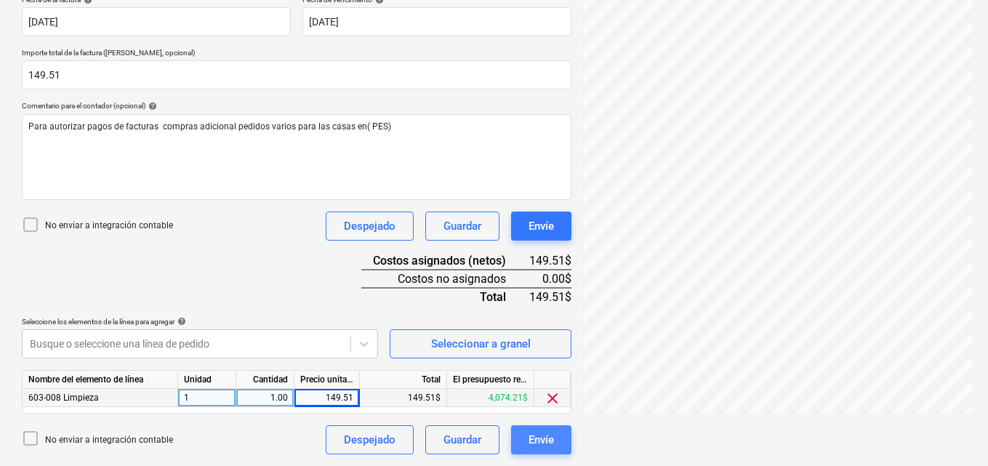
click at [536, 444] on div "Envíe" at bounding box center [541, 439] width 25 height 19
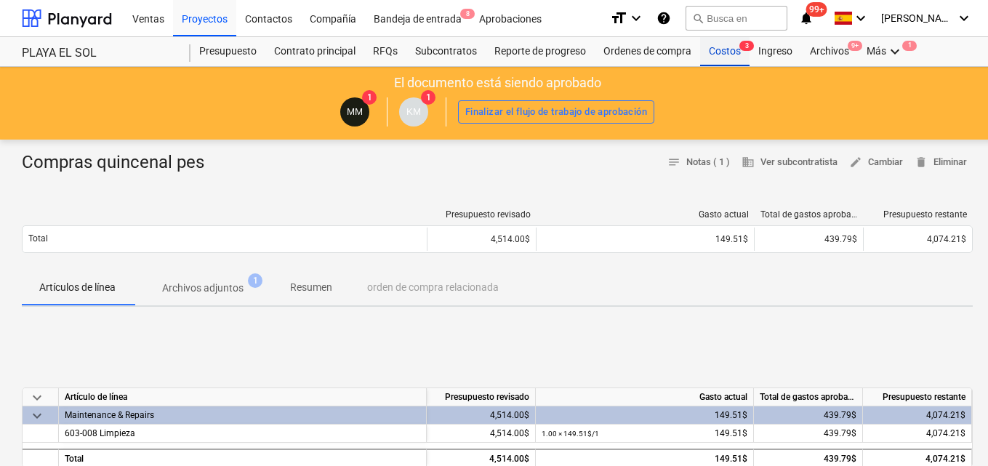
click at [721, 52] on div "Costos 3" at bounding box center [724, 51] width 49 height 29
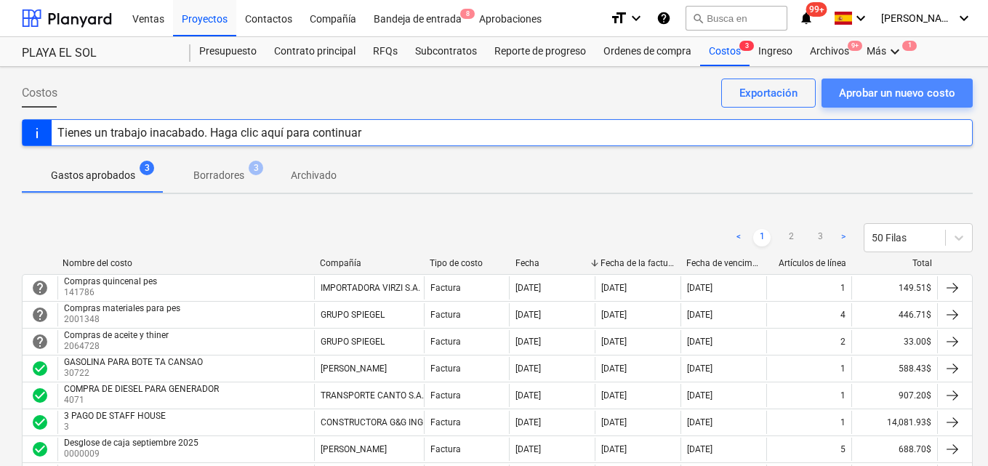
click at [859, 90] on div "Aprobar un nuevo costo" at bounding box center [897, 93] width 116 height 19
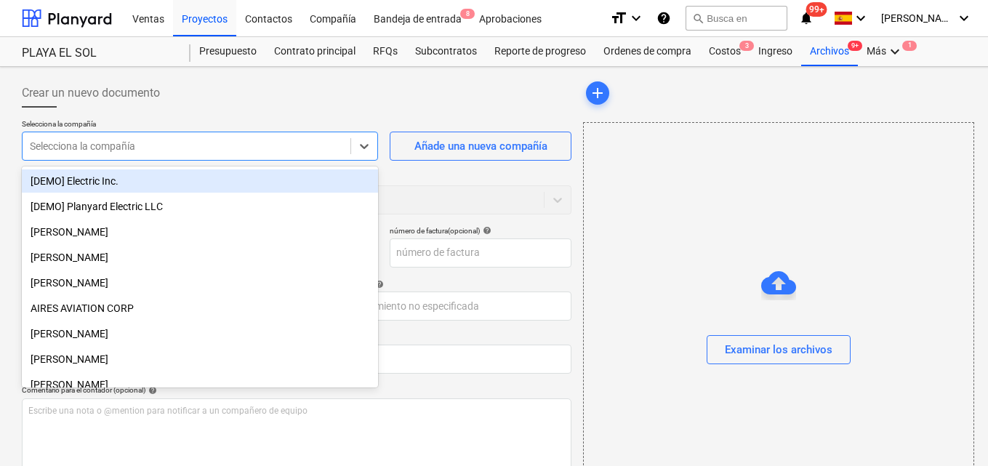
click at [300, 143] on div at bounding box center [186, 146] width 313 height 15
type input "IM"
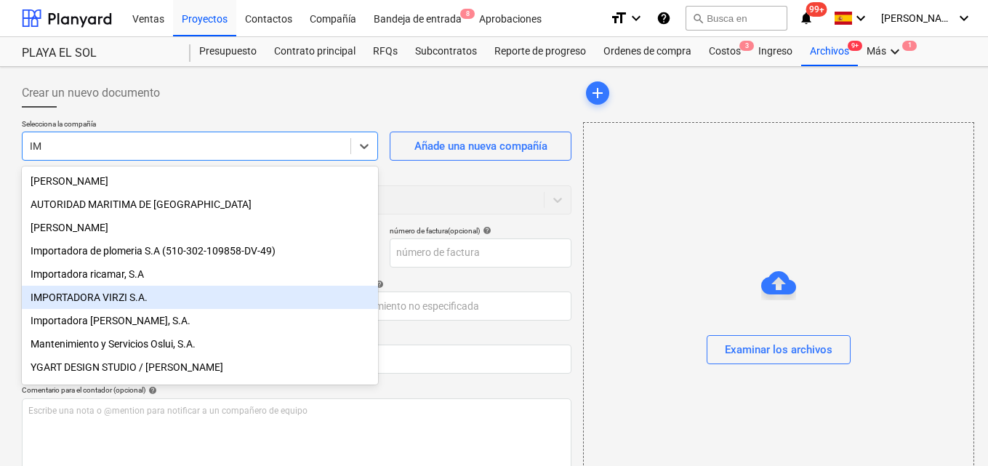
click at [92, 300] on div "IMPORTADORA VIRZI S.A." at bounding box center [200, 297] width 356 height 23
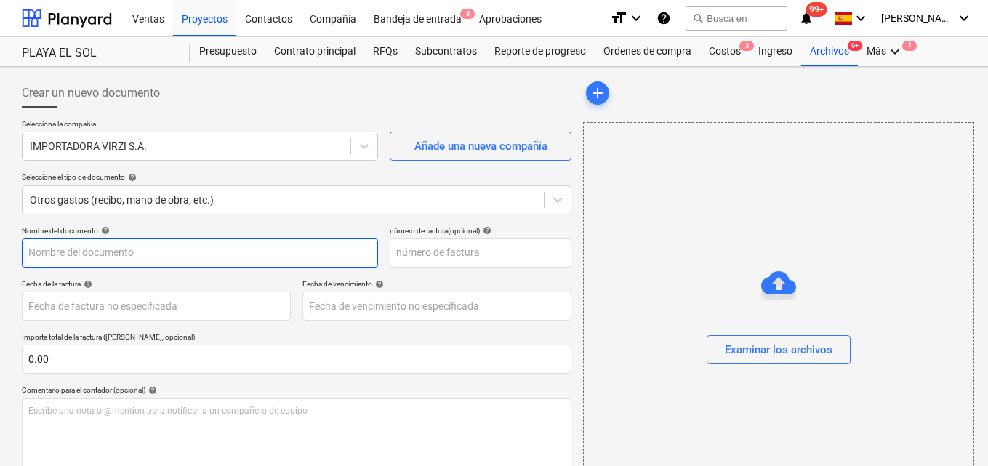
click at [47, 252] on input "text" at bounding box center [200, 253] width 356 height 29
click at [111, 256] on input "Compras de provosiones visita pes" at bounding box center [200, 253] width 356 height 29
type input "Compras de provisiones visita pes"
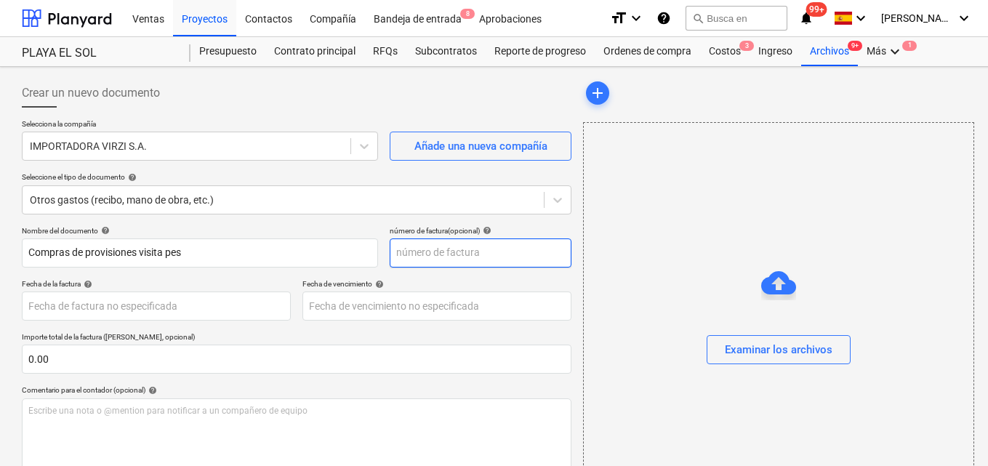
click at [404, 255] on input "text" at bounding box center [481, 253] width 182 height 29
type input "141785"
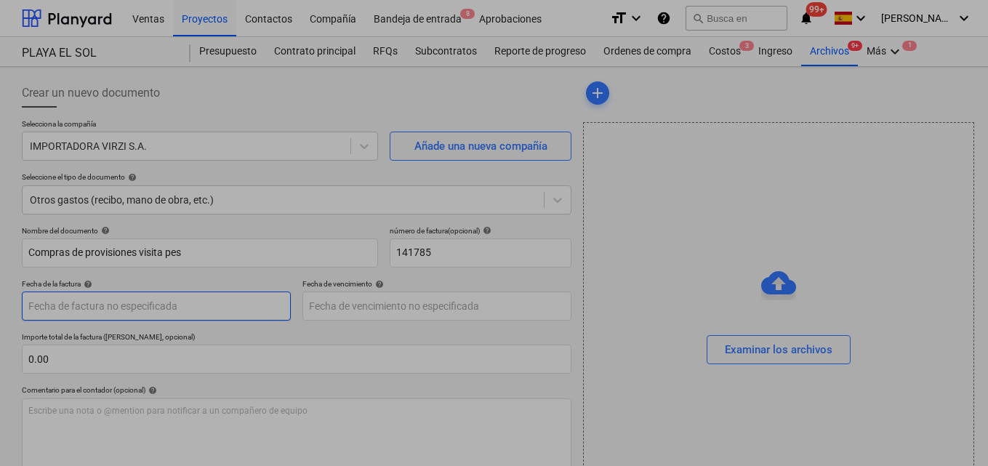
click at [49, 305] on body "Ventas Proyectos Contactos Compañía Bandeja de entrada 8 Aprobaciones format_si…" at bounding box center [494, 233] width 988 height 466
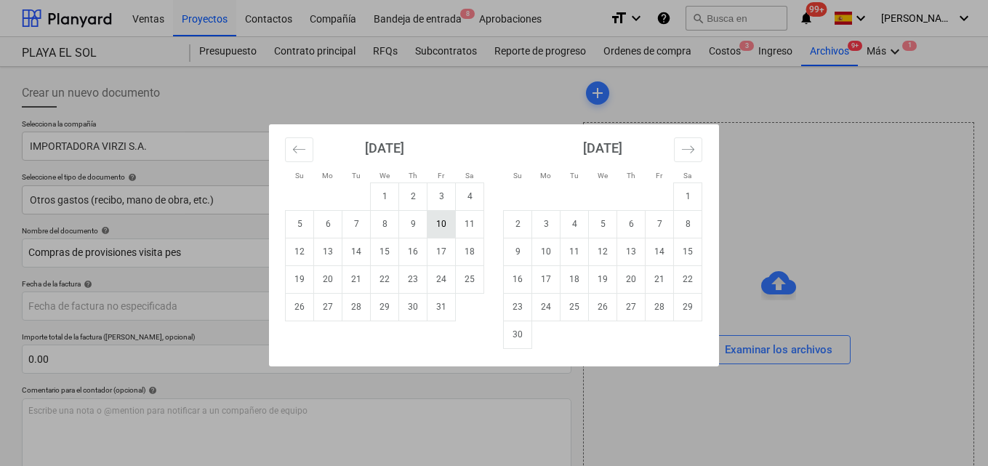
click at [441, 225] on td "10" at bounding box center [442, 224] width 28 height 28
type input "[DATE]"
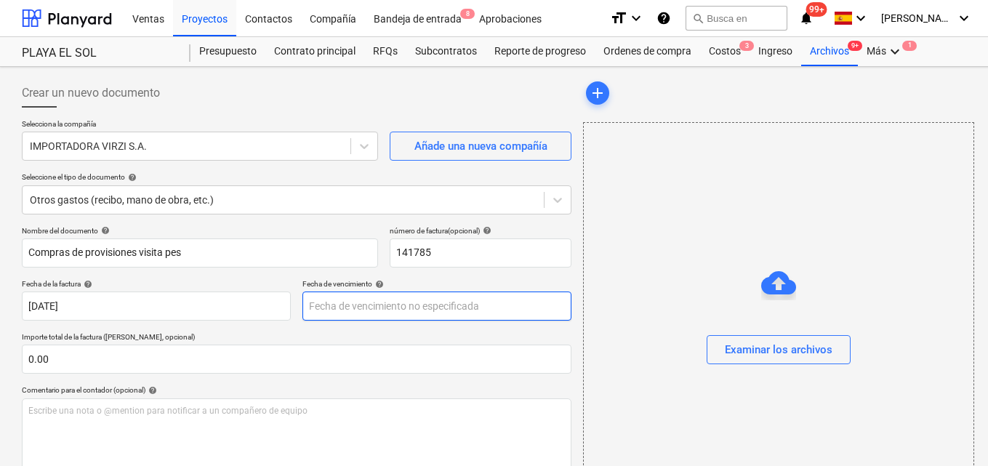
click at [327, 310] on body "Ventas Proyectos Contactos Compañía Bandeja de entrada 8 Aprobaciones format_si…" at bounding box center [494, 233] width 988 height 466
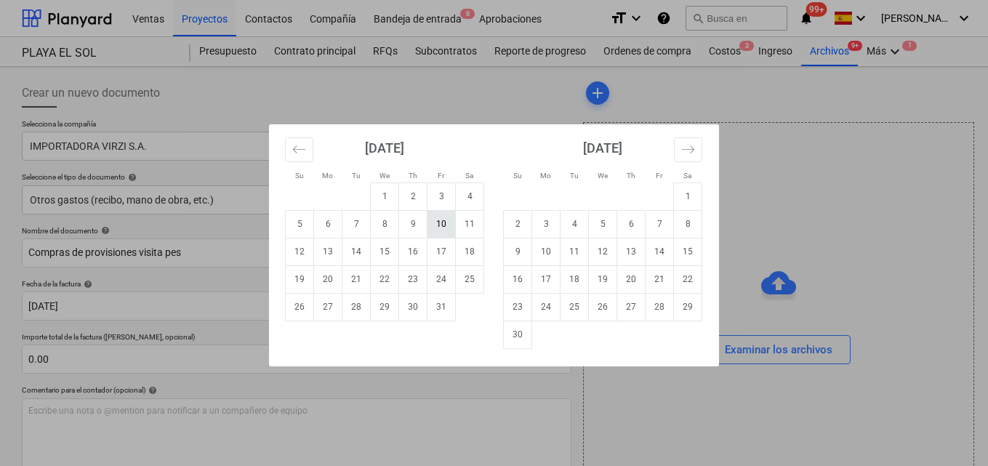
click at [447, 229] on td "10" at bounding box center [442, 224] width 28 height 28
type input "[DATE]"
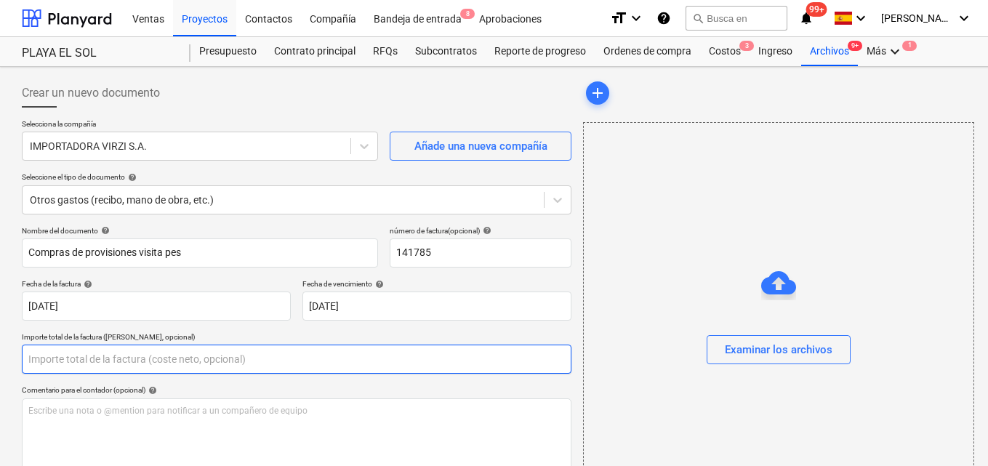
click at [34, 358] on input "text" at bounding box center [297, 359] width 550 height 29
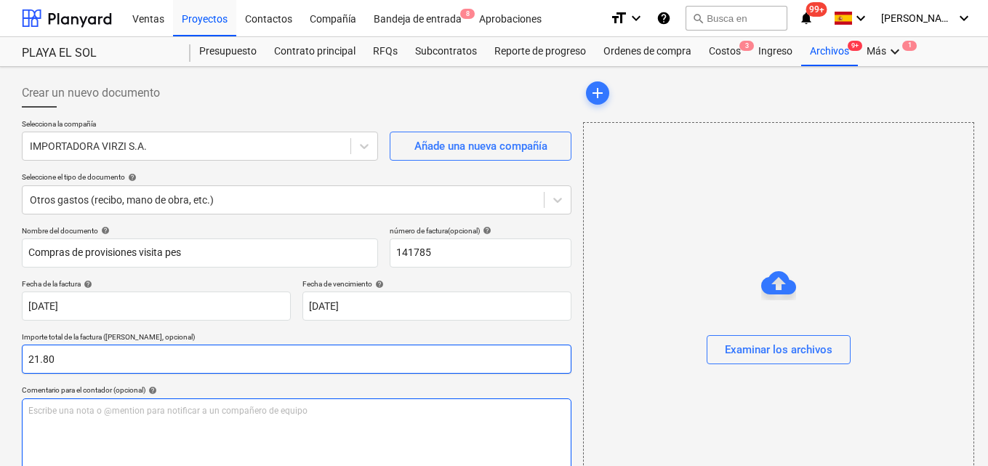
type input "21.80"
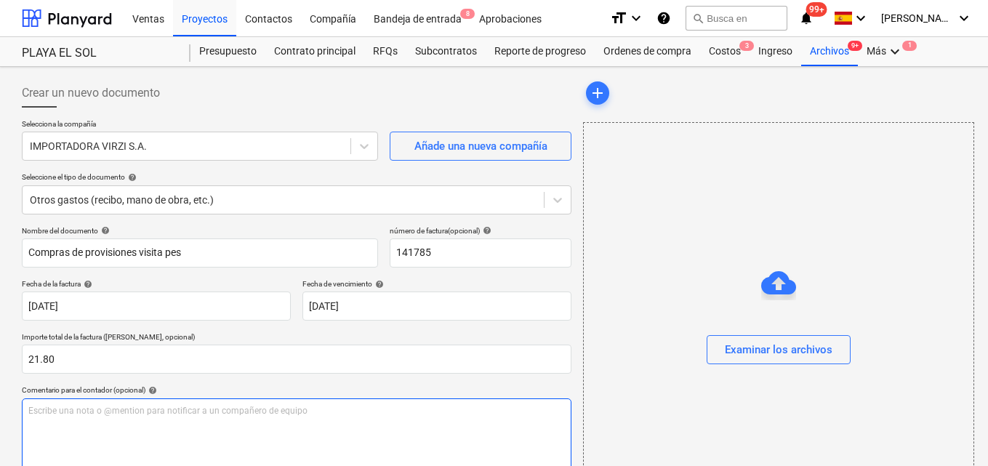
click at [36, 408] on p "Escribe una nota o @mention para notificar a un compañero de equipo ﻿" at bounding box center [296, 411] width 537 height 12
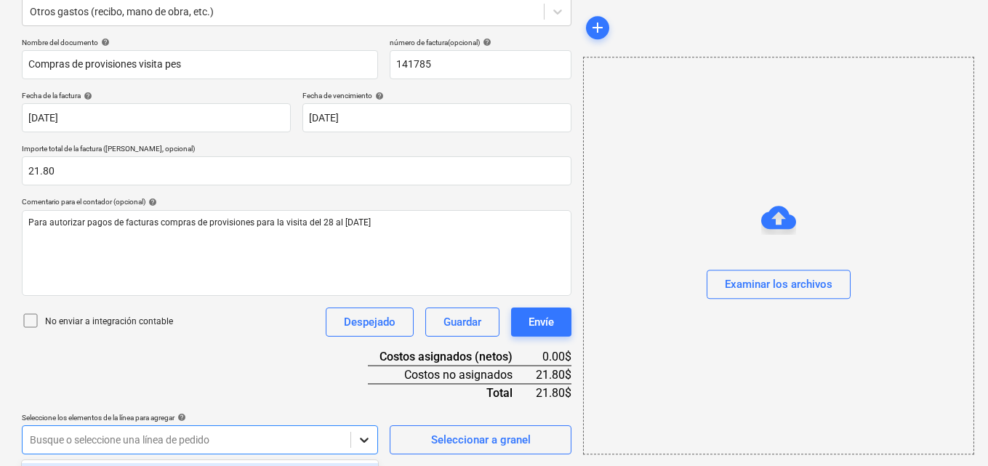
scroll to position [404, 0]
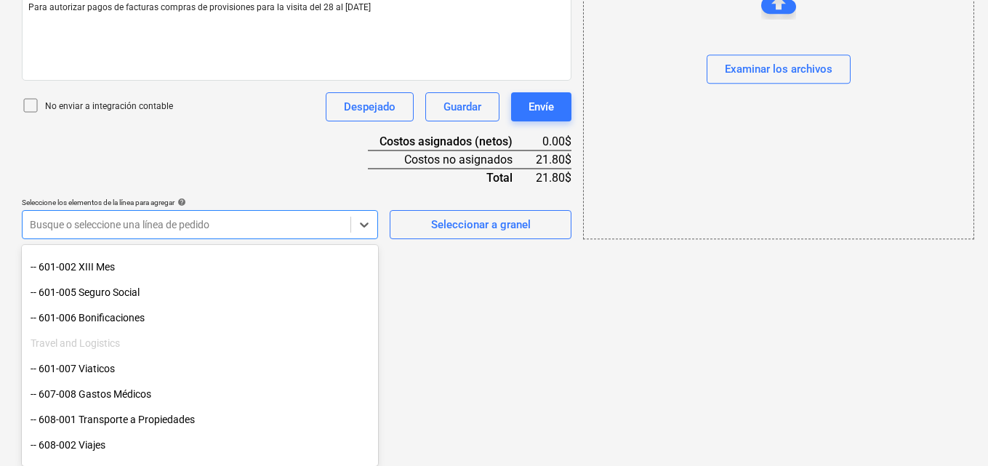
scroll to position [291, 0]
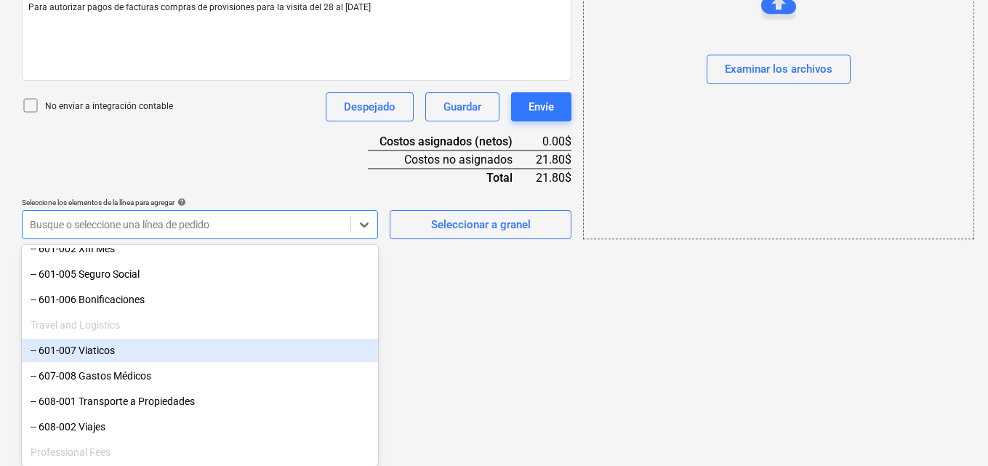
click at [146, 356] on div "-- 601-007 Viaticos" at bounding box center [200, 350] width 356 height 23
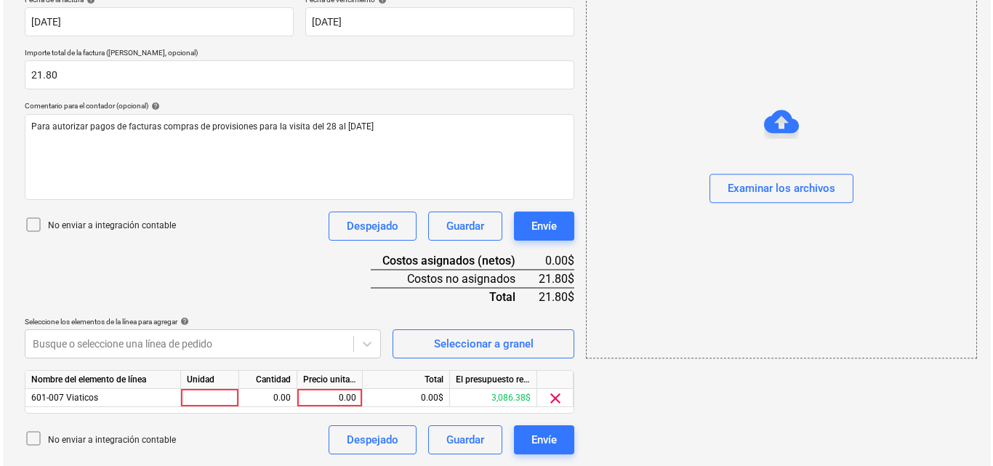
scroll to position [284, 0]
click at [196, 393] on div at bounding box center [207, 398] width 58 height 18
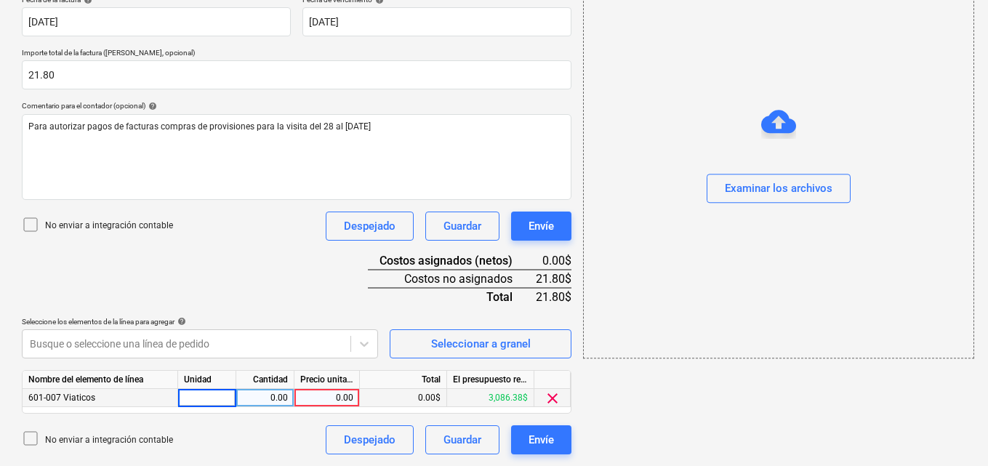
type input "1"
click at [267, 395] on div "0.00" at bounding box center [265, 398] width 46 height 18
type input "1"
click at [331, 398] on div "0.00" at bounding box center [326, 398] width 53 height 18
type input "21.80"
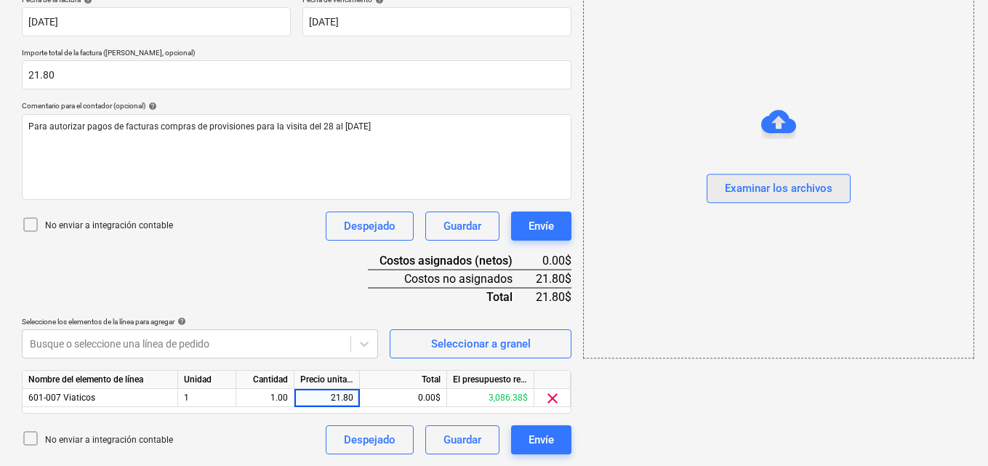
click at [774, 193] on div "Examinar los archivos" at bounding box center [779, 189] width 108 height 19
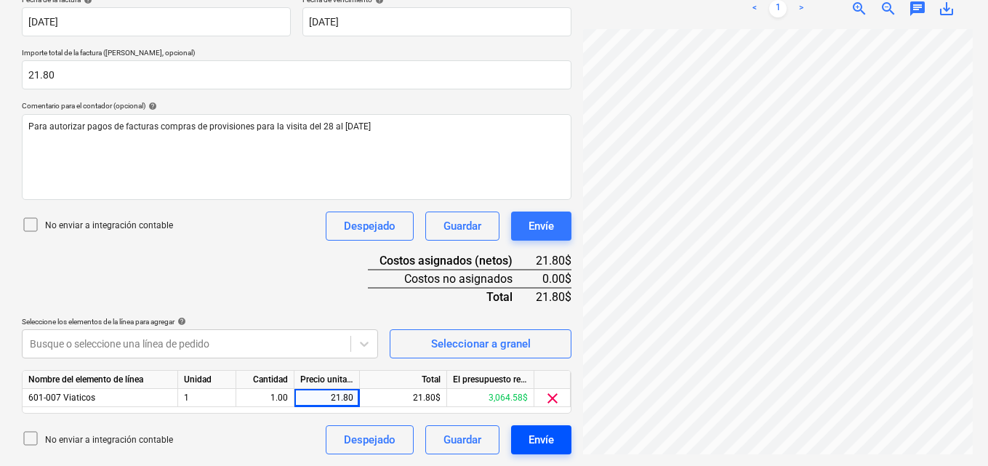
click at [531, 444] on div "Envíe" at bounding box center [541, 439] width 25 height 19
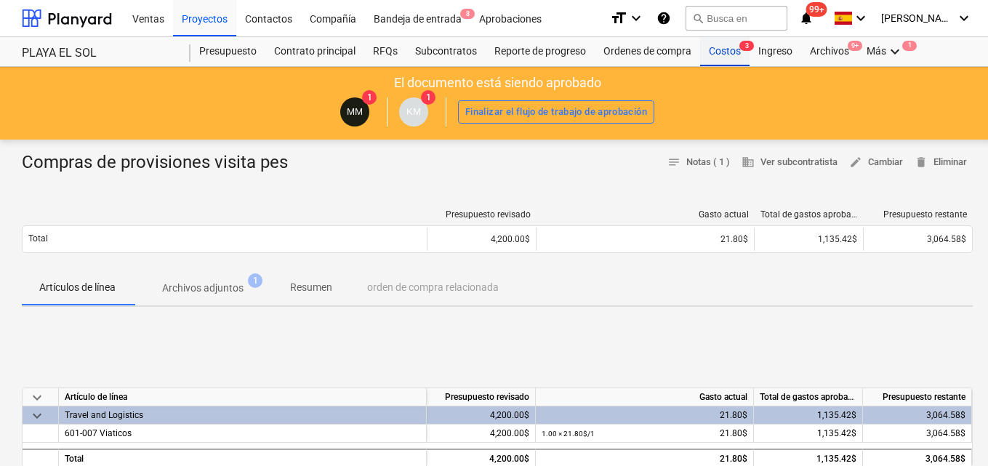
click at [725, 46] on div "Costos 3" at bounding box center [724, 51] width 49 height 29
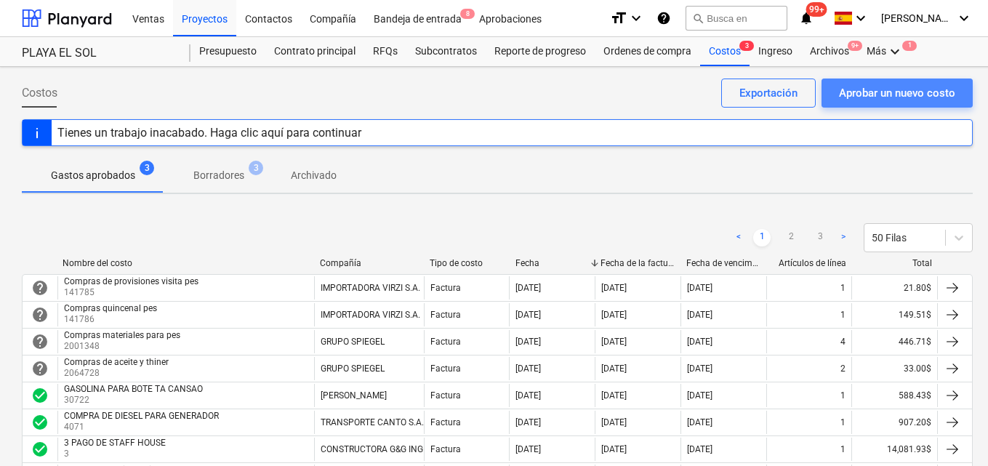
click at [889, 91] on div "Aprobar un nuevo costo" at bounding box center [897, 93] width 116 height 19
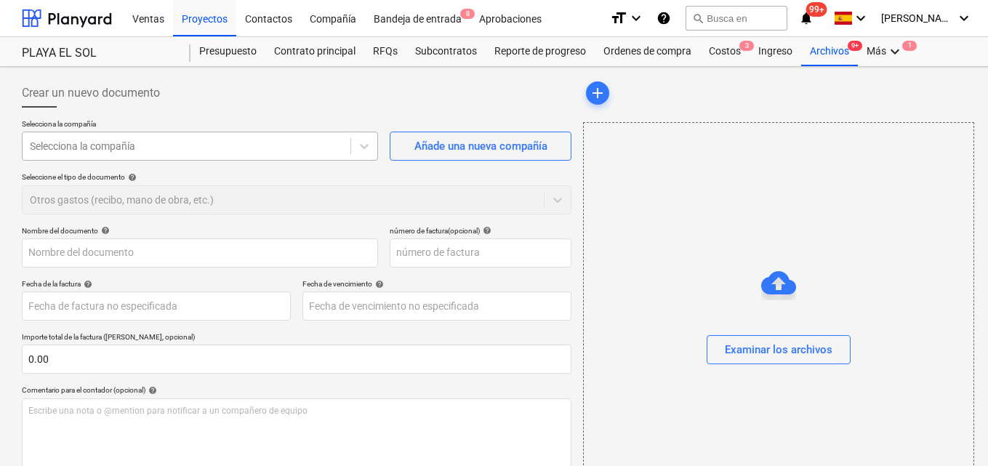
click at [127, 143] on div at bounding box center [186, 146] width 313 height 15
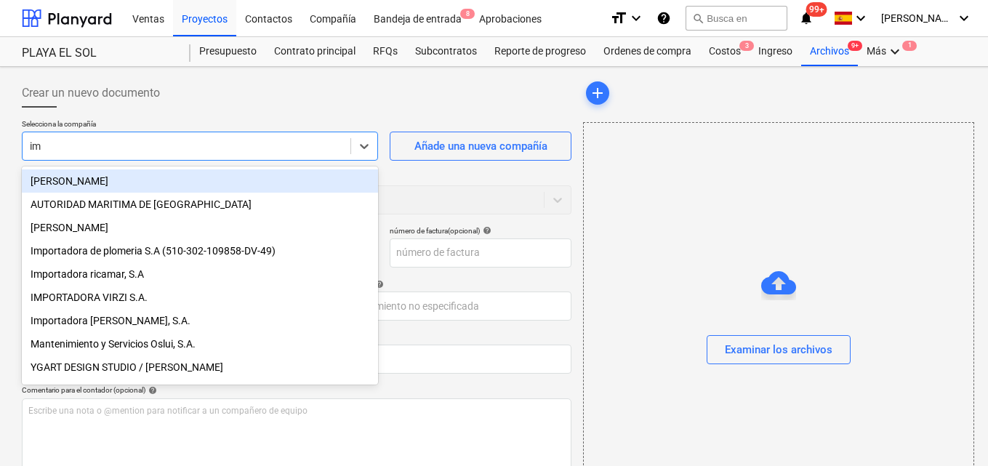
type input "imp"
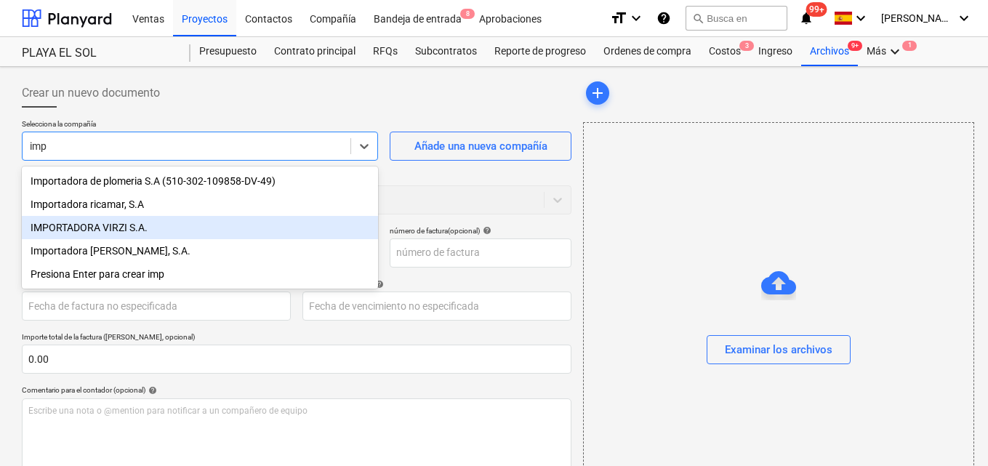
click at [92, 231] on div "IMPORTADORA VIRZI S.A." at bounding box center [200, 227] width 356 height 23
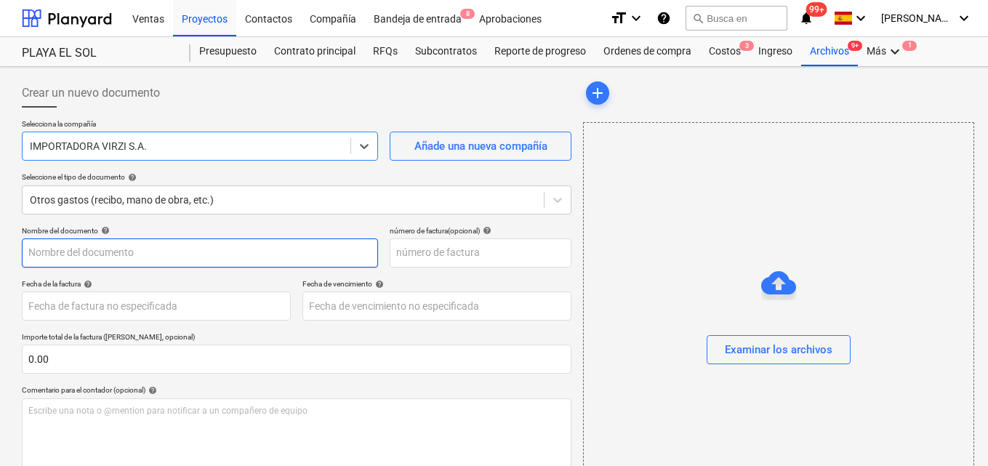
click at [33, 252] on input "text" at bounding box center [200, 253] width 356 height 29
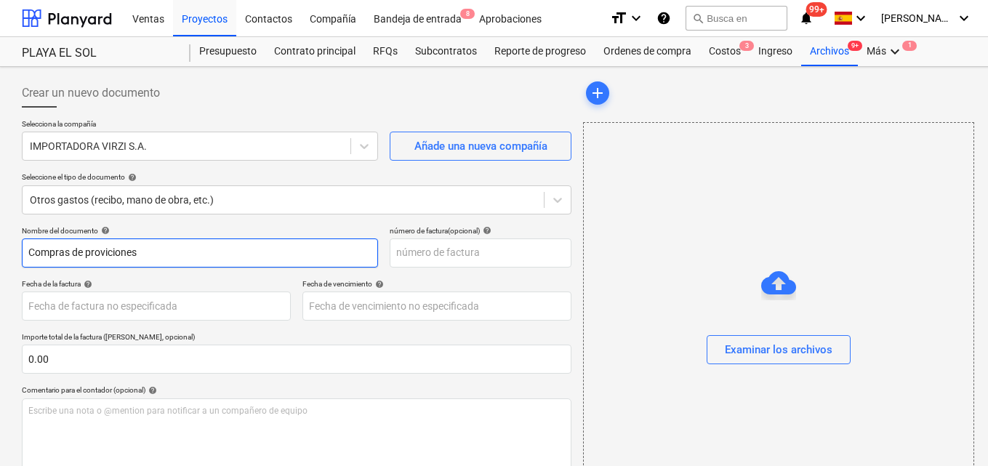
click at [113, 252] on input "Compras de proviciones" at bounding box center [200, 253] width 356 height 29
type input "Compras de provisiones"
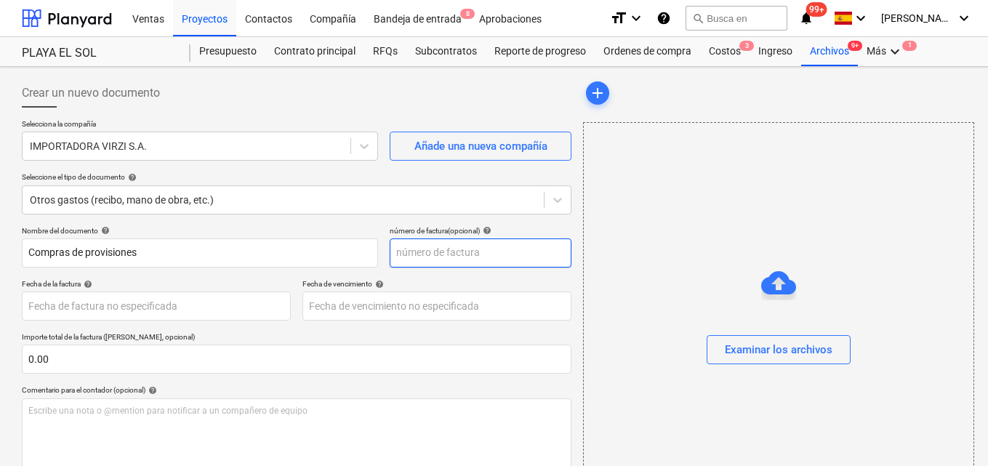
click at [405, 256] on input "text" at bounding box center [481, 253] width 182 height 29
type input "9"
type input "141787"
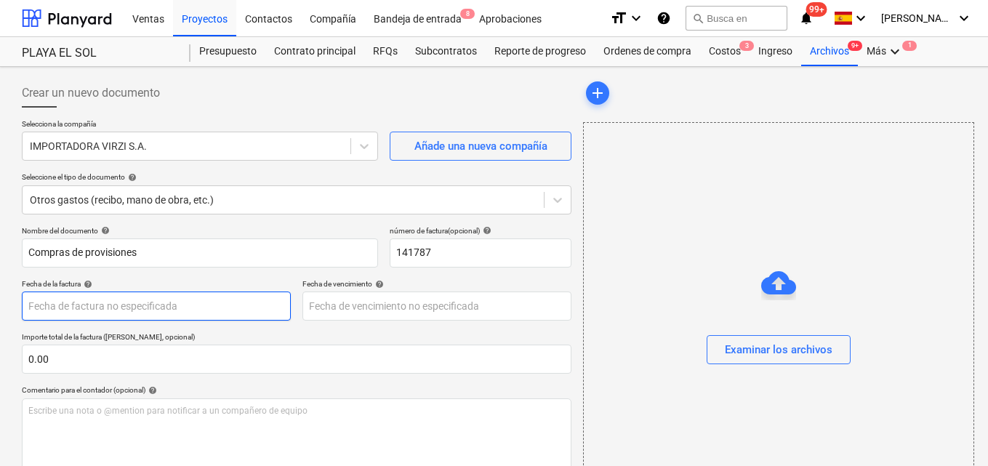
click at [40, 308] on body "Ventas Proyectos Contactos Compañía Bandeja de entrada 8 Aprobaciones format_si…" at bounding box center [494, 233] width 988 height 466
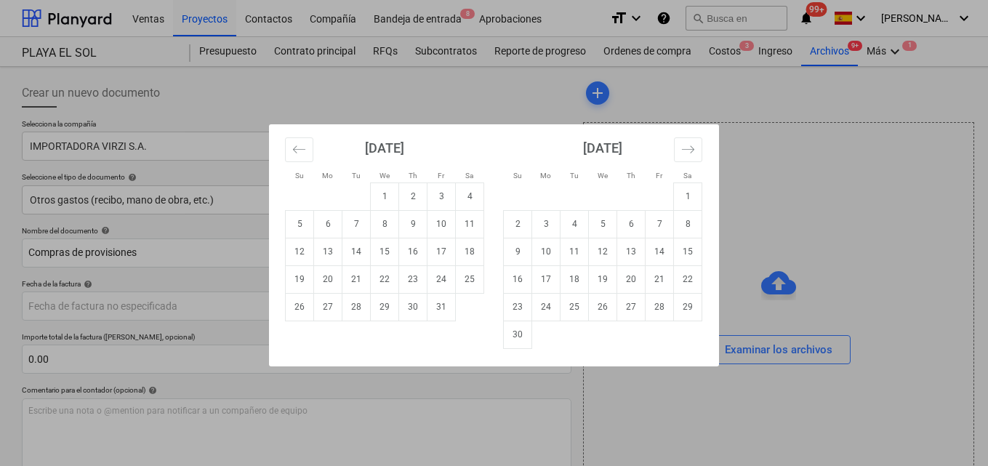
click at [439, 222] on td "10" at bounding box center [442, 224] width 28 height 28
type input "[DATE]"
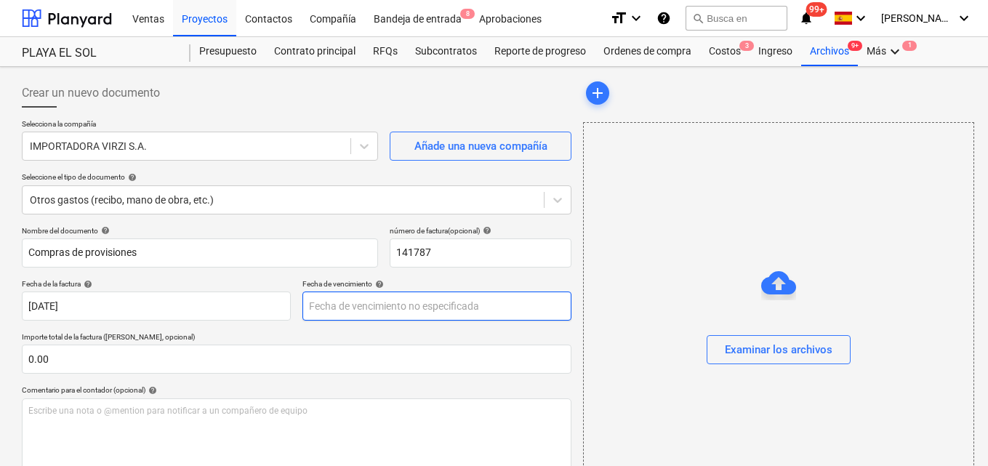
click at [318, 303] on body "Ventas Proyectos Contactos Compañía Bandeja de entrada 8 Aprobaciones format_si…" at bounding box center [494, 233] width 988 height 466
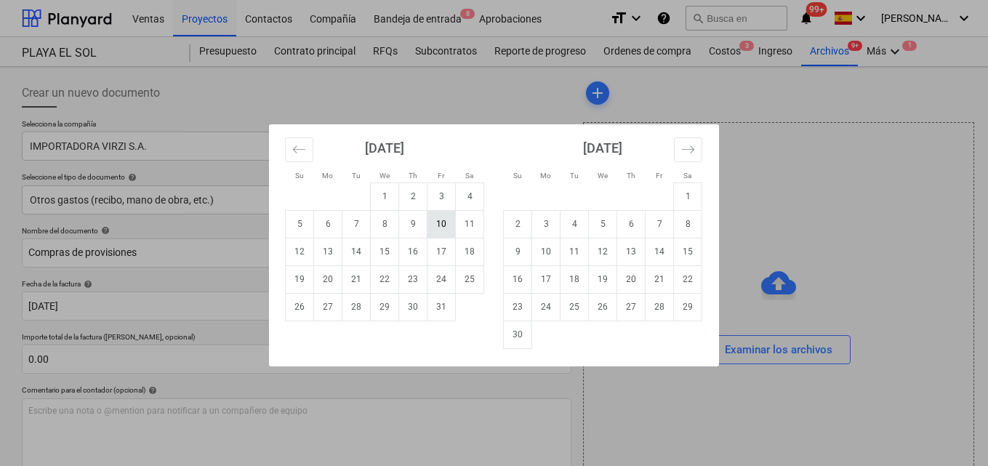
click at [441, 221] on td "10" at bounding box center [442, 224] width 28 height 28
type input "[DATE]"
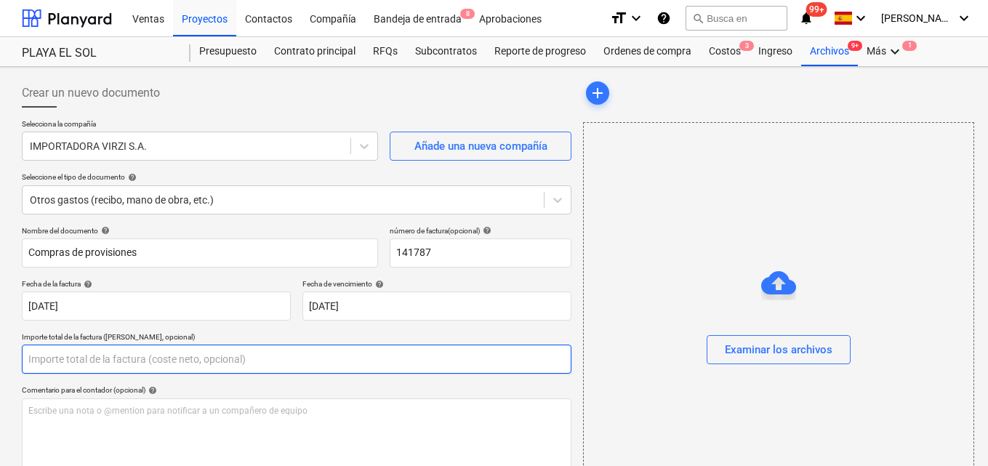
click at [26, 358] on input "text" at bounding box center [297, 359] width 550 height 29
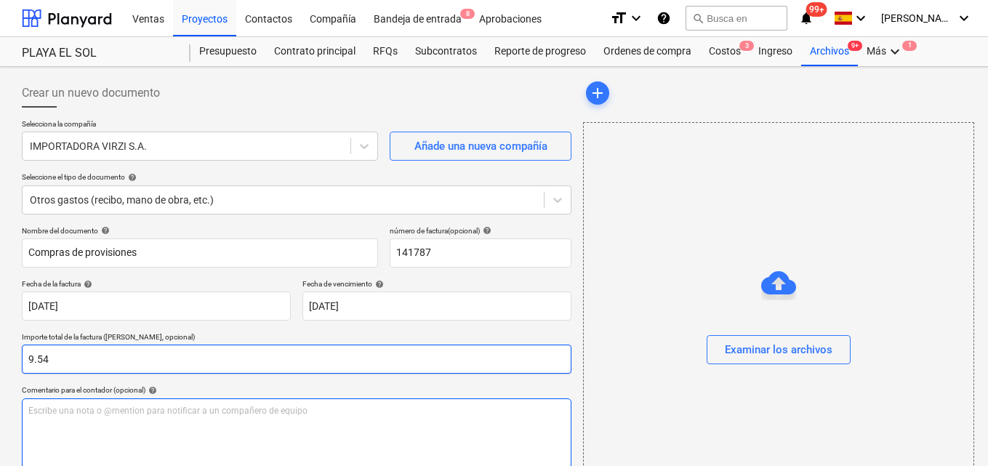
type input "9.54"
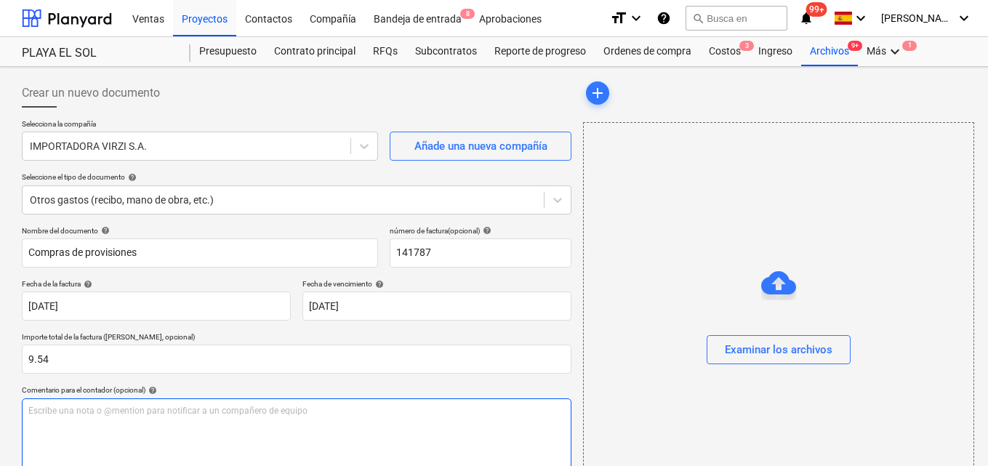
click at [31, 412] on p "Escribe una nota o @mention para notificar a un compañero de equipo ﻿" at bounding box center [296, 411] width 537 height 12
click at [64, 415] on span "Para aprovacion pago de factura compras de proviciones para la gira a pes con e…" at bounding box center [279, 411] width 502 height 10
click at [226, 411] on span "Para aprobación pago de factura compras de proviciones para la gira a pes con e…" at bounding box center [279, 411] width 503 height 10
drag, startPoint x: 226, startPoint y: 411, endPoint x: 209, endPoint y: 417, distance: 18.0
click at [209, 417] on div "Para aprobación pago de factura compras de proviciones para la gira a pes con e…" at bounding box center [297, 441] width 550 height 86
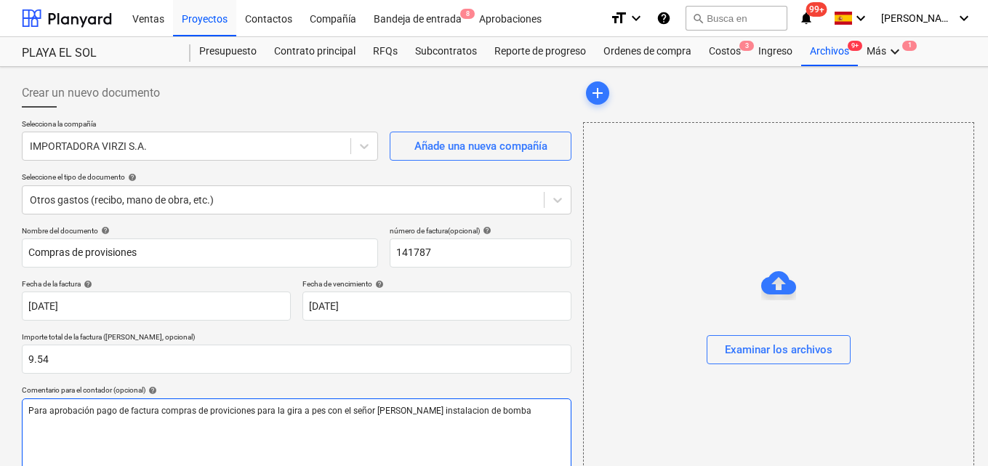
click at [228, 414] on span "Para aprobación pago de factura compras de proviciones para la gira a pes con e…" at bounding box center [279, 411] width 503 height 10
click at [442, 452] on div "Para aprobación pago de factura compras de provisiones para la gira a pes con e…" at bounding box center [297, 441] width 550 height 86
click at [385, 412] on span "Para aprobación pago de factura compras de provisiones para la gira a pes con e…" at bounding box center [279, 411] width 503 height 10
click at [426, 412] on span "Para aprobación pago de factura compras de provisiones para la gira a pes con e…" at bounding box center [279, 411] width 503 height 10
click at [499, 412] on p "Para aprobación pago de factura compras de provisiones para la gira a pes con e…" at bounding box center [296, 411] width 537 height 12
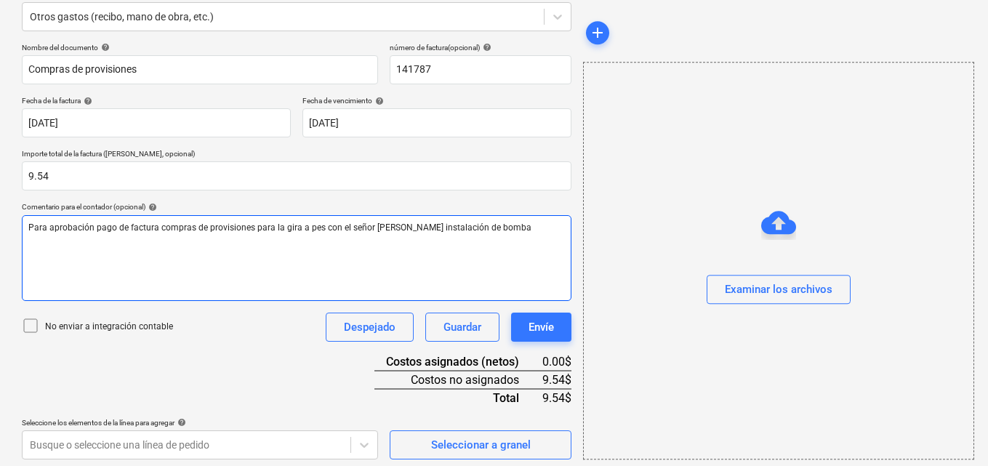
scroll to position [188, 0]
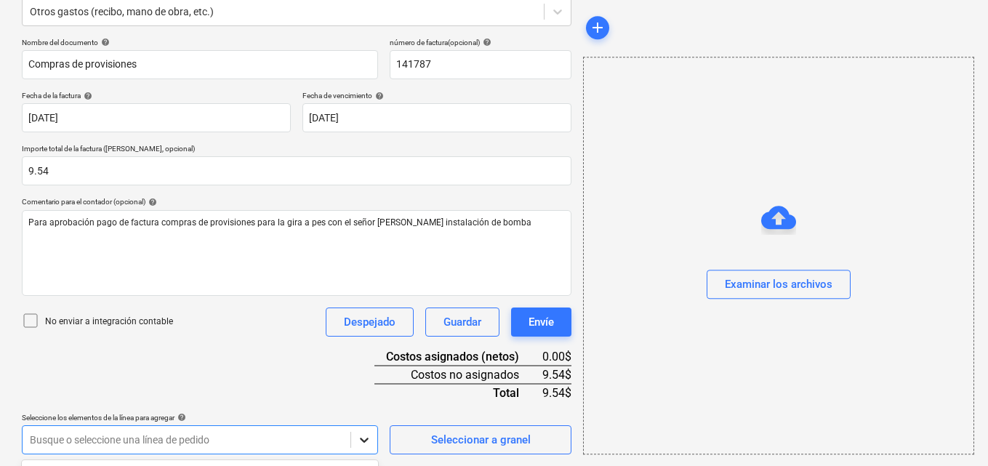
click at [366, 278] on body "Ventas Proyectos Contactos Compañía Bandeja de entrada 8 Aprobaciones format_si…" at bounding box center [494, 45] width 988 height 466
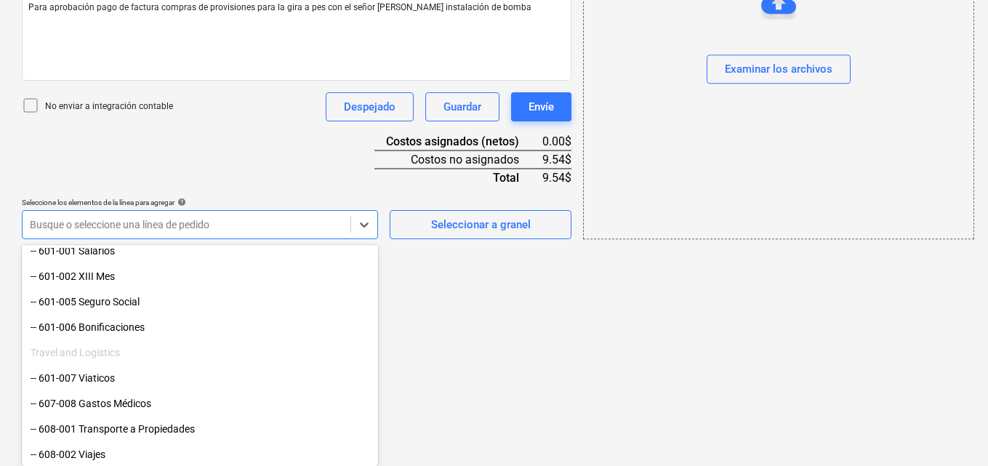
scroll to position [291, 0]
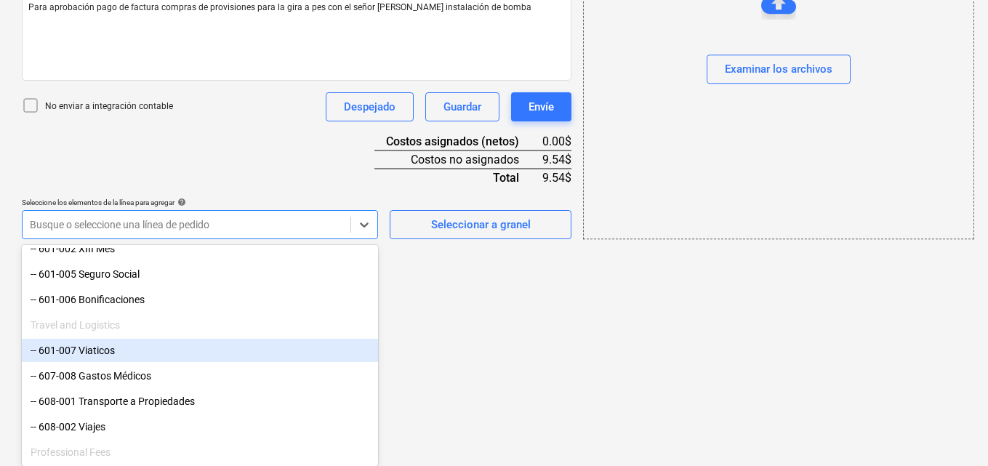
click at [122, 351] on div "-- 601-007 Viaticos" at bounding box center [200, 350] width 356 height 23
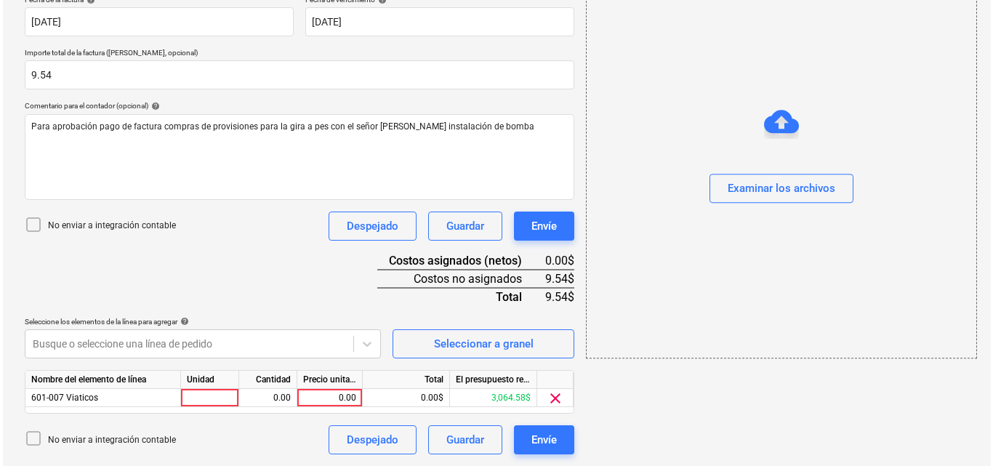
scroll to position [284, 0]
click at [219, 393] on div at bounding box center [207, 398] width 58 height 18
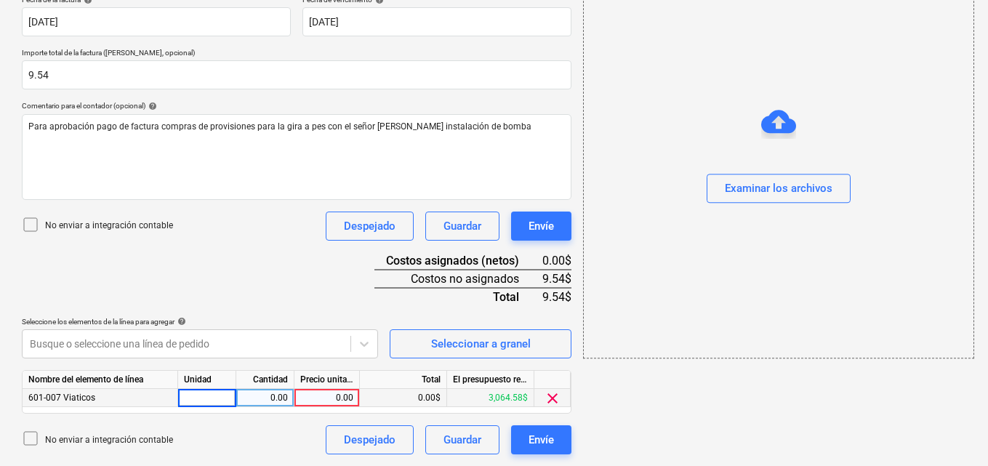
type input "1"
click at [269, 396] on div "0.00" at bounding box center [265, 398] width 46 height 18
type input "1"
click at [332, 398] on div "0.00" at bounding box center [326, 398] width 53 height 18
type input "9.54"
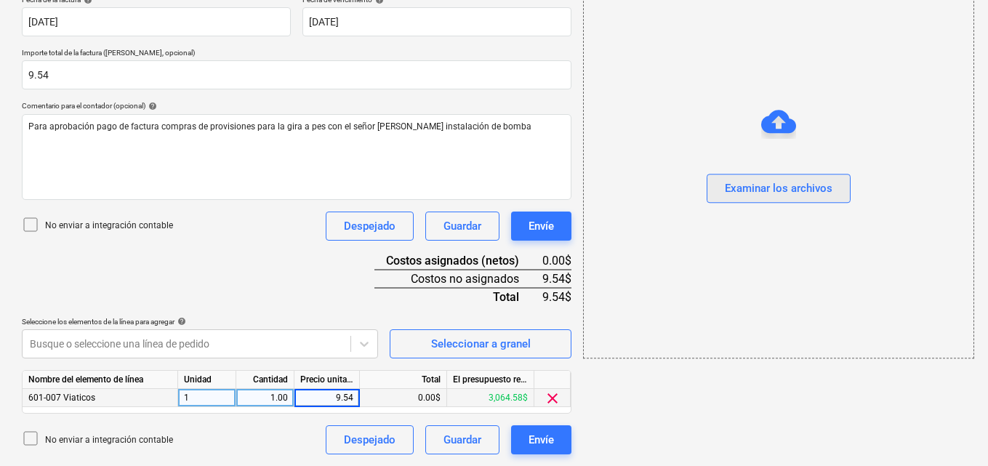
click at [785, 185] on div "Examinar los archivos" at bounding box center [779, 189] width 108 height 19
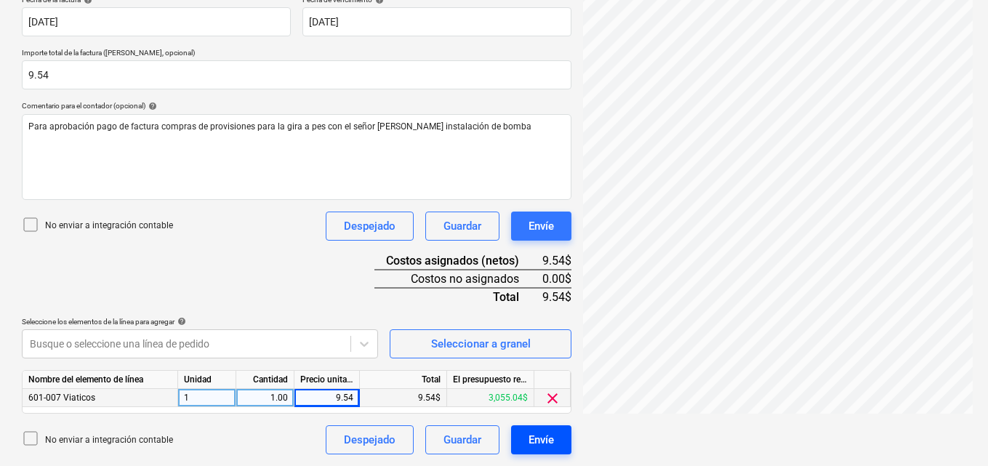
click at [548, 440] on div "Envíe" at bounding box center [541, 439] width 25 height 19
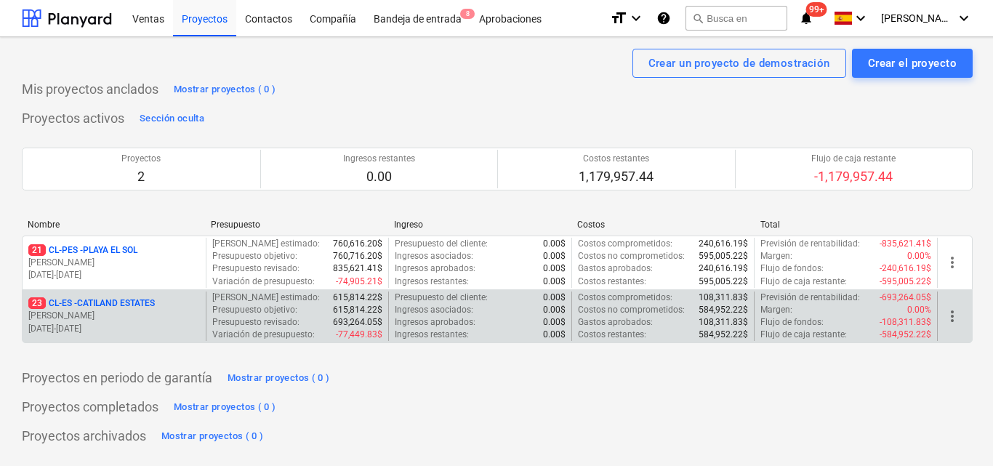
click at [138, 308] on p "23 CL-ES - CATILAND ESTATES" at bounding box center [91, 303] width 127 height 12
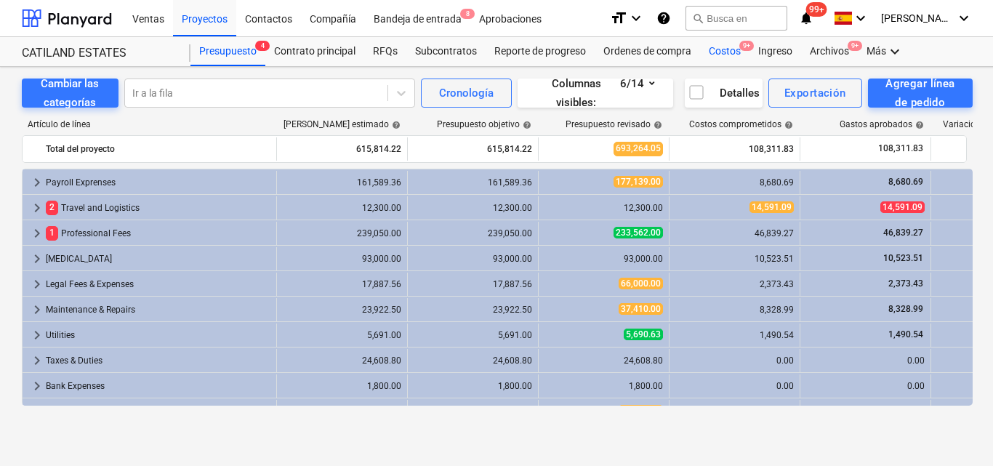
click at [726, 50] on div "Costos 9+" at bounding box center [724, 51] width 49 height 29
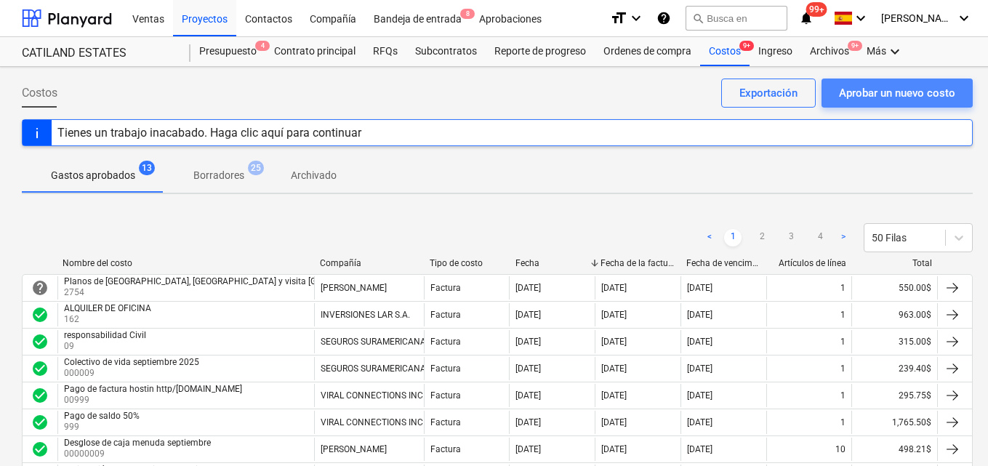
click at [842, 96] on div "Aprobar un nuevo costo" at bounding box center [897, 93] width 116 height 19
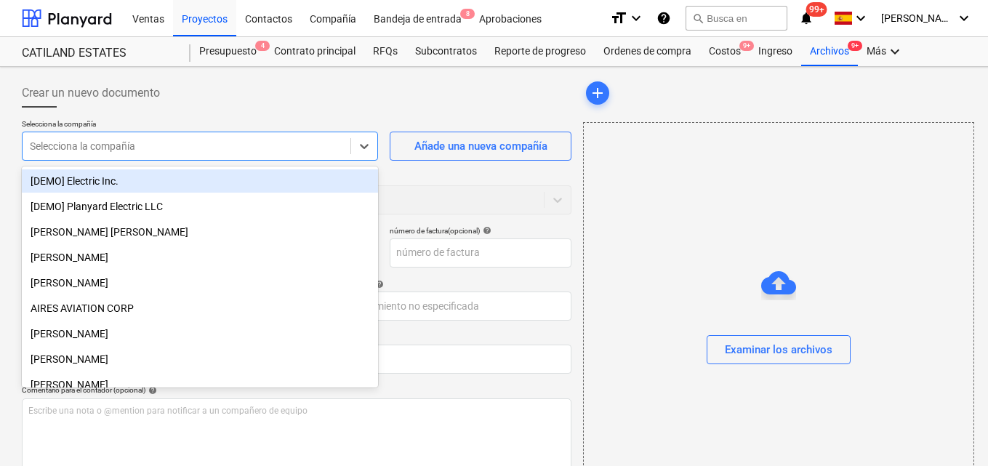
click at [38, 150] on div at bounding box center [186, 146] width 313 height 15
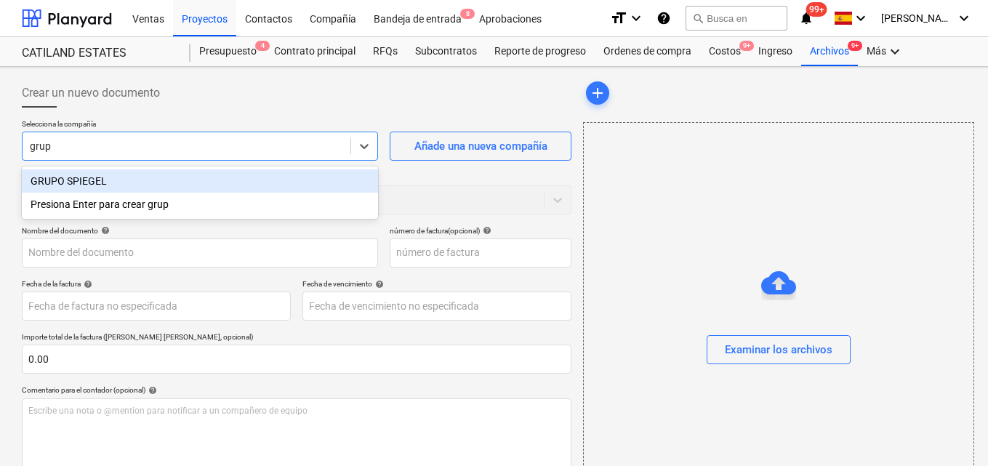
type input "grupo"
click at [124, 183] on div "GRUPO SPIEGEL" at bounding box center [200, 180] width 356 height 23
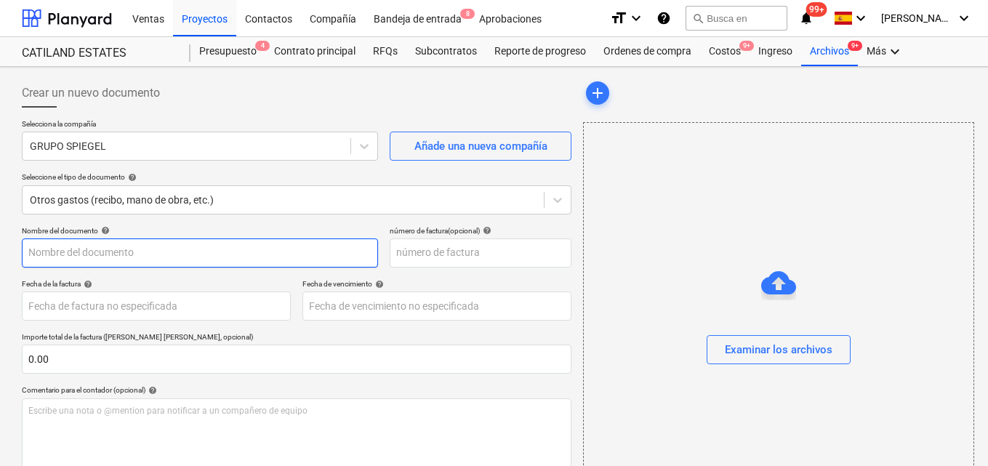
click at [30, 253] on input "text" at bounding box center [200, 253] width 356 height 29
type input "Compras de aceite para Morro"
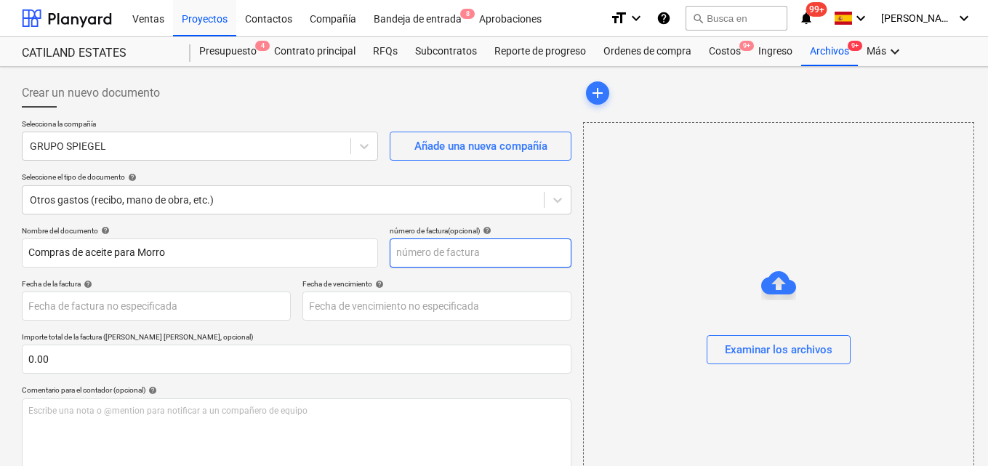
click at [409, 255] on input "text" at bounding box center [481, 253] width 182 height 29
type input "2064727"
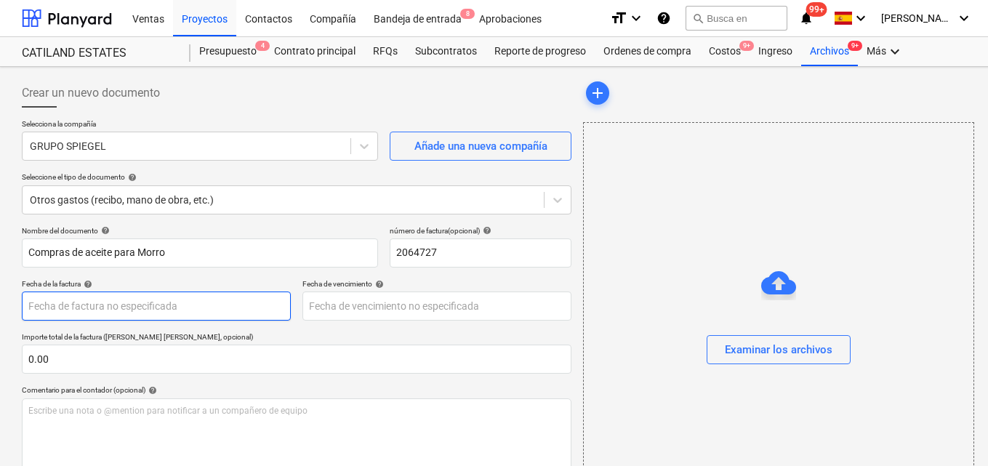
click at [33, 308] on body "Ventas Proyectos Contactos Compañía Bandeja de entrada 8 Aprobaciones format_si…" at bounding box center [494, 233] width 988 height 466
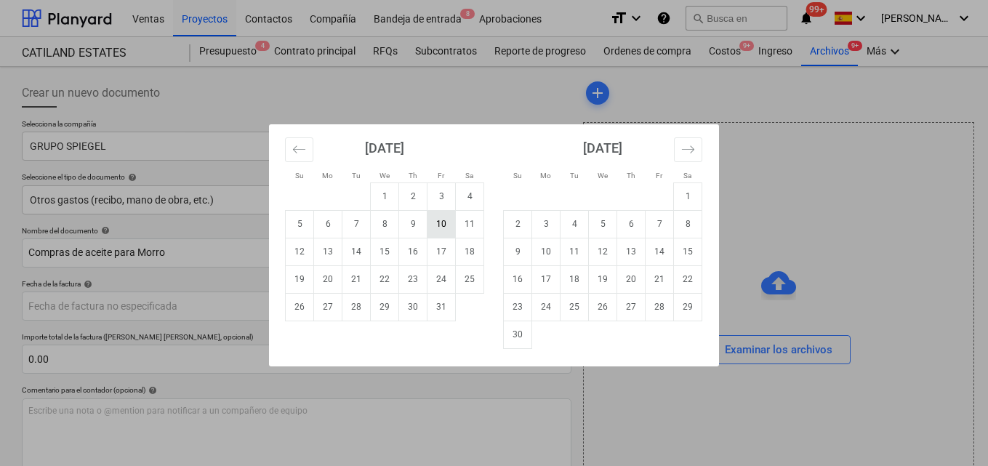
click at [433, 222] on td "10" at bounding box center [442, 224] width 28 height 28
type input "[DATE]"
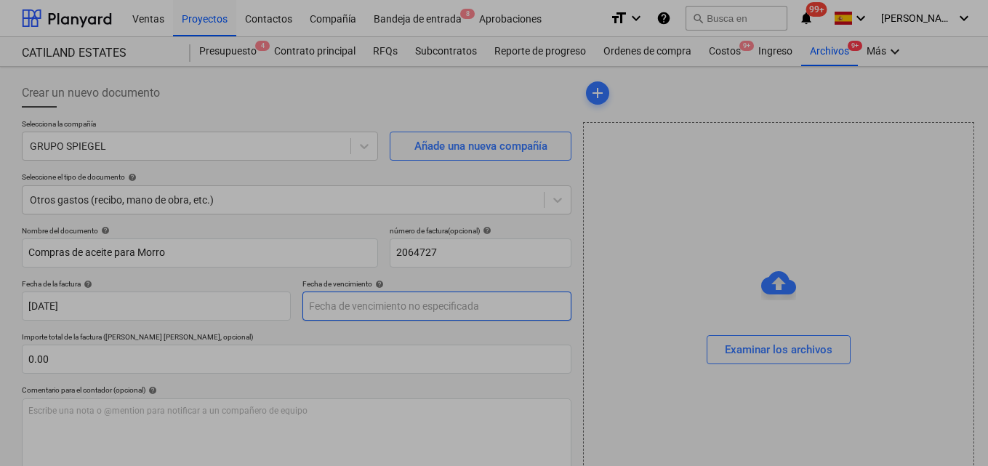
click at [326, 308] on body "Ventas Proyectos Contactos Compañía Bandeja de entrada 8 Aprobaciones format_si…" at bounding box center [494, 233] width 988 height 466
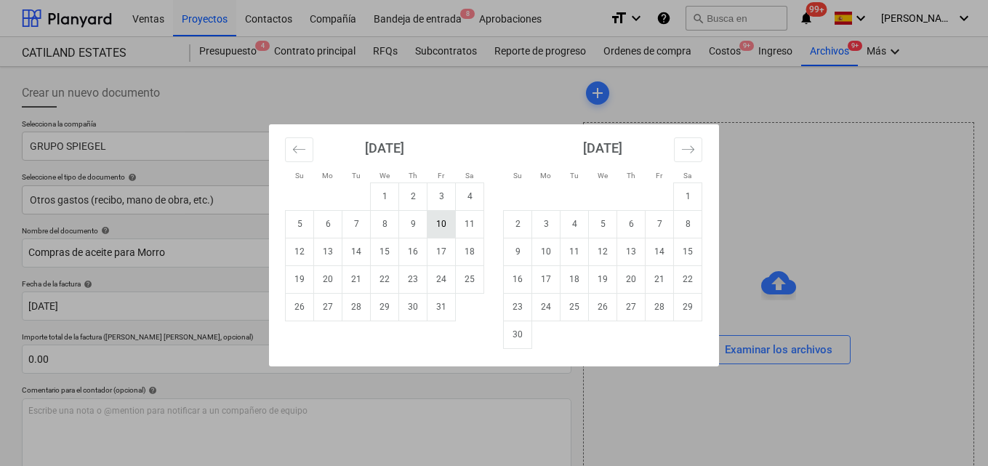
click at [445, 233] on td "10" at bounding box center [442, 224] width 28 height 28
type input "[DATE]"
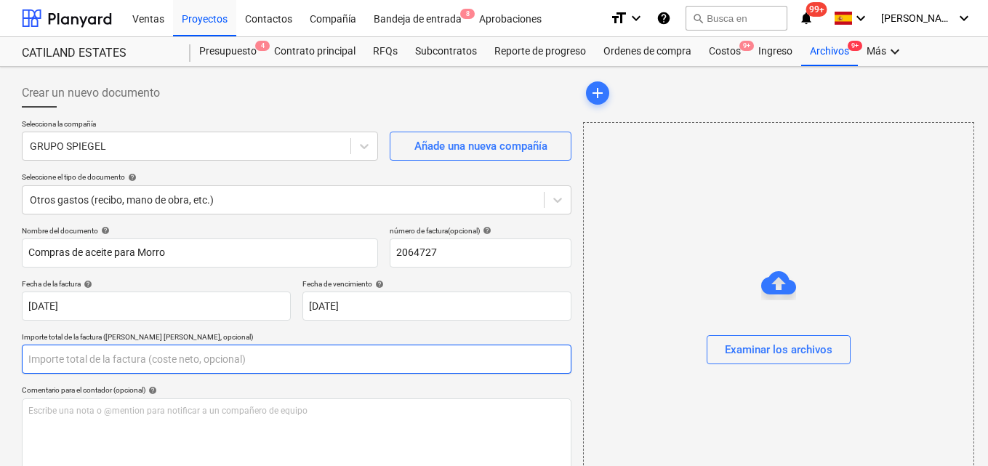
click at [33, 357] on input "text" at bounding box center [297, 359] width 550 height 29
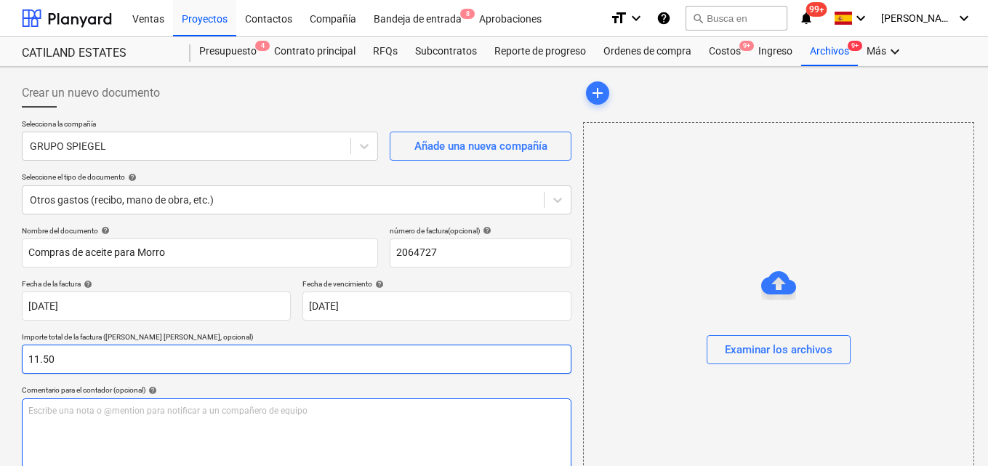
type input "11.50"
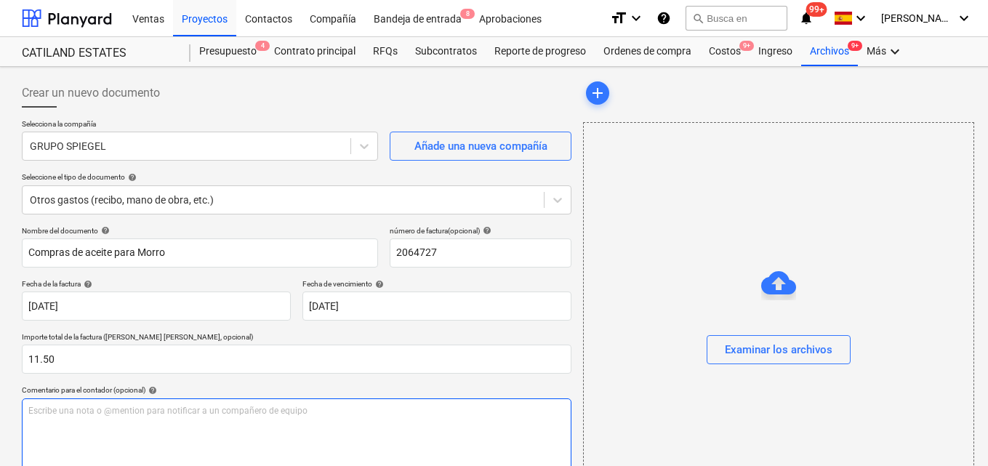
click at [32, 416] on p "Escribe una nota o @mention para notificar a un compañero de equipo ﻿" at bounding box center [296, 411] width 537 height 12
click at [65, 414] on span "Para aprovacion pago de factura en compras de cinco pintas de aceite fuera de b…" at bounding box center [267, 411] width 478 height 10
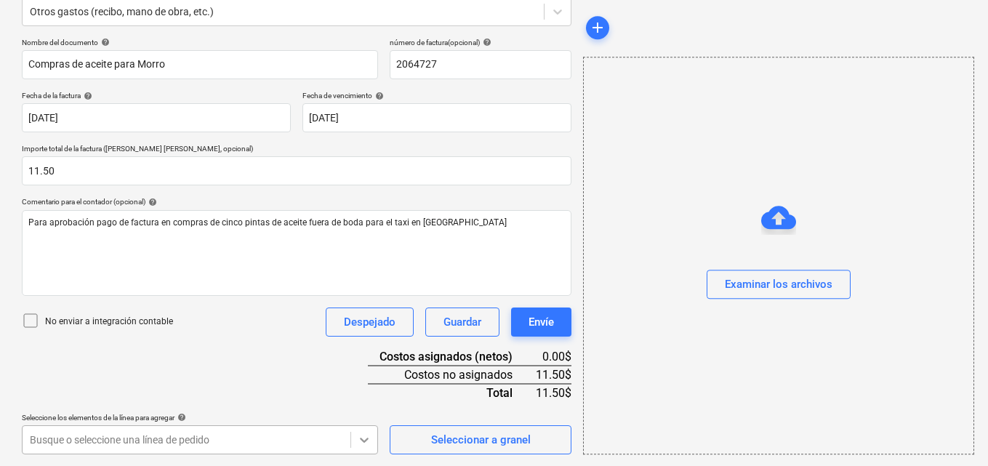
scroll to position [404, 0]
click at [361, 278] on body "Ventas Proyectos Contactos Compañía Bandeja de entrada 8 Aprobaciones format_si…" at bounding box center [494, 45] width 988 height 466
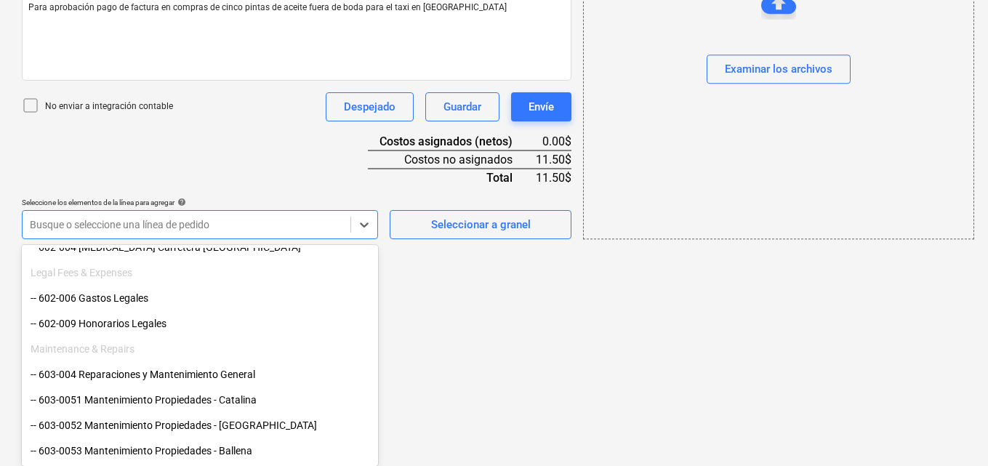
scroll to position [509, 0]
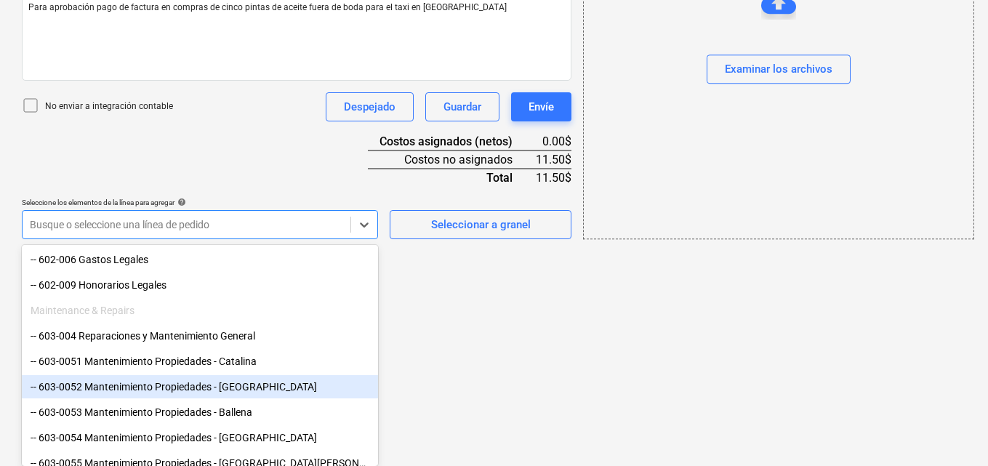
click at [230, 384] on div "-- 603-0052 Mantenimiento Propiedades - Morro Negrito" at bounding box center [200, 386] width 356 height 23
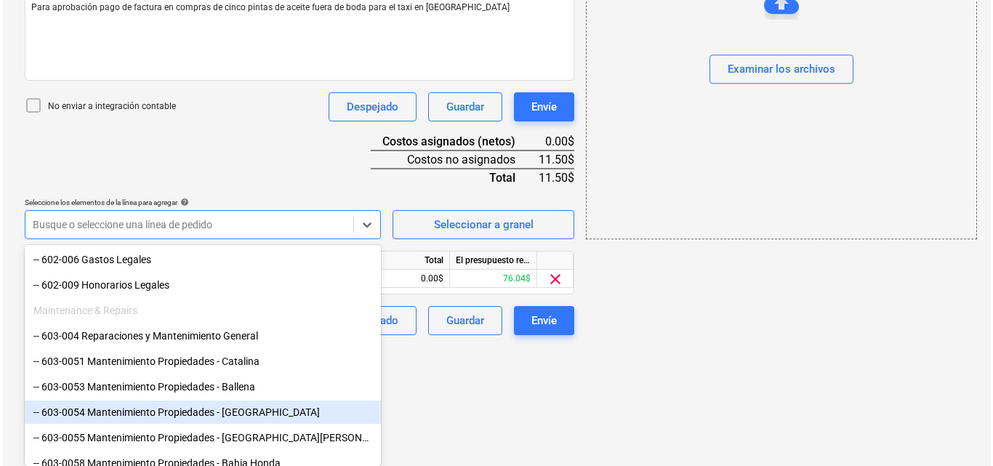
scroll to position [284, 0]
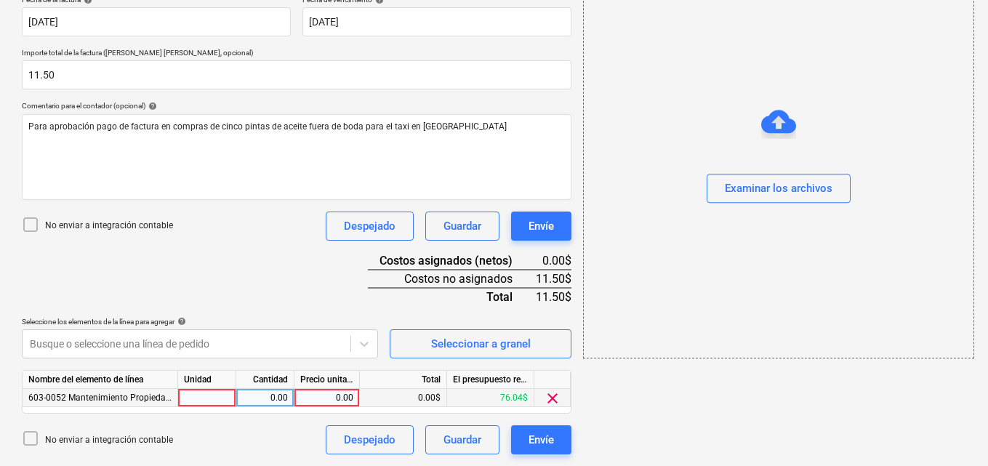
click at [220, 397] on div at bounding box center [207, 398] width 58 height 18
type input "1"
click at [270, 397] on div "0.00" at bounding box center [265, 398] width 46 height 18
type input "1"
click at [332, 398] on div "0.00" at bounding box center [326, 398] width 53 height 18
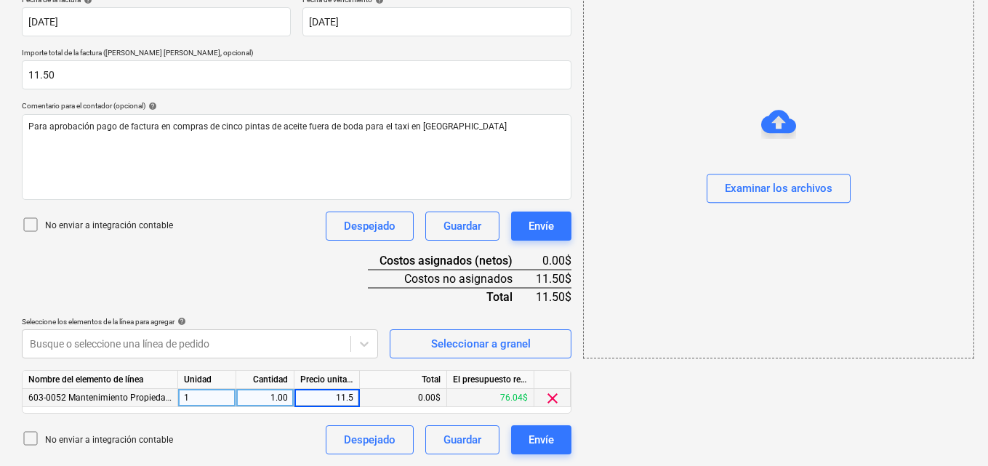
type input "11.50"
click at [733, 194] on div "Examinar los archivos" at bounding box center [779, 189] width 108 height 19
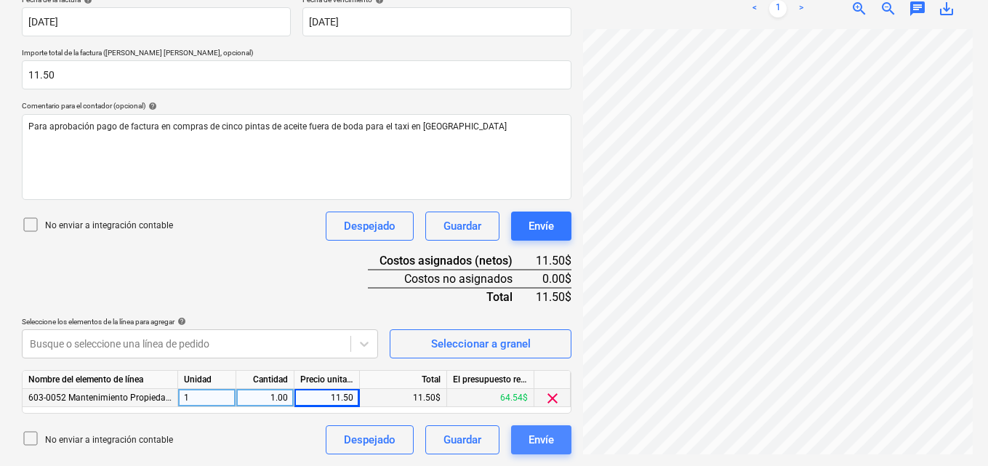
click at [529, 441] on div "Envíe" at bounding box center [541, 439] width 25 height 19
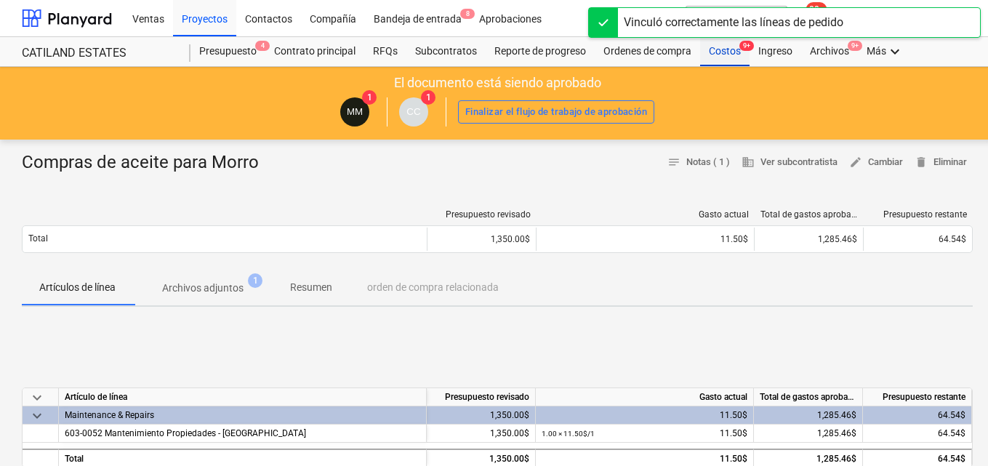
click at [718, 49] on div "Costos 9+" at bounding box center [724, 51] width 49 height 29
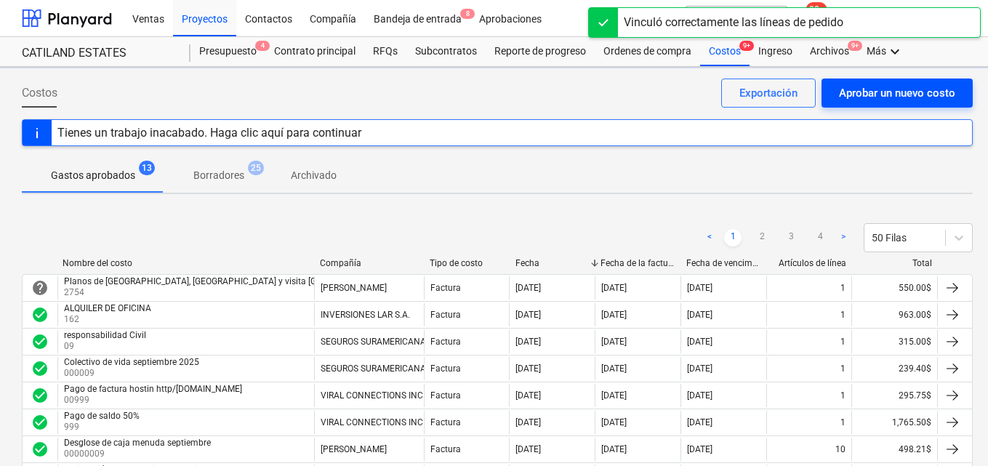
click at [853, 89] on div "Aprobar un nuevo costo" at bounding box center [897, 93] width 116 height 19
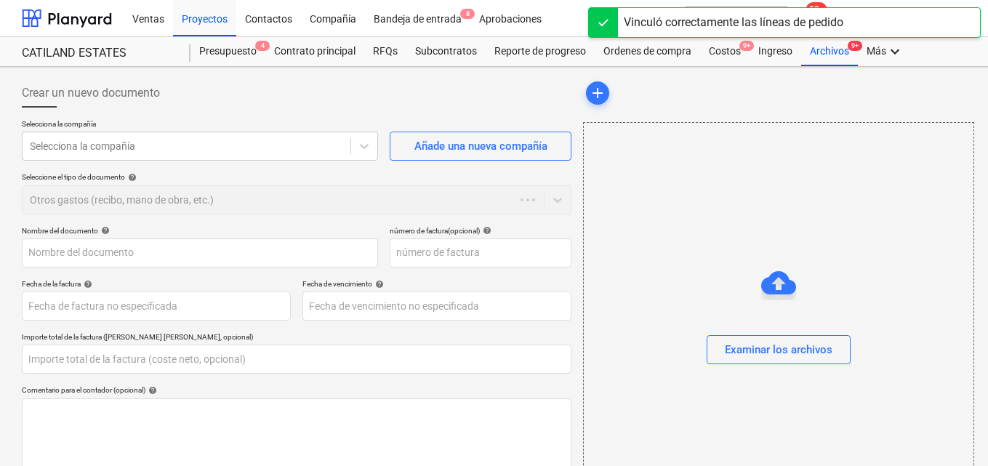
type input "0.00"
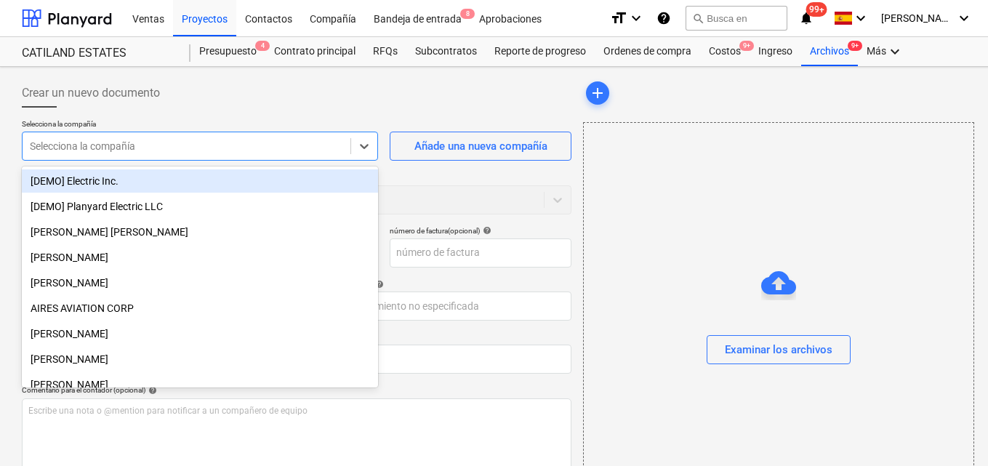
click at [28, 143] on div "Selecciona la compañía" at bounding box center [187, 146] width 328 height 20
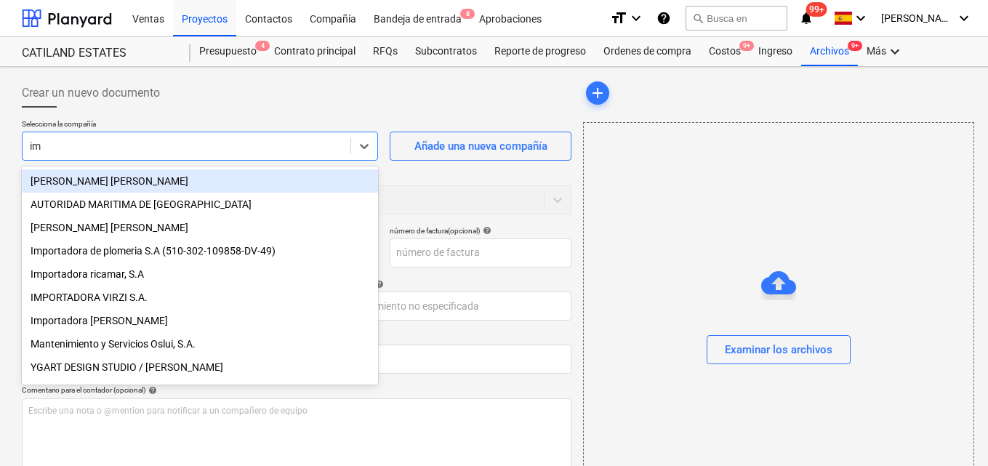
type input "imp"
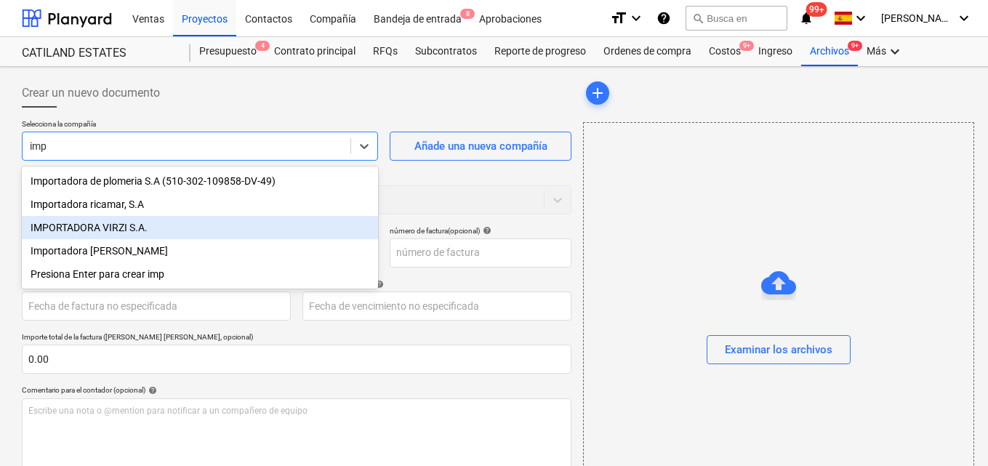
click at [158, 221] on div "IMPORTADORA VIRZI S.A." at bounding box center [200, 227] width 356 height 23
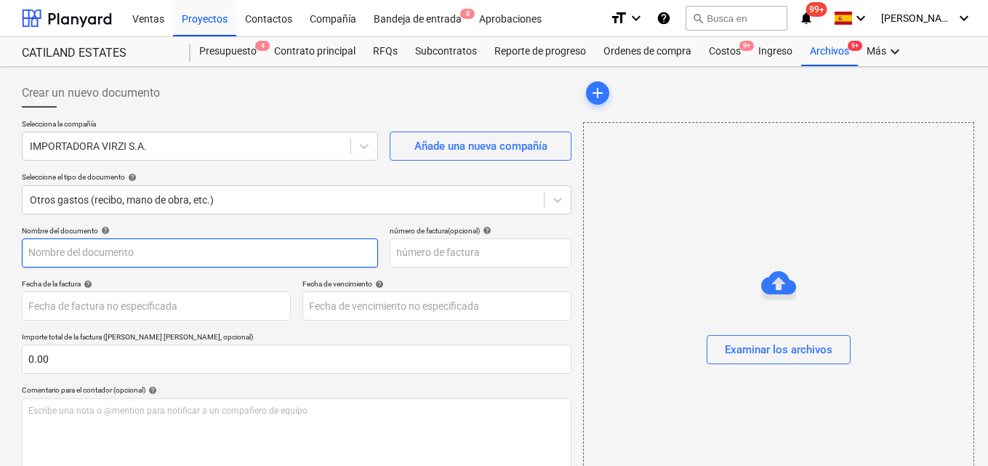
click at [36, 251] on input "text" at bounding box center [200, 253] width 356 height 29
click at [142, 250] on input "Compras para la gira en punta Braba" at bounding box center [200, 253] width 356 height 29
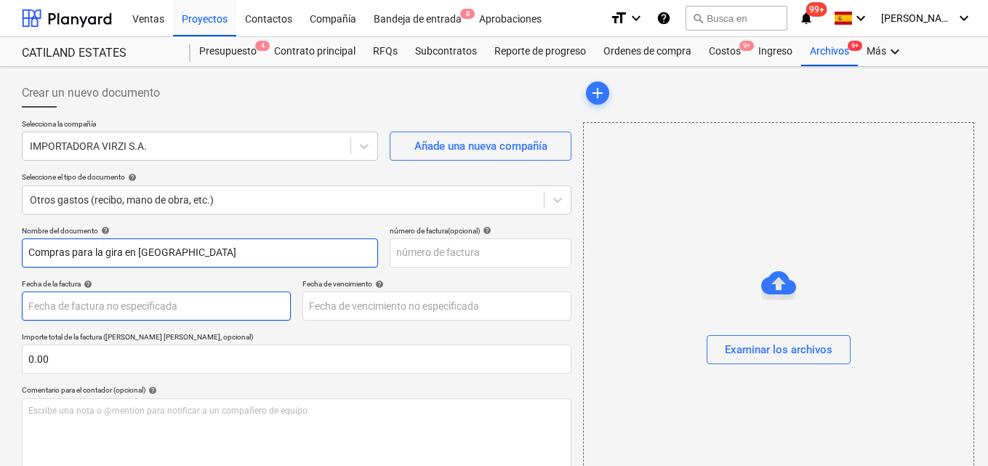
type input "Compras para la gira en Punta Brava"
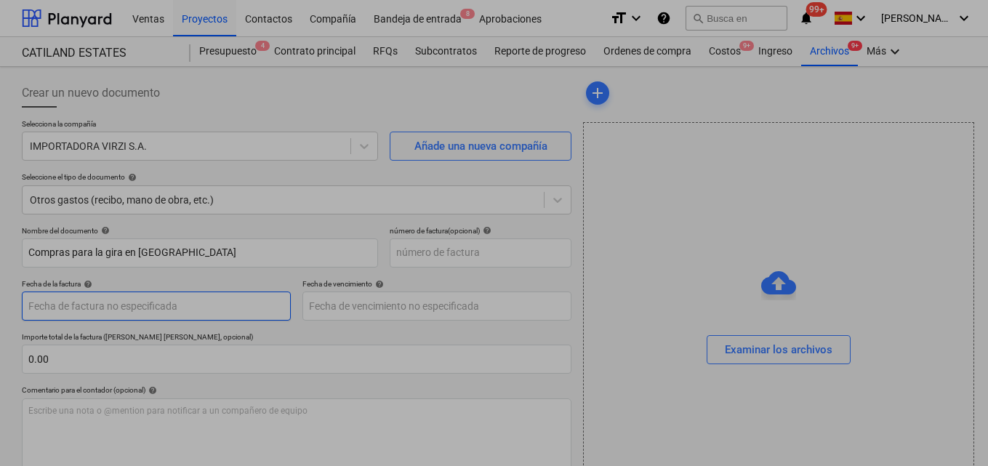
click at [36, 303] on body "Ventas Proyectos Contactos Compañía Bandeja de entrada 8 Aprobaciones format_si…" at bounding box center [494, 233] width 988 height 466
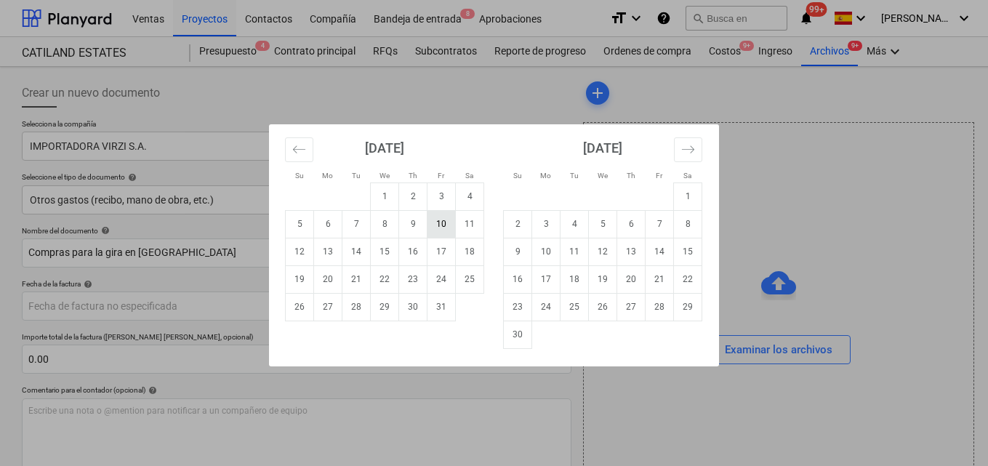
click at [445, 220] on td "10" at bounding box center [442, 224] width 28 height 28
type input "[DATE]"
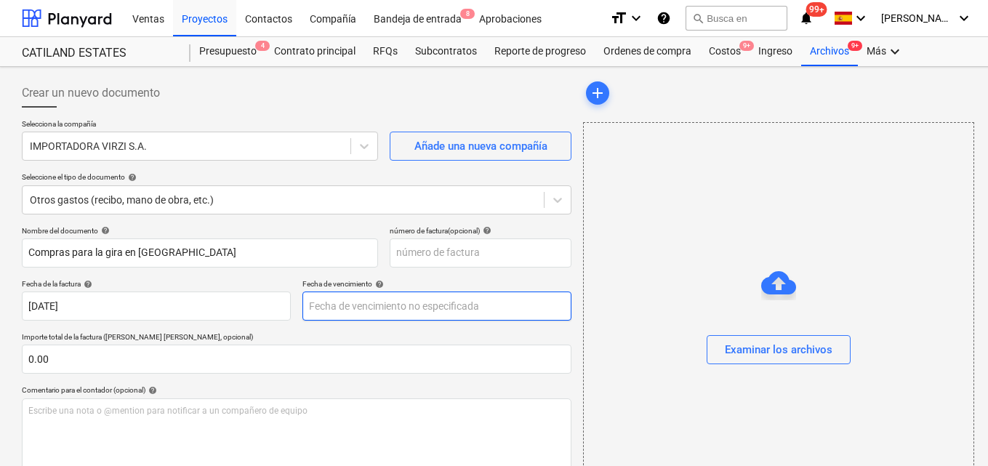
click at [322, 300] on body "Ventas Proyectos Contactos Compañía Bandeja de entrada 8 Aprobaciones format_si…" at bounding box center [494, 233] width 988 height 466
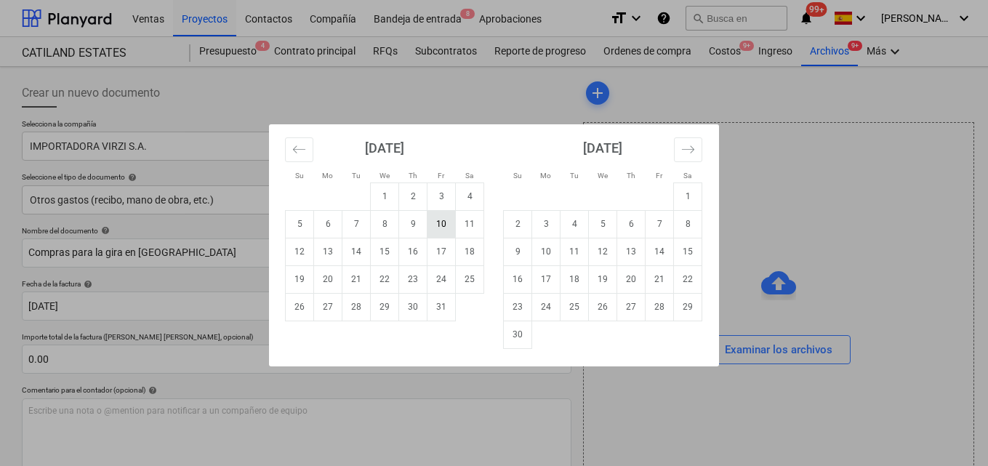
click at [440, 222] on td "10" at bounding box center [442, 224] width 28 height 28
type input "[DATE]"
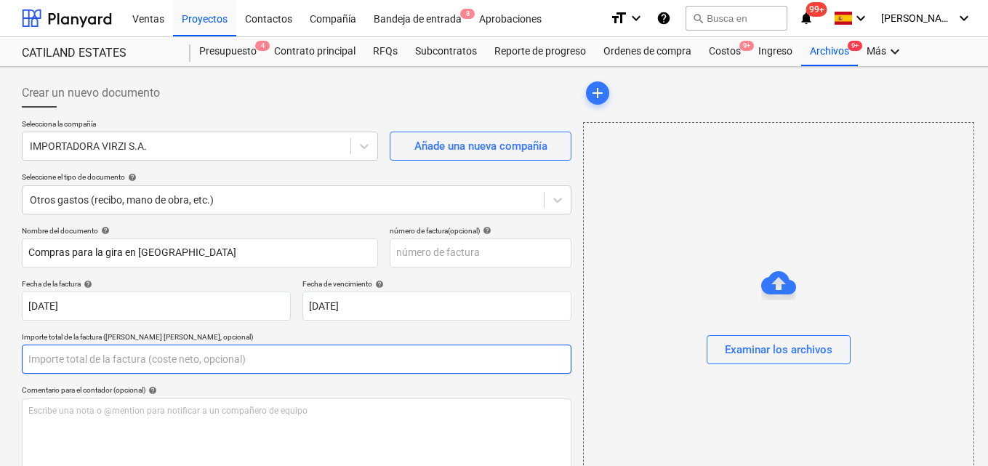
click at [26, 356] on input "text" at bounding box center [297, 359] width 550 height 29
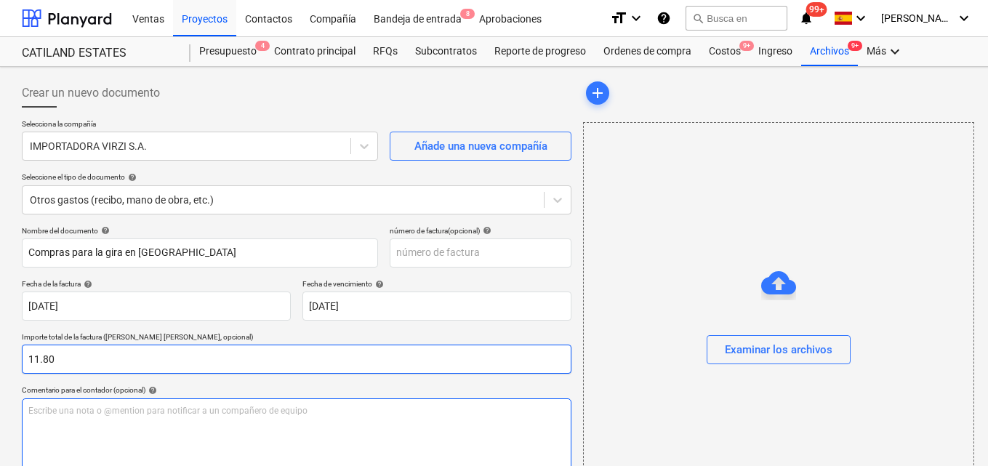
type input "11.80"
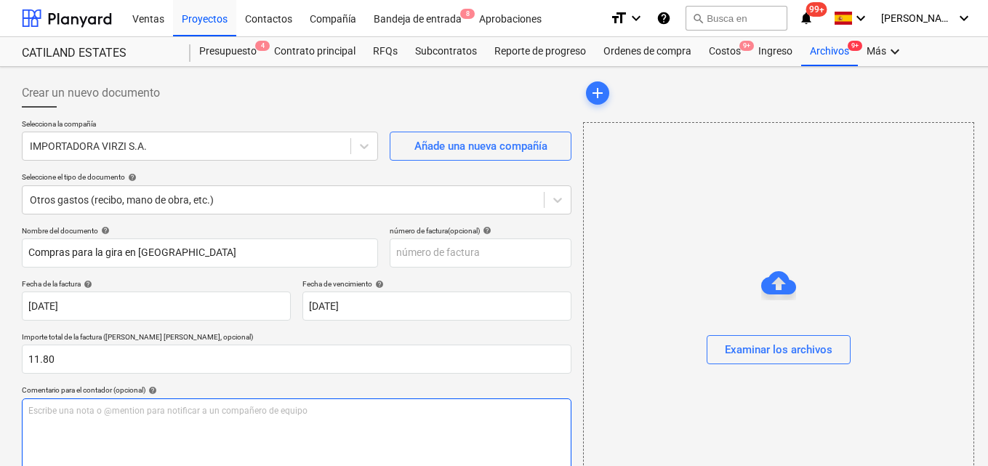
click at [39, 406] on p "Escribe una nota o @mention para notificar a un compañero de equipo ﻿" at bounding box center [296, 411] width 537 height 12
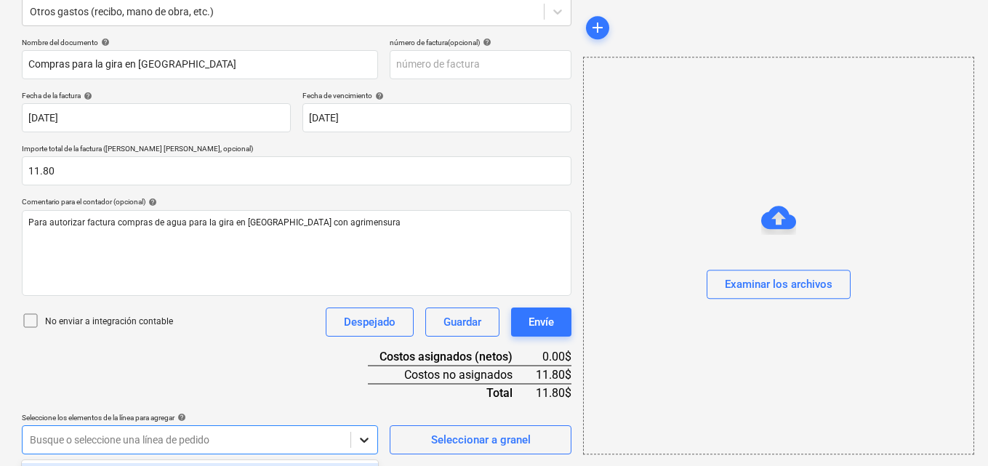
scroll to position [404, 0]
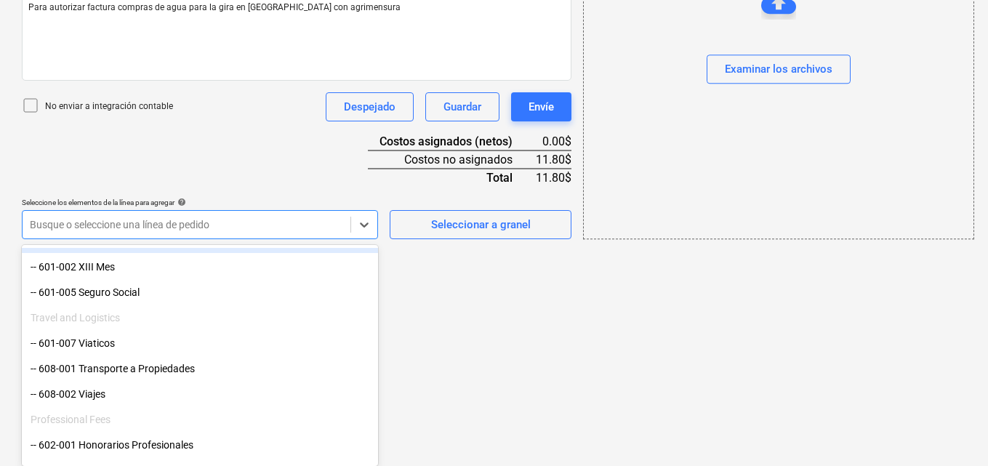
scroll to position [145, 0]
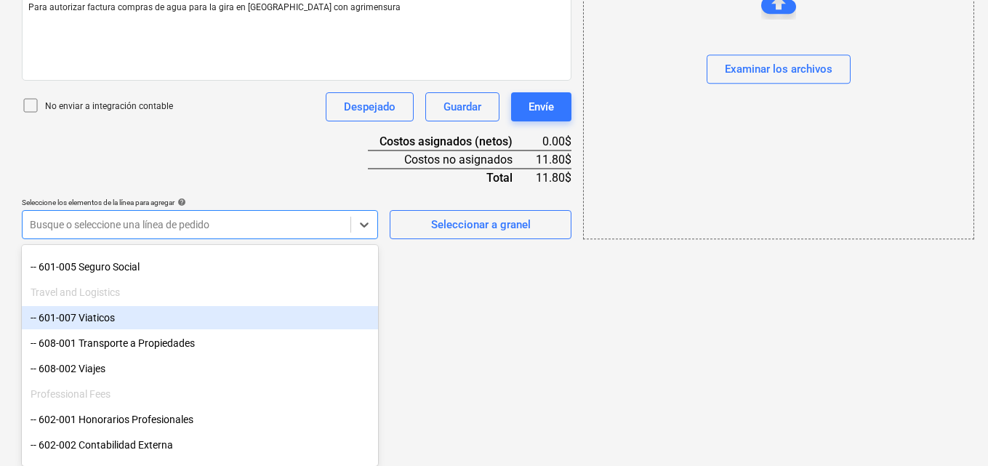
click at [161, 316] on div "-- 601-007 Viaticos" at bounding box center [200, 317] width 356 height 23
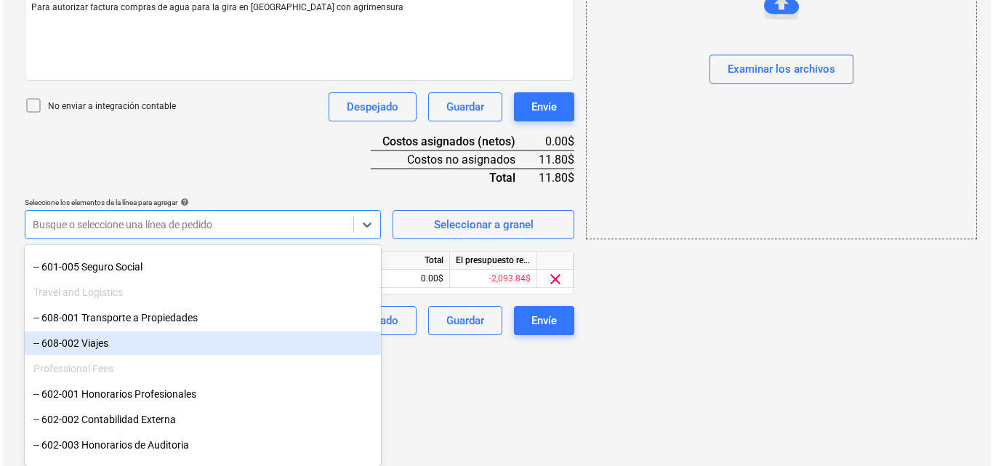
scroll to position [284, 0]
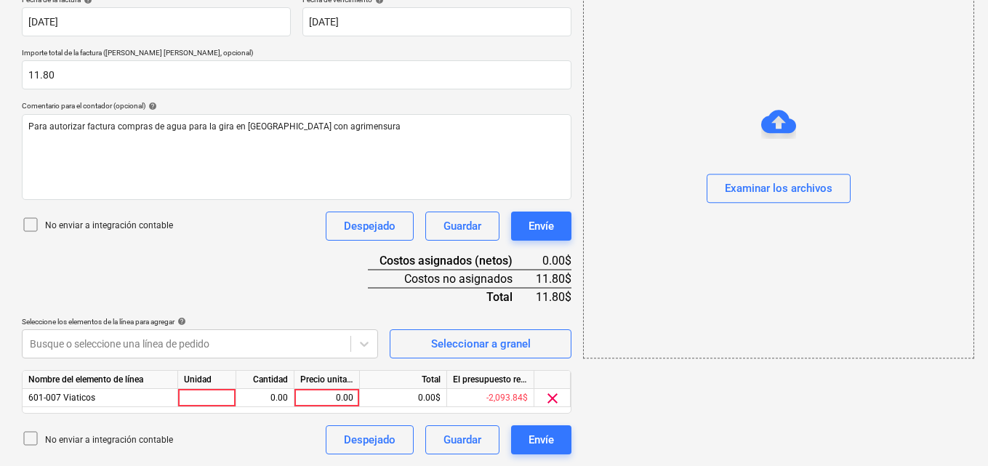
drag, startPoint x: 200, startPoint y: 391, endPoint x: 191, endPoint y: 409, distance: 20.2
click at [194, 406] on div at bounding box center [207, 398] width 58 height 18
type input "1"
click at [265, 401] on div "0.00" at bounding box center [265, 398] width 46 height 18
type input "1"
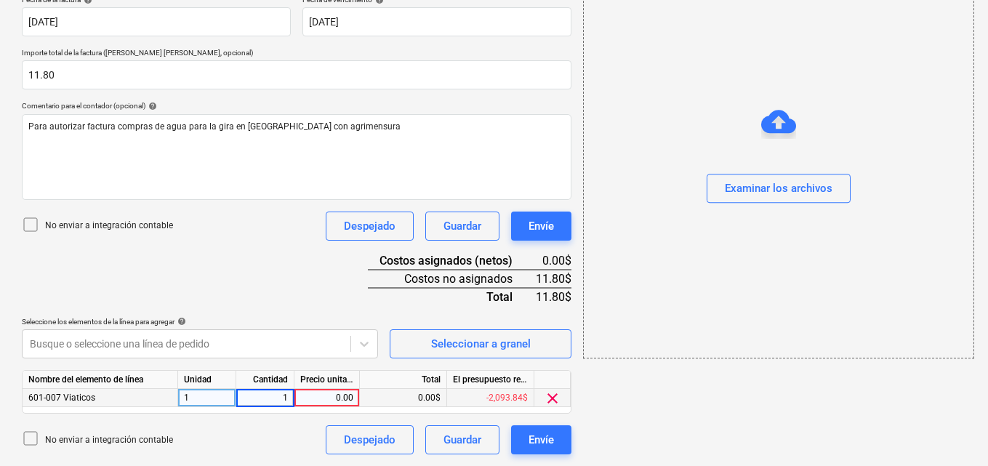
click at [329, 398] on div "0.00" at bounding box center [326, 398] width 53 height 18
type input "11.80"
click at [745, 193] on div "Examinar los archivos" at bounding box center [779, 189] width 108 height 19
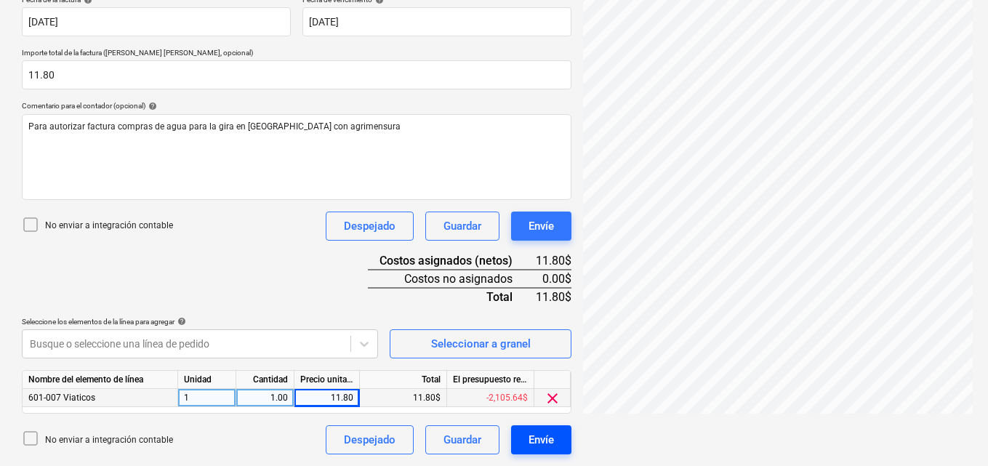
click at [542, 438] on div "Envíe" at bounding box center [541, 439] width 25 height 19
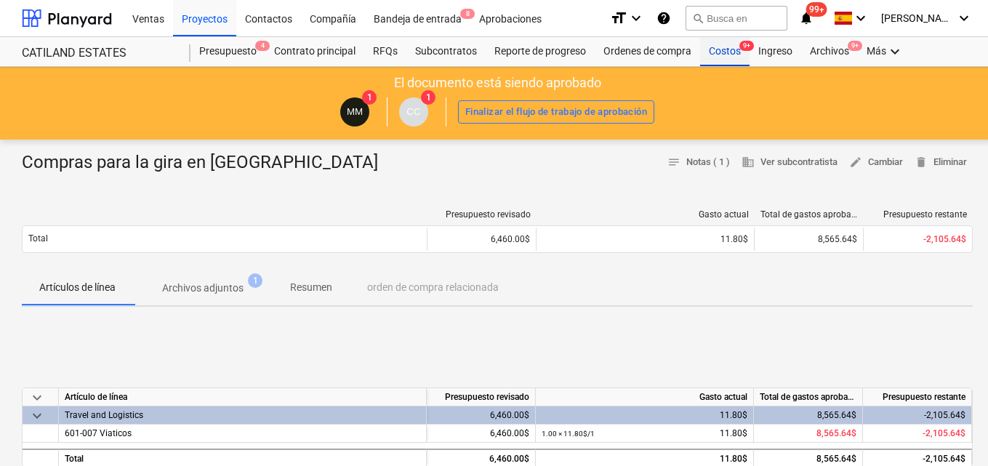
click at [720, 54] on div "Costos 9+" at bounding box center [724, 51] width 49 height 29
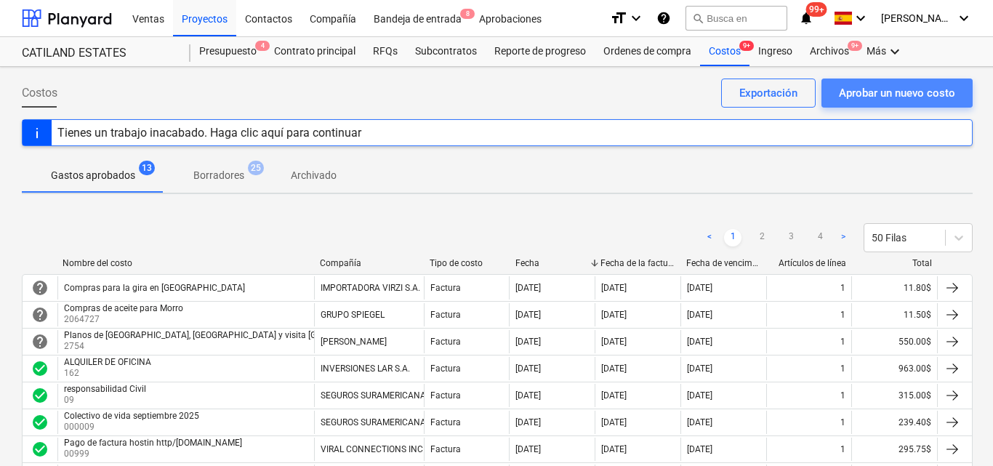
click at [851, 87] on div "Aprobar un nuevo costo" at bounding box center [897, 93] width 116 height 19
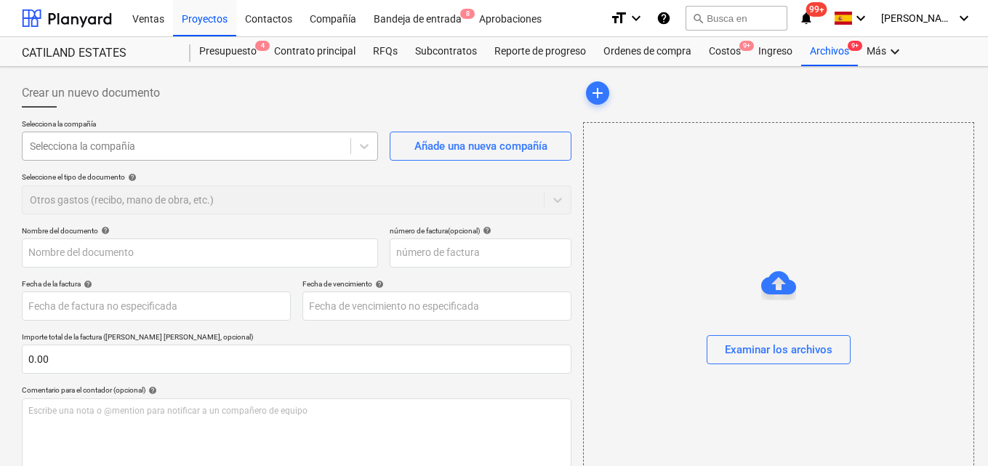
click at [34, 143] on div at bounding box center [186, 146] width 313 height 15
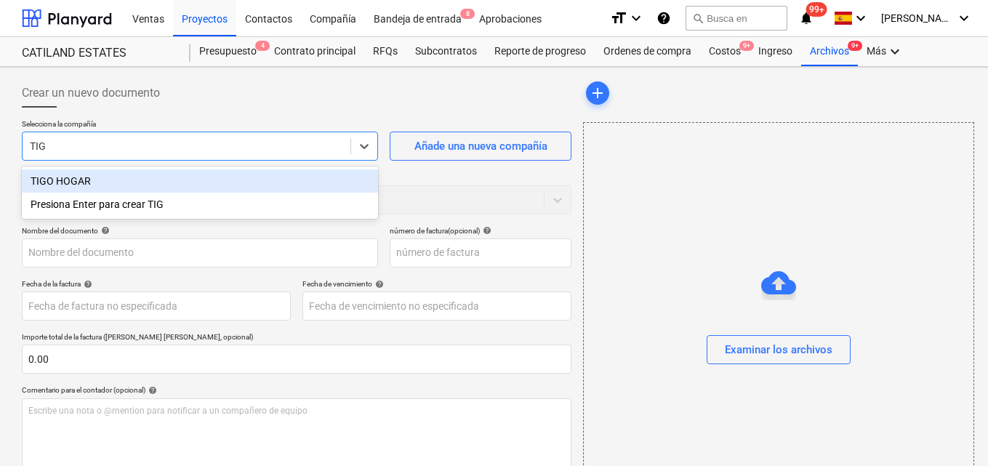
type input "TIGO"
click at [126, 183] on div "TIGO HOGAR" at bounding box center [200, 180] width 356 height 23
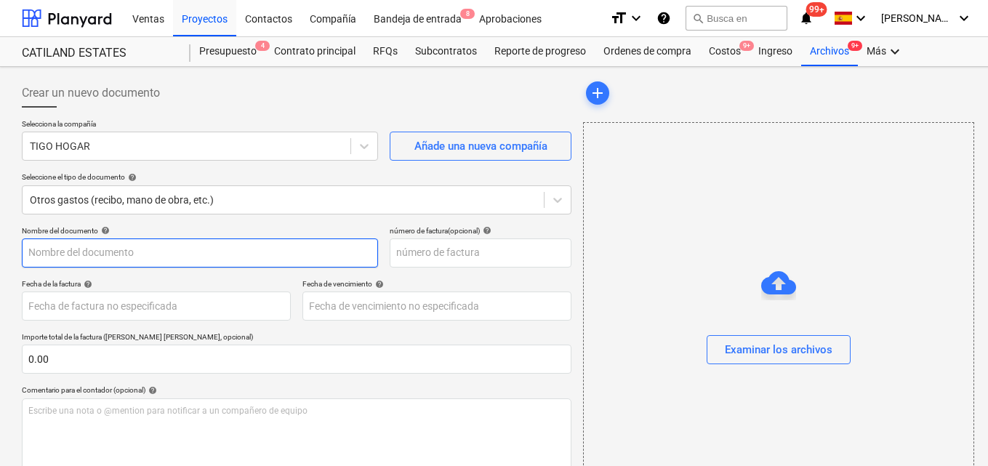
click at [30, 253] on input "text" at bounding box center [200, 253] width 356 height 29
click at [95, 254] on input "Factura correspondente a octubre" at bounding box center [200, 253] width 356 height 29
type input "Factura correspondiente a octubre"
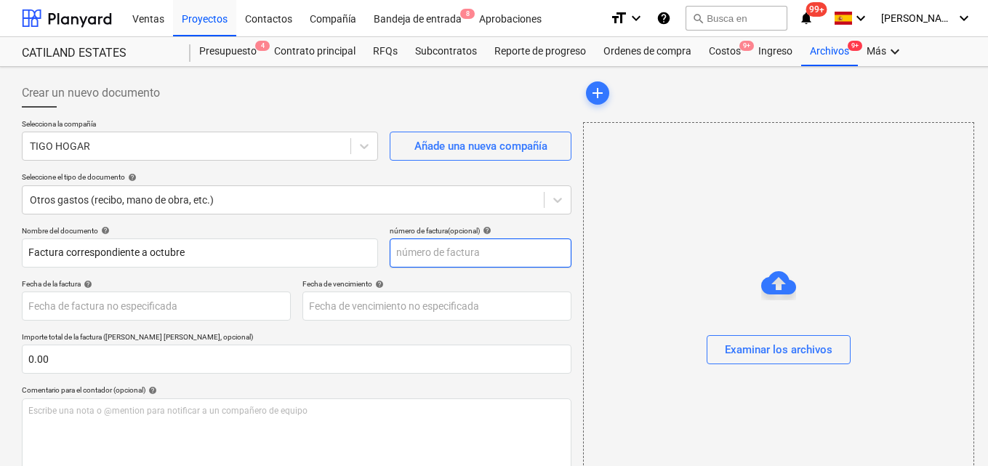
click at [415, 252] on input "text" at bounding box center [481, 253] width 182 height 29
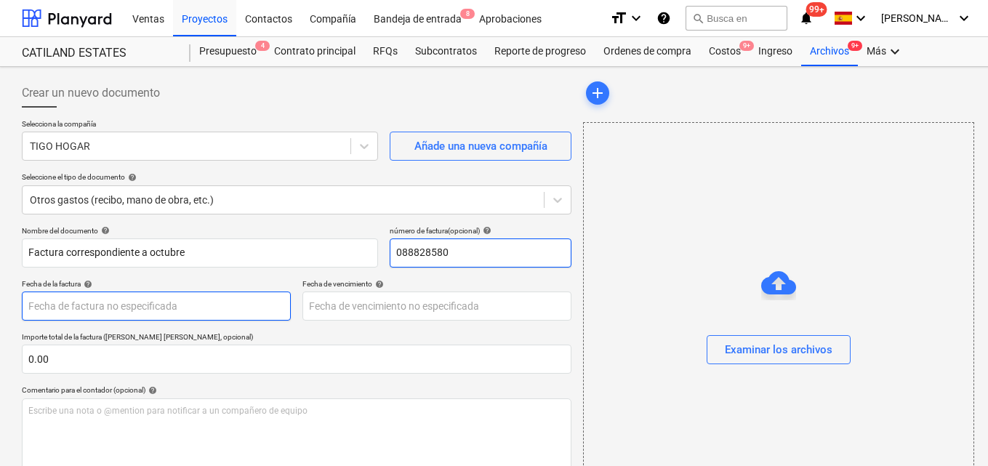
type input "088828580"
click at [39, 310] on body "Ventas Proyectos Contactos Compañía Bandeja de entrada 8 Aprobaciones format_si…" at bounding box center [494, 233] width 988 height 466
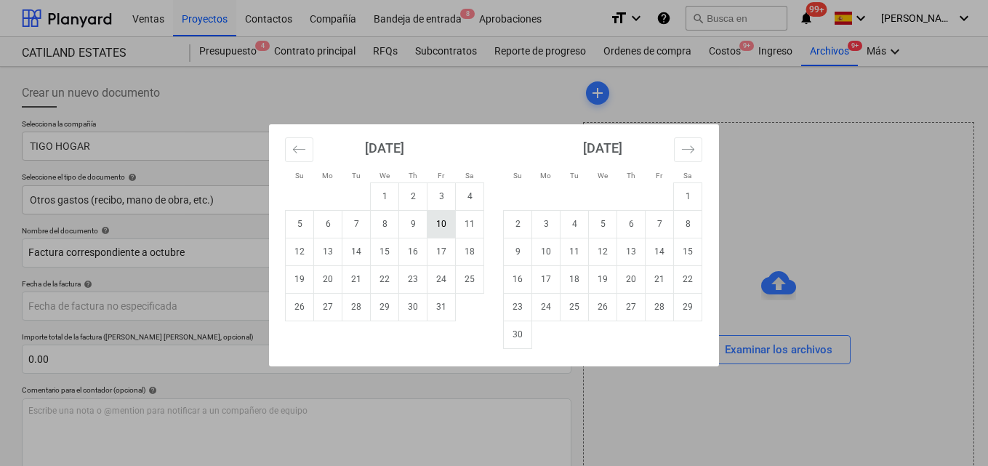
click at [436, 224] on td "10" at bounding box center [442, 224] width 28 height 28
type input "[DATE]"
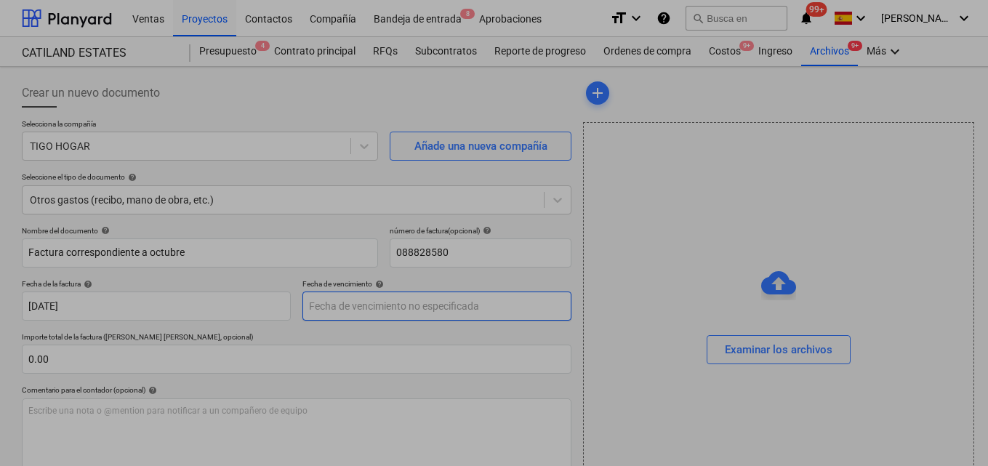
click at [319, 305] on body "Ventas Proyectos Contactos Compañía Bandeja de entrada 8 Aprobaciones format_si…" at bounding box center [494, 233] width 988 height 466
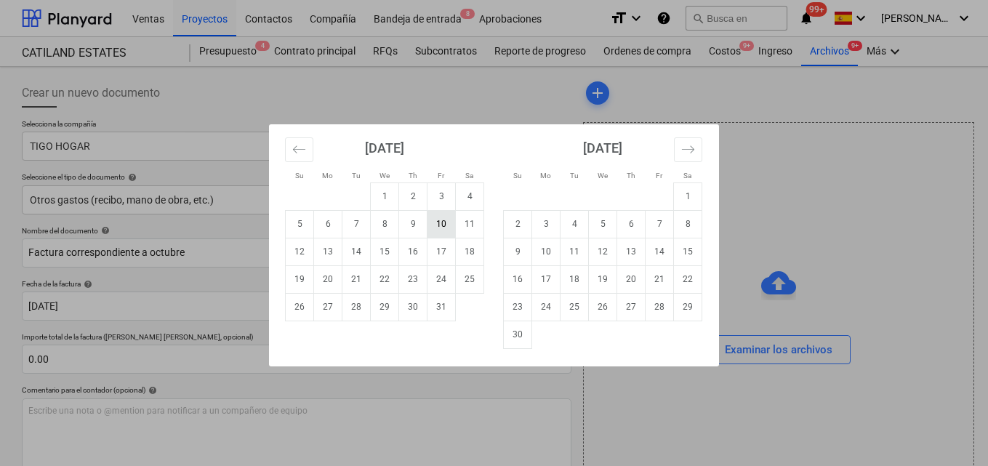
click at [443, 223] on td "10" at bounding box center [442, 224] width 28 height 28
type input "[DATE]"
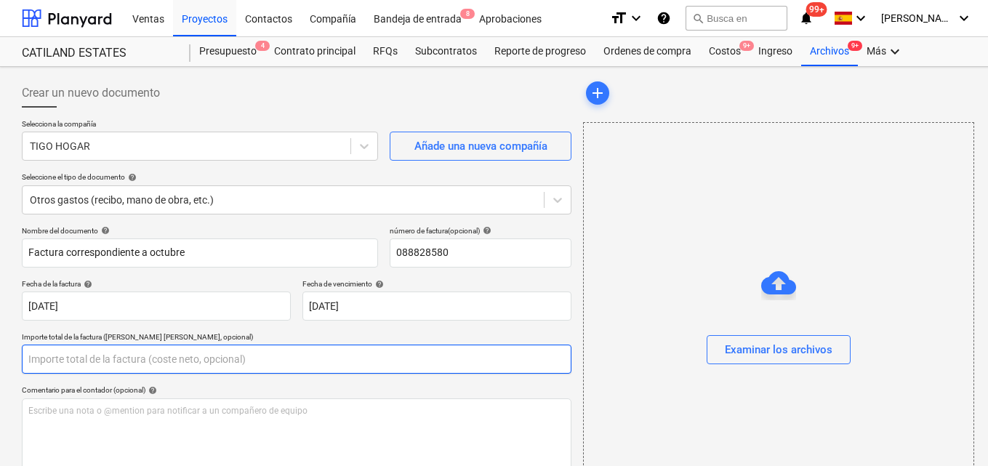
click at [34, 356] on input "text" at bounding box center [297, 359] width 550 height 29
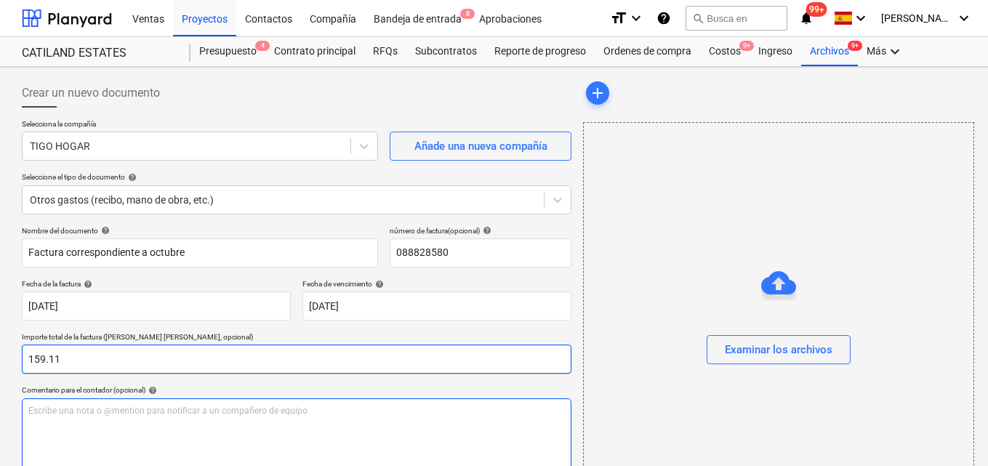
type input "159.11"
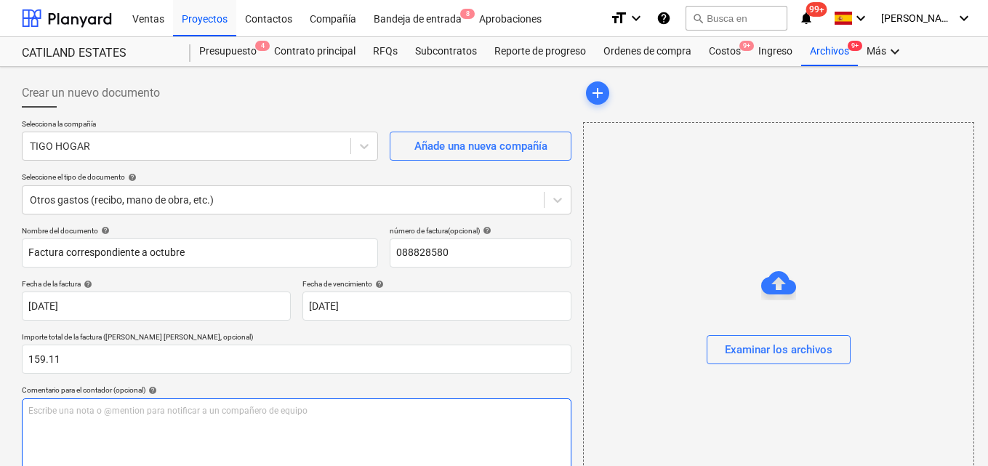
click at [28, 413] on p "Escribe una nota o @mention para notificar a un compañero de equipo ﻿" at bounding box center [296, 411] width 537 height 12
click at [146, 410] on span "Para autorizar pago de factura internet oficina Costa Coiba" at bounding box center [146, 411] width 236 height 10
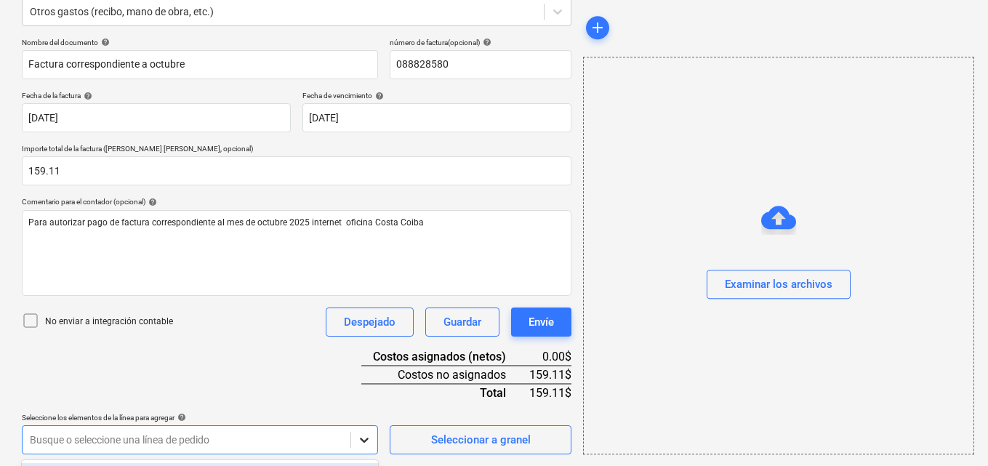
scroll to position [404, 0]
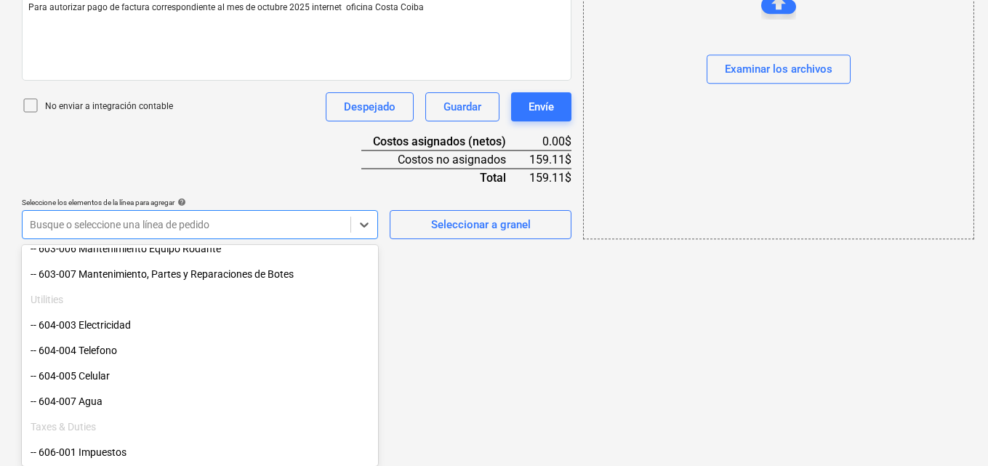
scroll to position [800, 0]
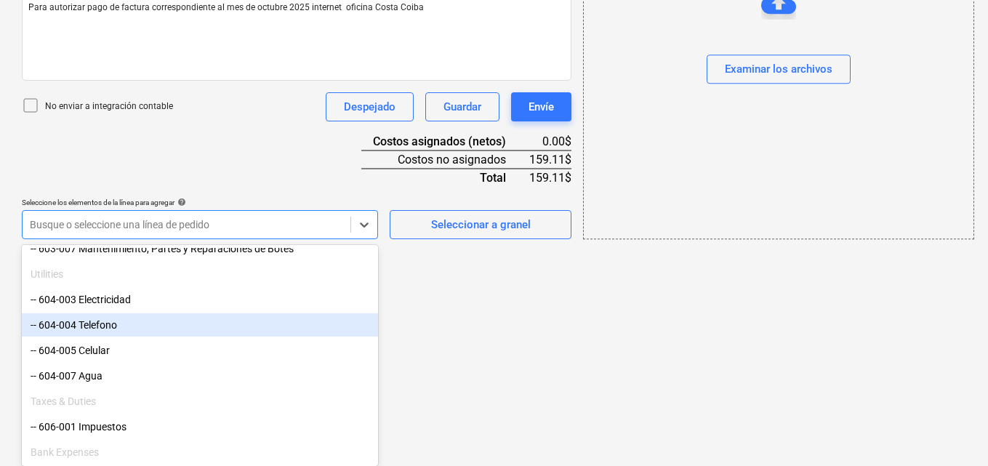
click at [135, 324] on div "-- 604-004 Telefono" at bounding box center [200, 324] width 356 height 23
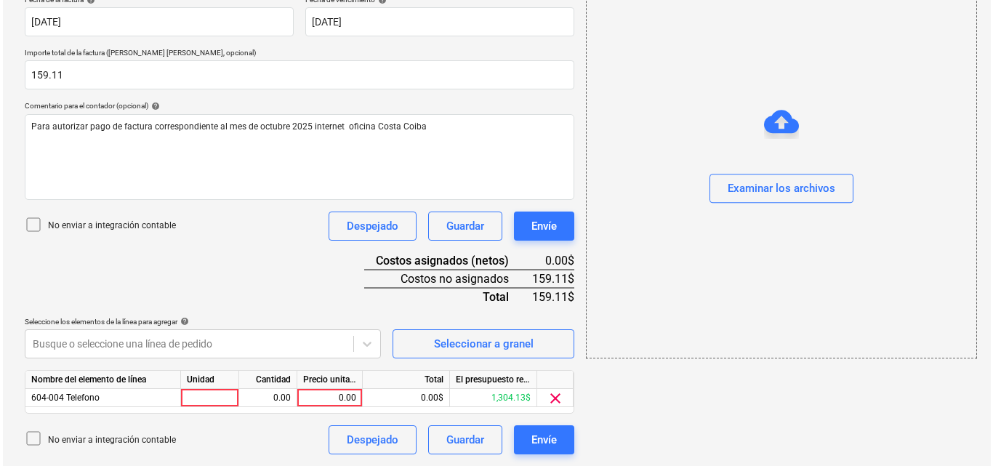
scroll to position [284, 0]
click at [201, 395] on div at bounding box center [207, 398] width 58 height 18
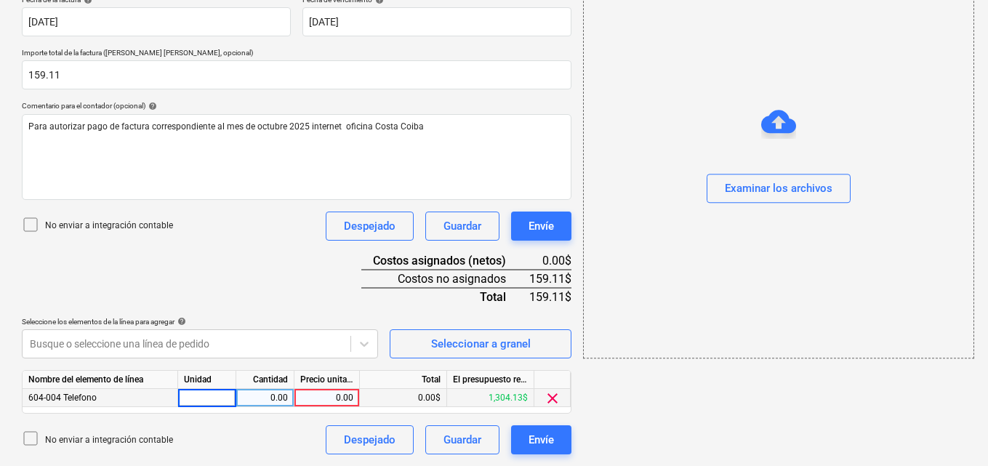
type input "1"
click at [264, 396] on div "0.00" at bounding box center [265, 398] width 46 height 18
type input "1"
click at [328, 395] on div "0.00" at bounding box center [326, 398] width 53 height 18
type input "159.11"
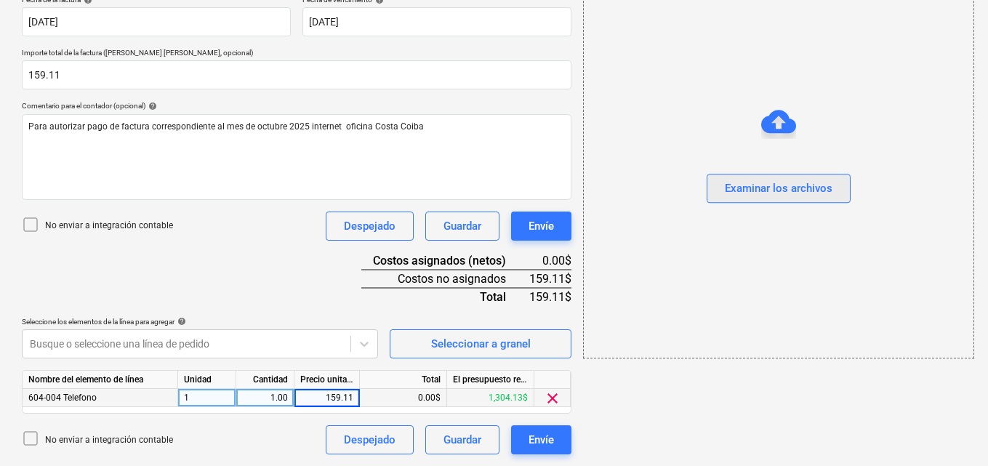
click at [753, 191] on div "Examinar los archivos" at bounding box center [779, 189] width 108 height 19
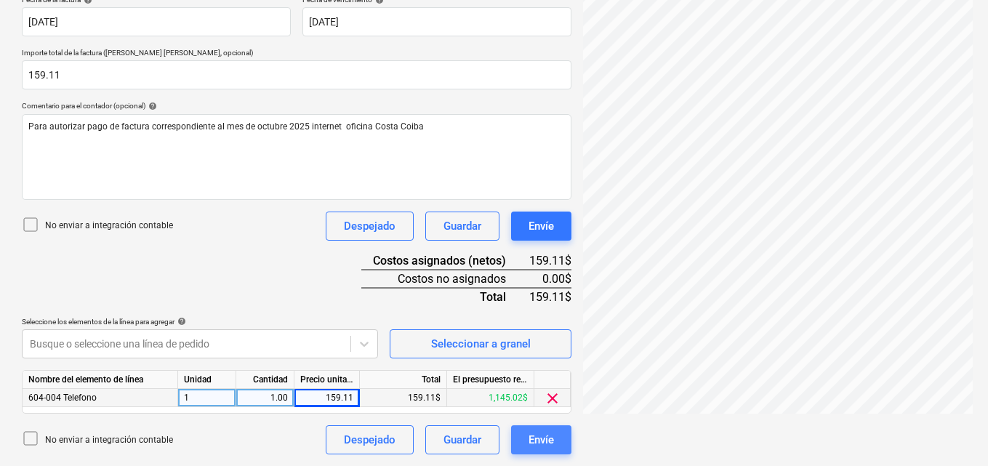
click at [540, 440] on div "Envíe" at bounding box center [541, 439] width 25 height 19
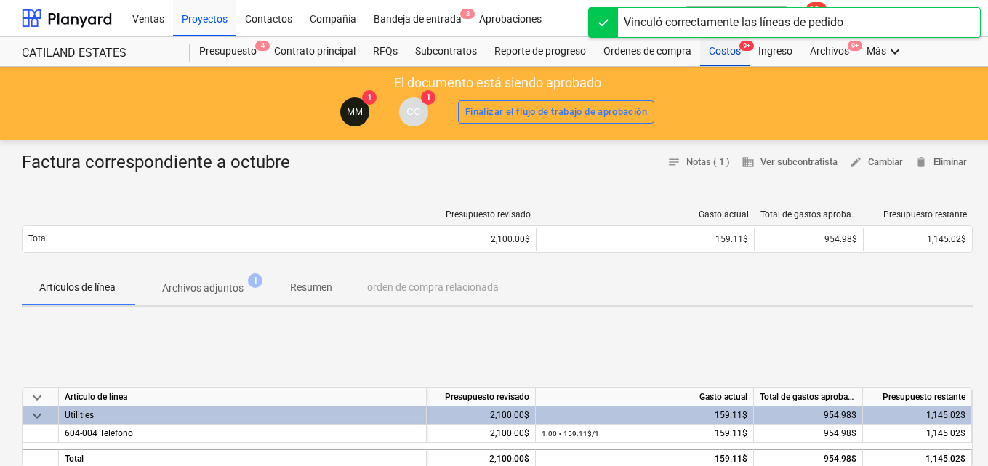
click at [709, 49] on div "Costos 9+" at bounding box center [724, 51] width 49 height 29
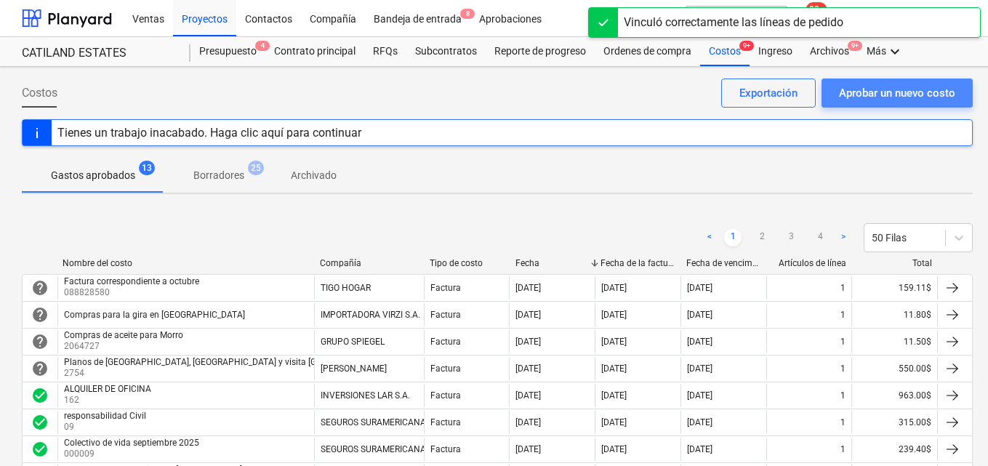
click at [846, 87] on div "Aprobar un nuevo costo" at bounding box center [897, 93] width 116 height 19
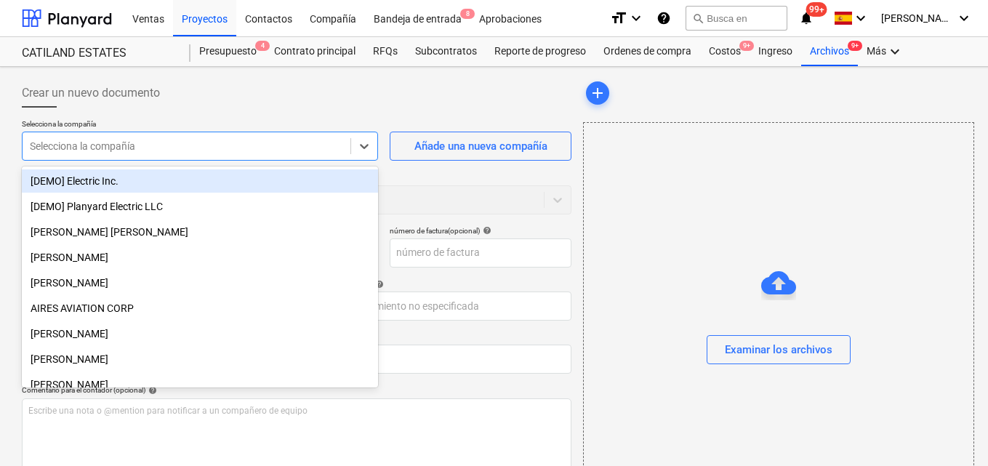
click at [31, 150] on input "text" at bounding box center [31, 146] width 2 height 12
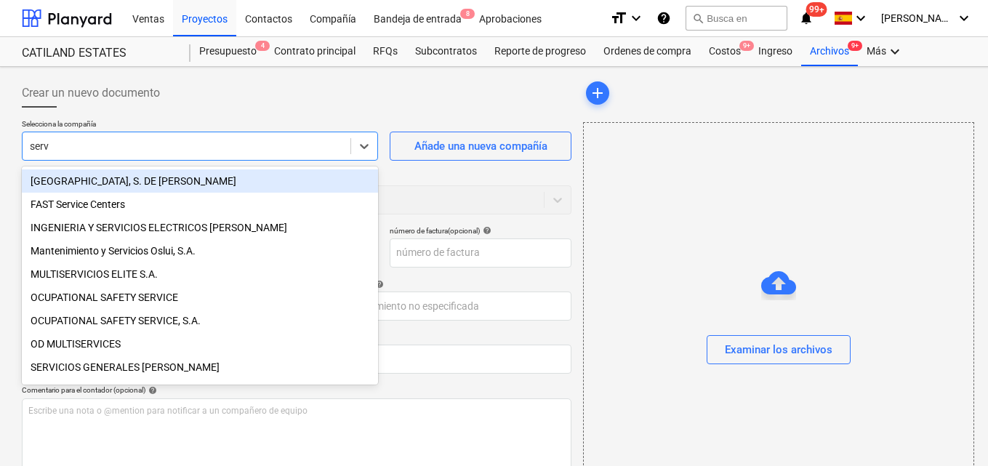
type input "servi"
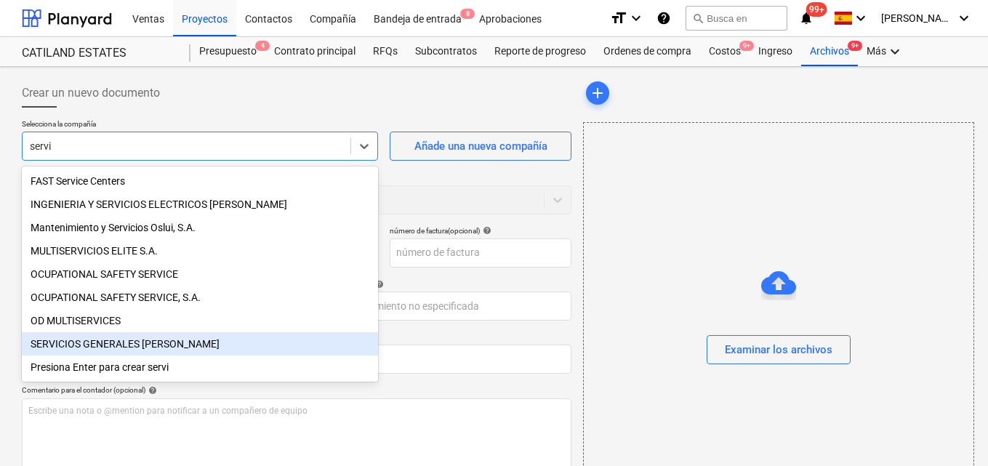
click at [128, 353] on div "SERVICIOS GENERALES URRACA" at bounding box center [200, 343] width 356 height 23
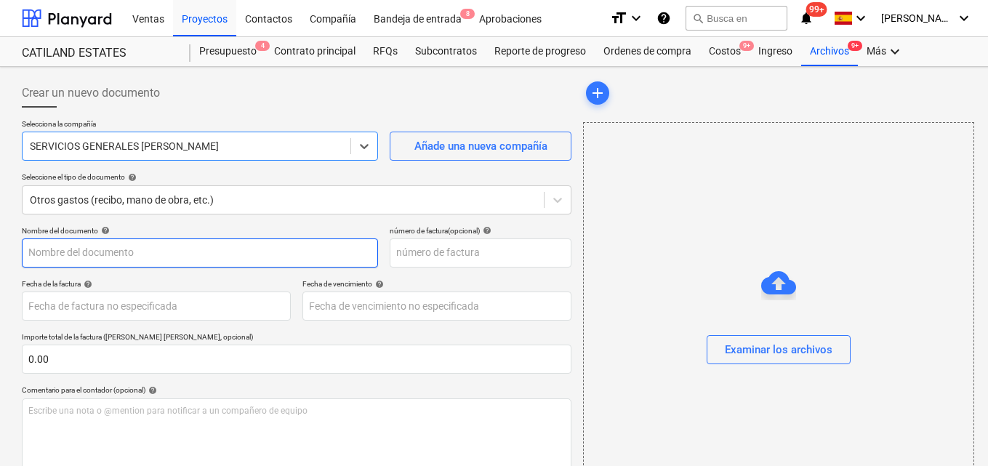
click at [42, 255] on input "text" at bounding box center [200, 253] width 356 height 29
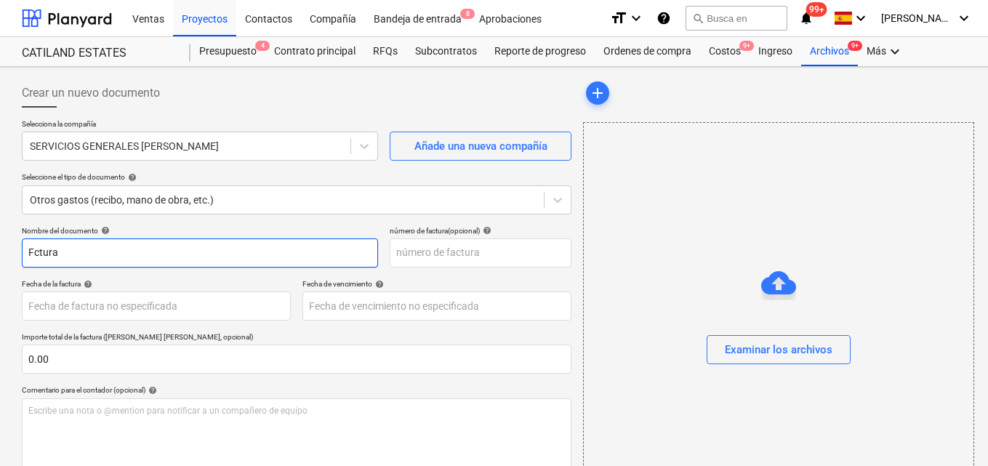
click at [33, 253] on input "Fctura" at bounding box center [200, 253] width 356 height 29
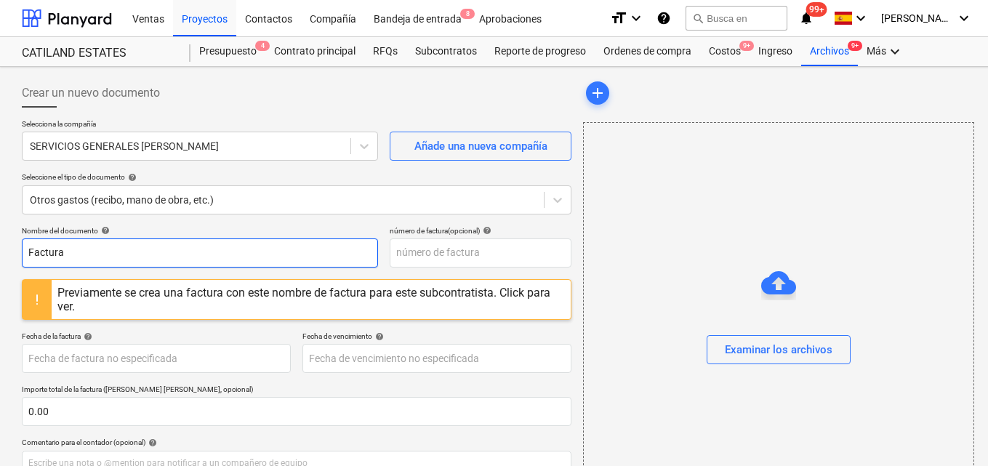
click at [71, 250] on input "Factura" at bounding box center [200, 253] width 356 height 29
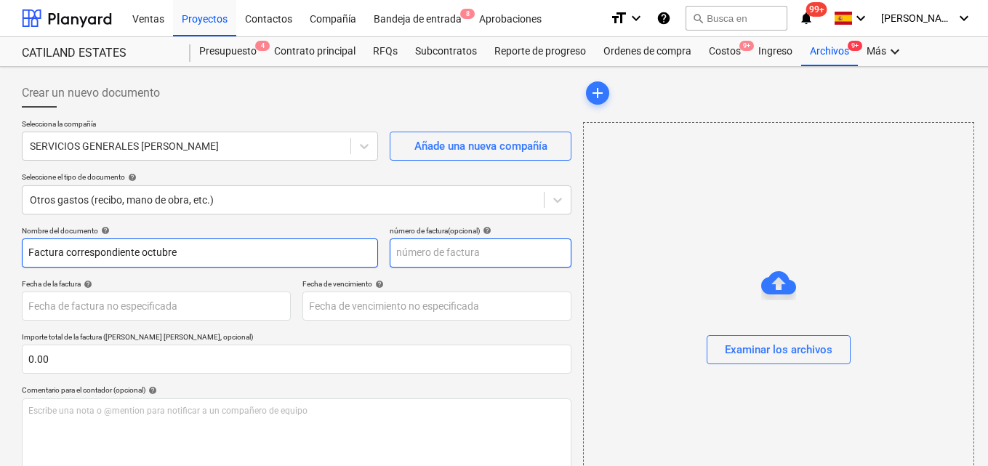
type input "Factura correspondiente octubre"
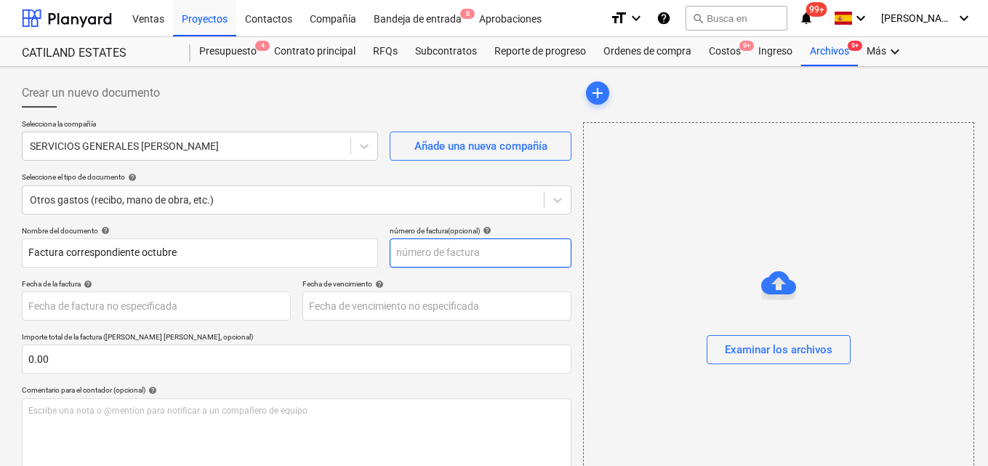
click at [409, 249] on input "text" at bounding box center [481, 253] width 182 height 29
type input "0020917"
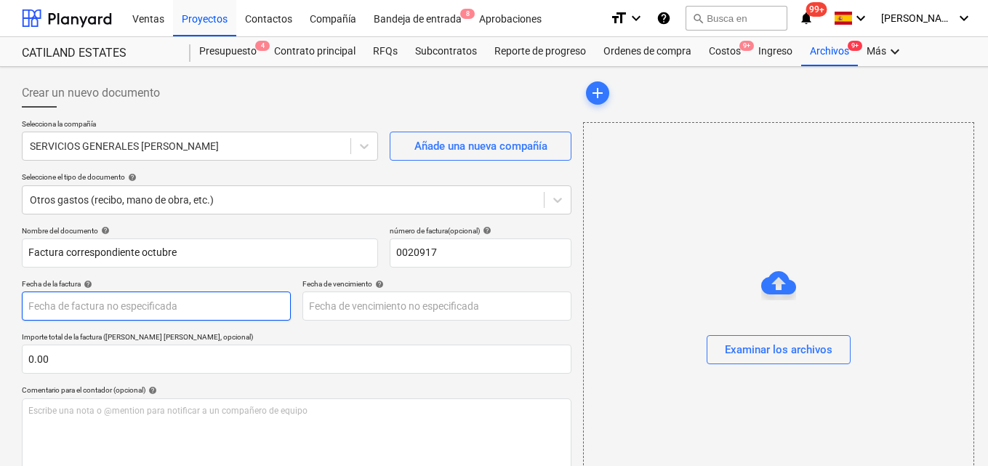
click at [41, 301] on body "Ventas Proyectos Contactos Compañía Bandeja de entrada 8 Aprobaciones format_si…" at bounding box center [494, 233] width 988 height 466
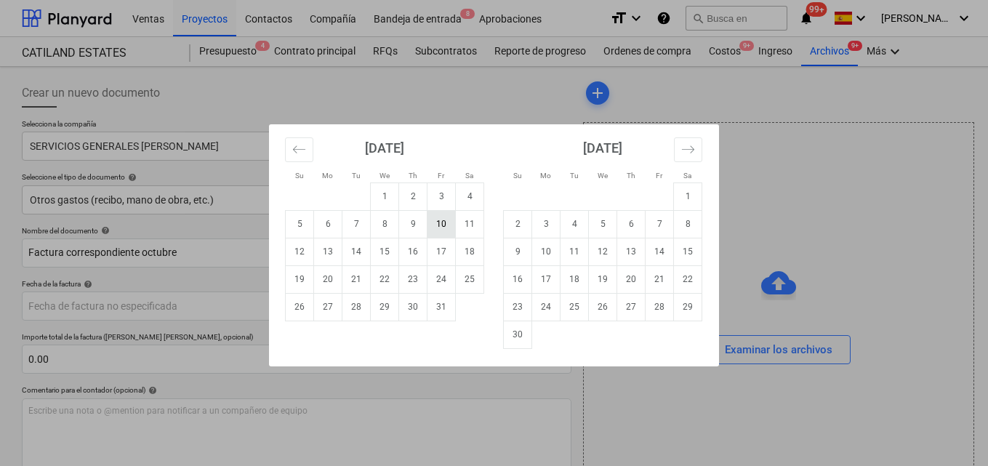
click at [449, 227] on td "10" at bounding box center [442, 224] width 28 height 28
type input "[DATE]"
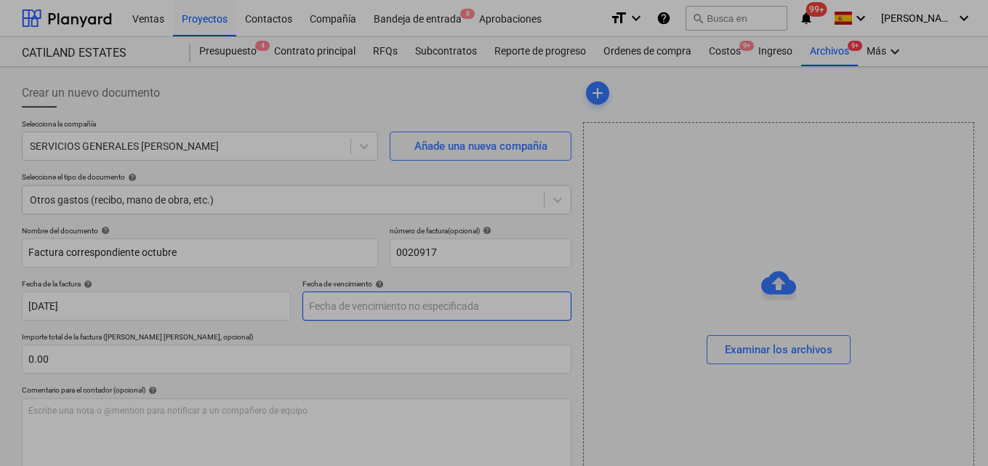
click at [328, 308] on body "Ventas Proyectos Contactos Compañía Bandeja de entrada 8 Aprobaciones format_si…" at bounding box center [494, 233] width 988 height 466
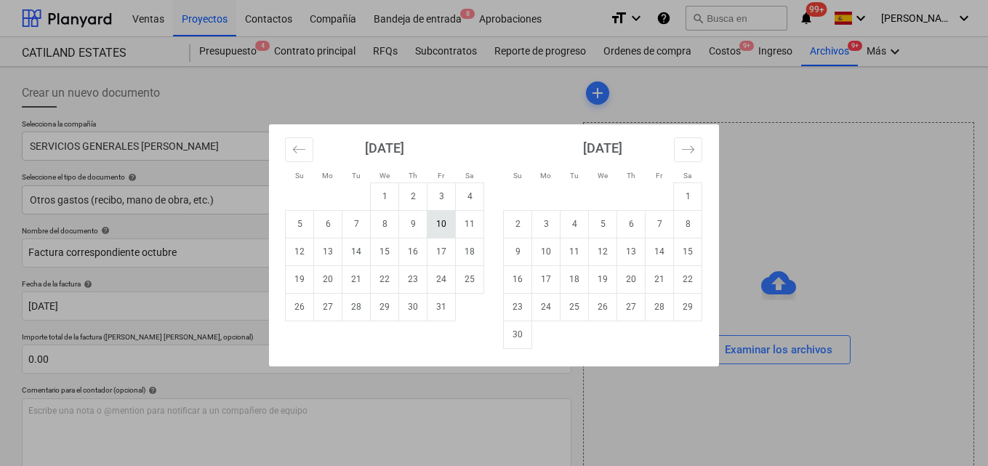
click at [437, 230] on td "10" at bounding box center [442, 224] width 28 height 28
type input "[DATE]"
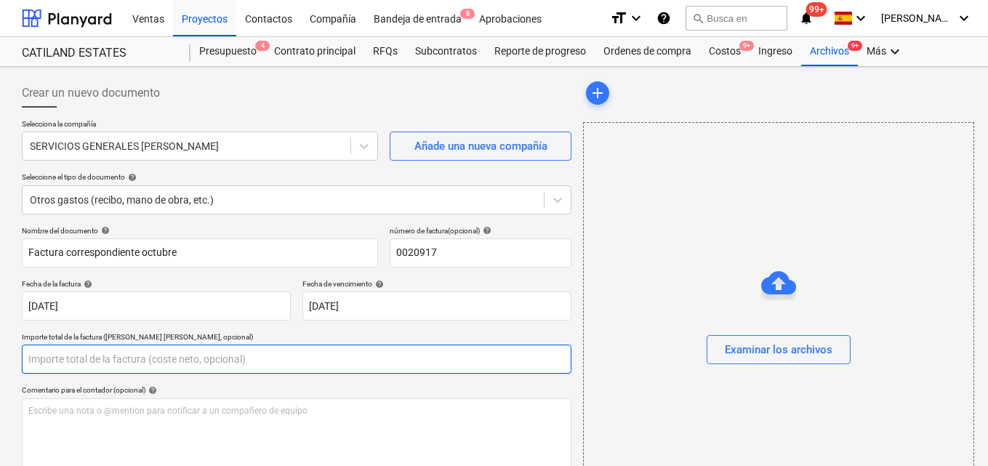
click at [57, 356] on input "text" at bounding box center [297, 359] width 550 height 29
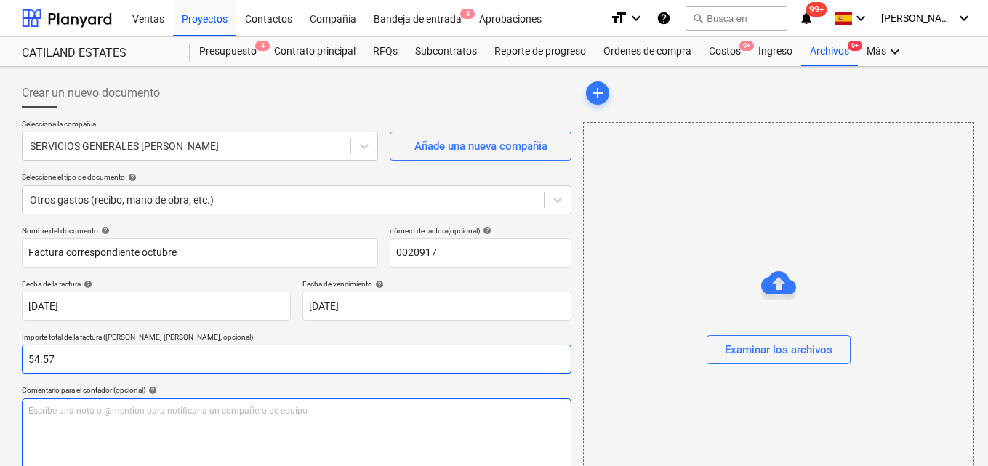
type input "54.57"
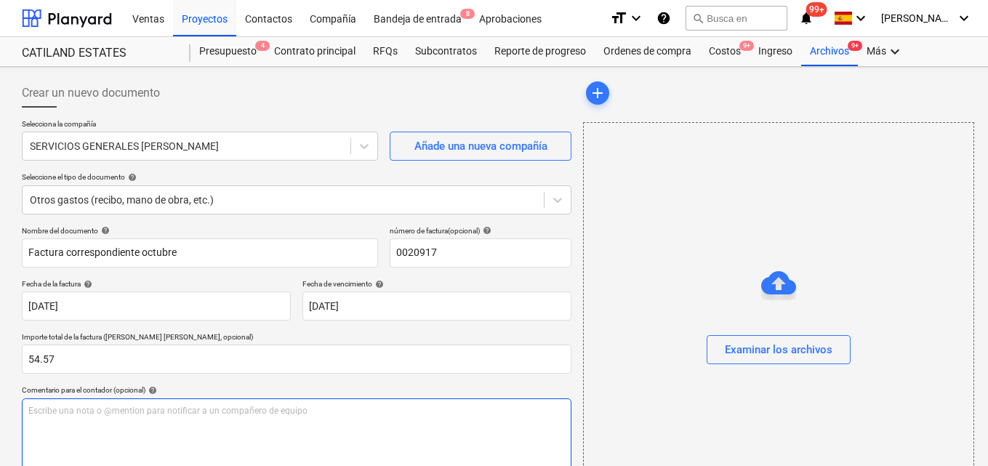
click at [40, 410] on p "Escribe una nota o @mention para notificar a un compañero de equipo ﻿" at bounding box center [296, 411] width 537 height 12
click at [133, 410] on span "Para autorizar pago de facrura" at bounding box center [88, 411] width 121 height 10
click at [151, 409] on p "Para autorizar pago de factura" at bounding box center [296, 411] width 537 height 12
click at [260, 412] on span "Para autorizar pago de factura de seguridad Urraca correpondiente al mes de oct…" at bounding box center [207, 411] width 358 height 10
click at [391, 412] on p "Para autorizar pago de factura de seguridad Urraca correspondiente al mes de oc…" at bounding box center [296, 411] width 537 height 12
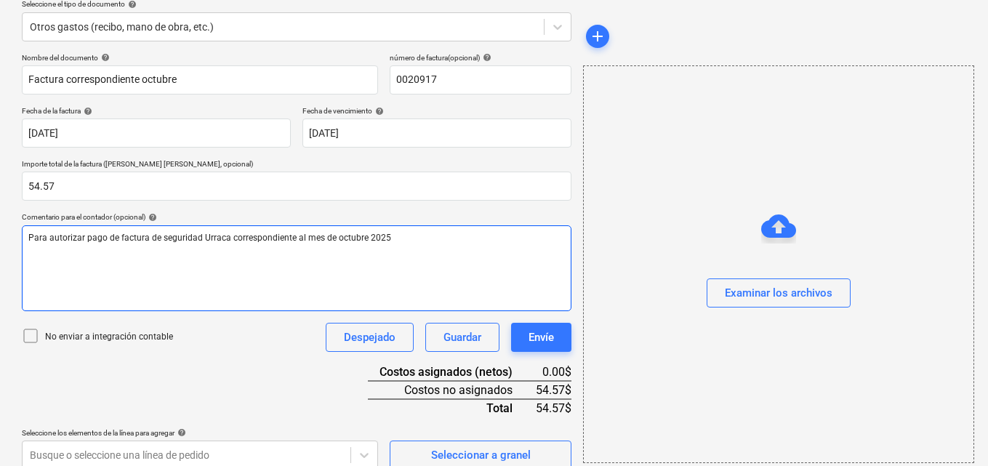
scroll to position [188, 0]
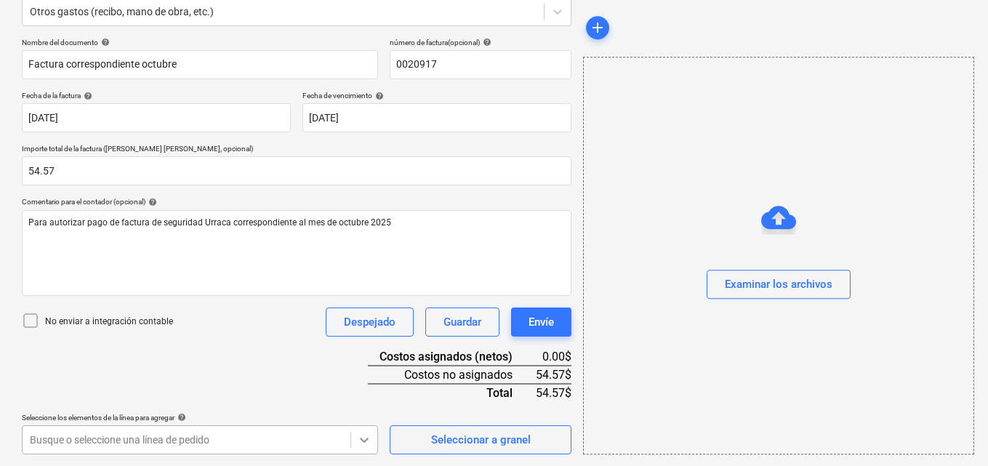
click at [361, 278] on body "Ventas Proyectos Contactos Compañía Bandeja de entrada 8 Aprobaciones format_si…" at bounding box center [494, 45] width 988 height 466
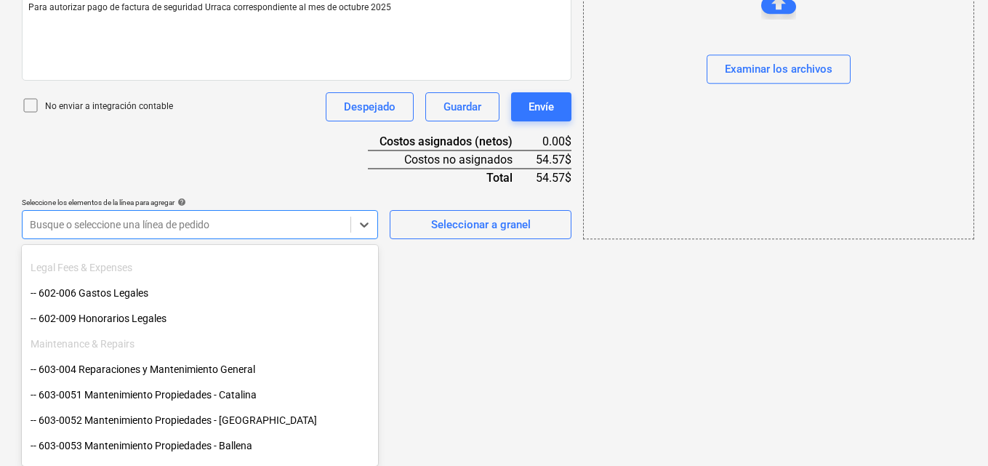
scroll to position [509, 0]
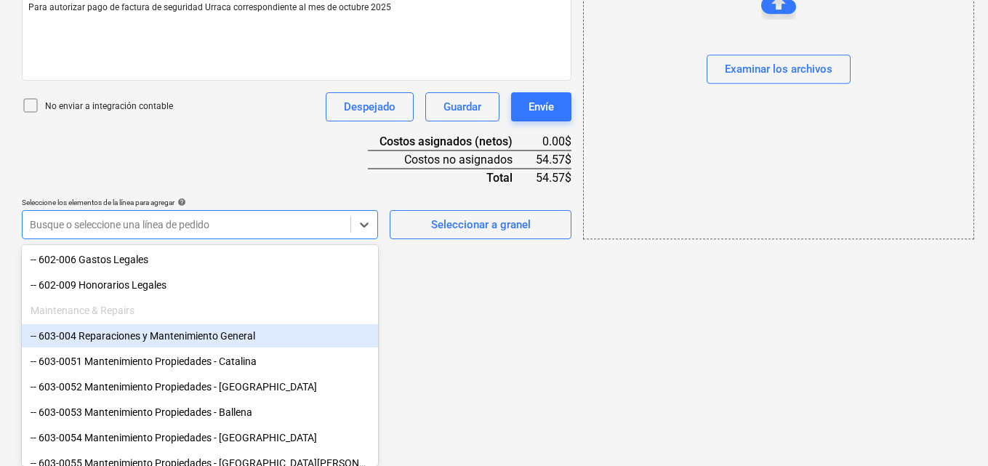
click at [118, 340] on div "-- 603-004 Reparaciones y Mantenimiento General" at bounding box center [200, 335] width 356 height 23
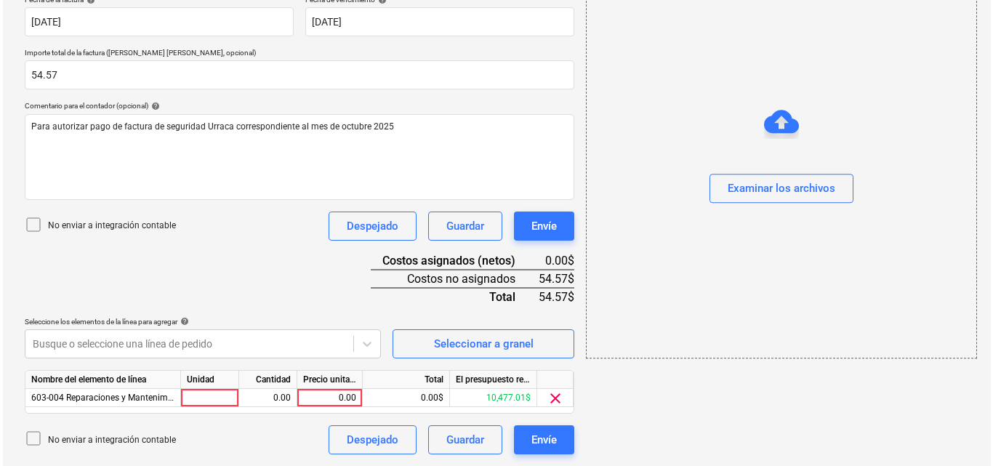
scroll to position [284, 0]
click at [207, 398] on div at bounding box center [207, 398] width 58 height 18
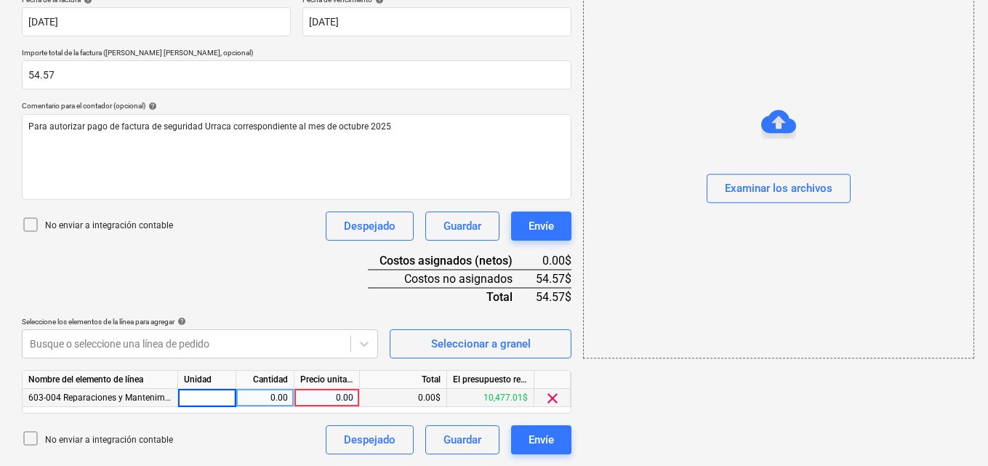
type input "1"
click at [269, 393] on div "0.00" at bounding box center [265, 398] width 46 height 18
type input "1"
click at [337, 394] on div "0.00" at bounding box center [326, 398] width 53 height 18
type input "54.57"
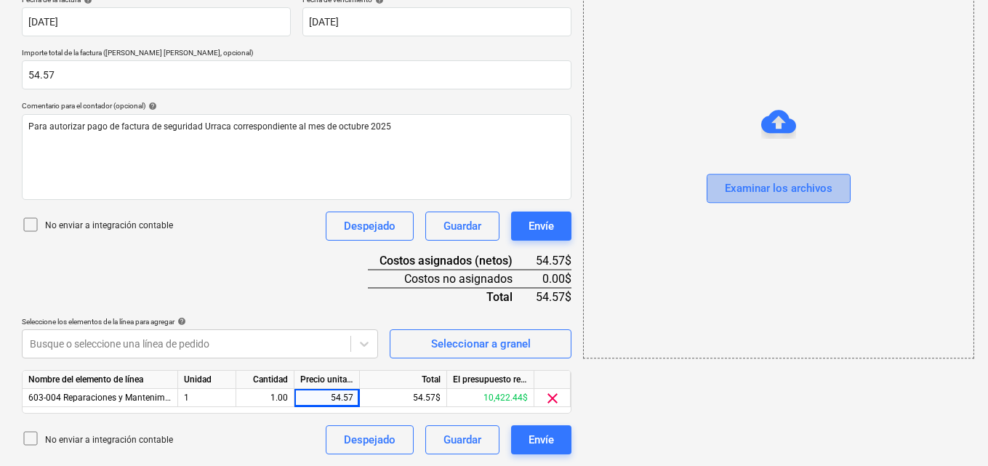
click at [737, 188] on div "Examinar los archivos" at bounding box center [779, 189] width 108 height 19
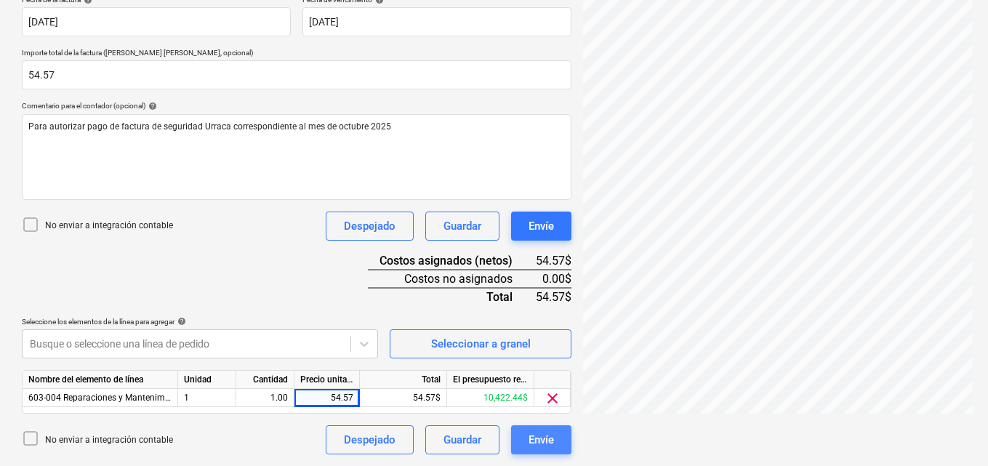
click at [534, 428] on button "Envíe" at bounding box center [541, 439] width 60 height 29
